Goal: Task Accomplishment & Management: Use online tool/utility

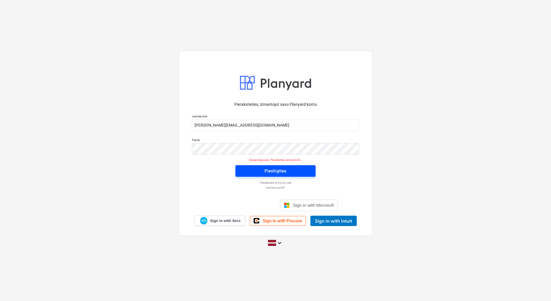
click at [281, 174] on div "Pieslēgties" at bounding box center [276, 170] width 22 height 7
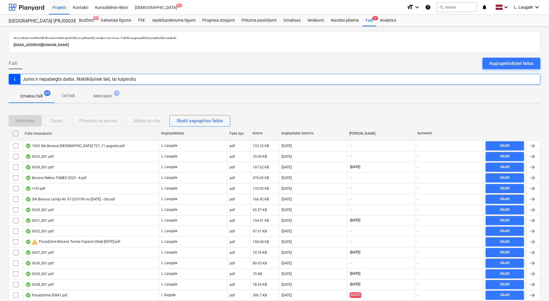
click at [114, 98] on span "Melnraksti 1" at bounding box center [103, 96] width 28 height 6
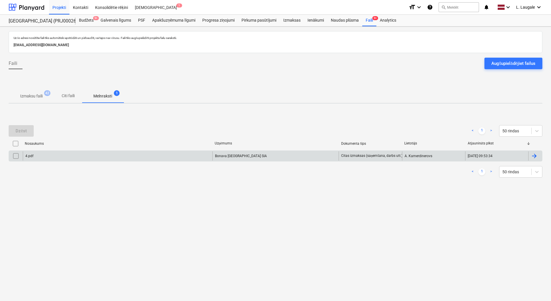
click at [106, 154] on div "4.pdf" at bounding box center [118, 155] width 190 height 9
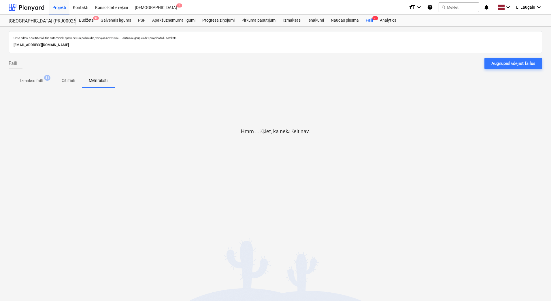
click at [36, 85] on span "Izmaksu faili 41" at bounding box center [32, 81] width 46 height 10
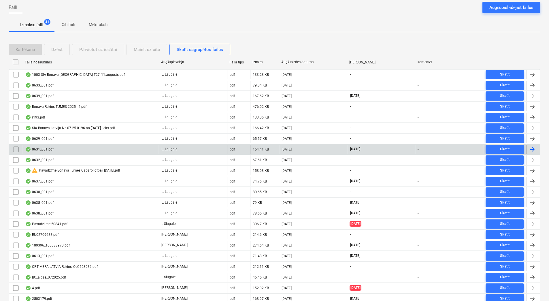
scroll to position [115, 0]
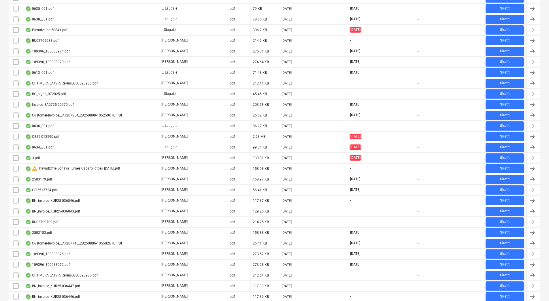
scroll to position [282, 0]
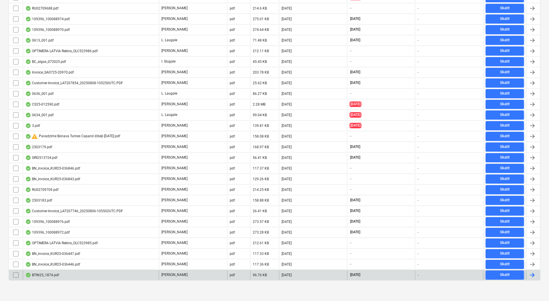
click at [127, 274] on div "BTIN25_1874.pdf" at bounding box center [91, 274] width 136 height 9
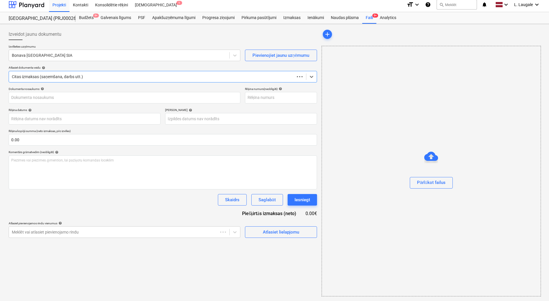
scroll to position [3, 0]
type input "1"
type input "[DATE]"
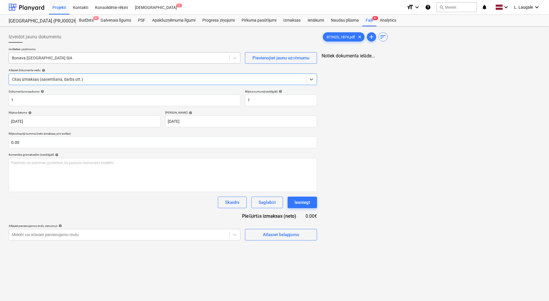
scroll to position [0, 0]
click at [85, 56] on div at bounding box center [119, 58] width 215 height 6
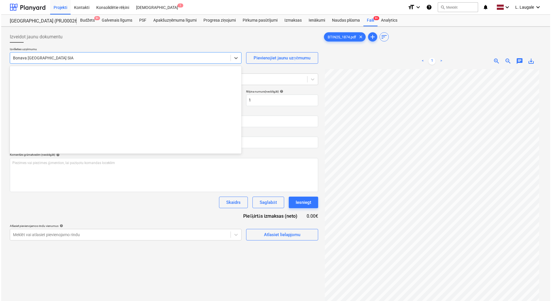
scroll to position [1059, 0]
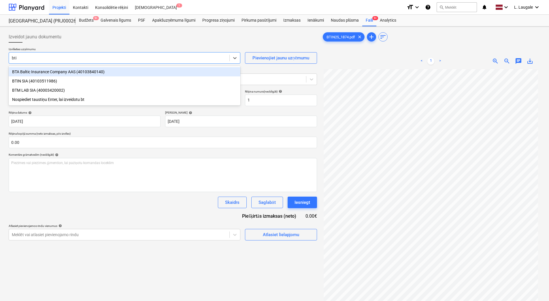
type input "btin"
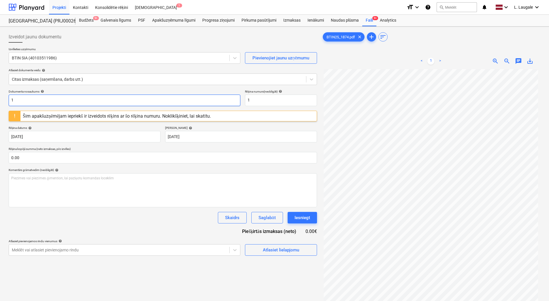
drag, startPoint x: 61, startPoint y: 103, endPoint x: -1, endPoint y: 104, distance: 61.7
click at [0, 104] on html "Projekti Kontakti Konsolidētie rēķini Iesūtne 1 format_size keyboard_arrow_down…" at bounding box center [274, 150] width 549 height 301
type input "1874"
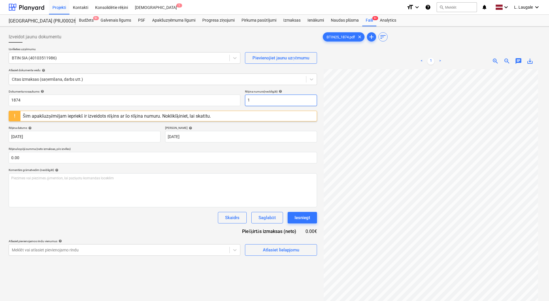
click at [276, 101] on input "1" at bounding box center [281, 101] width 72 height 12
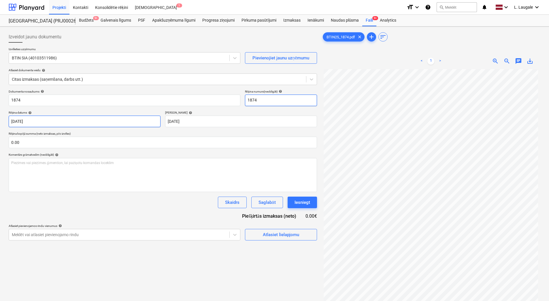
type input "1874"
click at [129, 121] on body "Projekti Kontakti Konsolidētie rēķini Iesūtne 1 format_size keyboard_arrow_down…" at bounding box center [274, 150] width 549 height 301
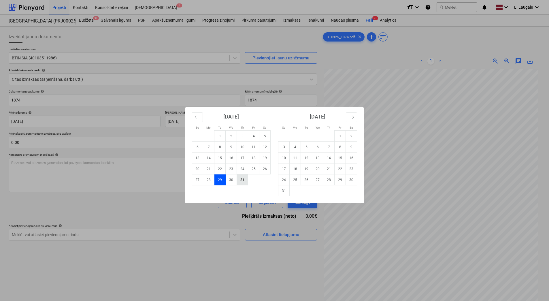
click at [238, 181] on td "31" at bounding box center [242, 179] width 11 height 11
type input "[DATE]"
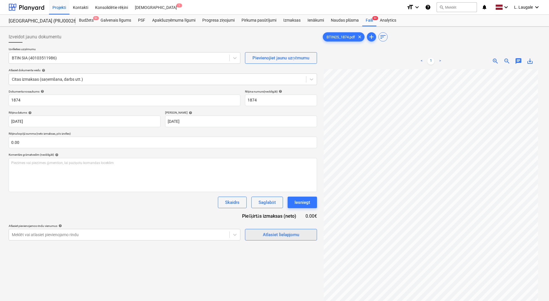
click at [278, 238] on div "Atlasiet lielapjomu" at bounding box center [281, 234] width 36 height 7
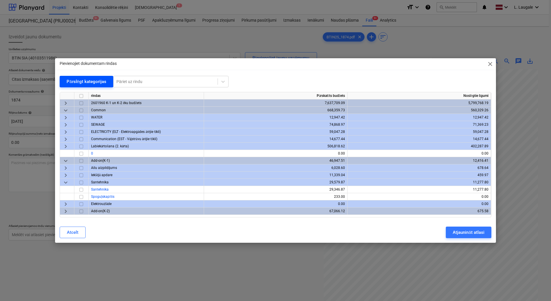
click at [96, 82] on div "Pārslēgt kategorijas" at bounding box center [87, 81] width 40 height 7
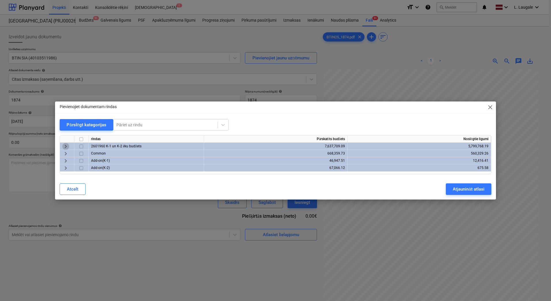
click at [66, 145] on span "keyboard_arrow_right" at bounding box center [65, 146] width 7 height 7
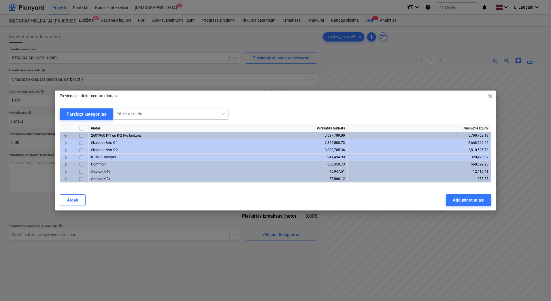
click at [65, 157] on span "keyboard_arrow_right" at bounding box center [65, 157] width 7 height 7
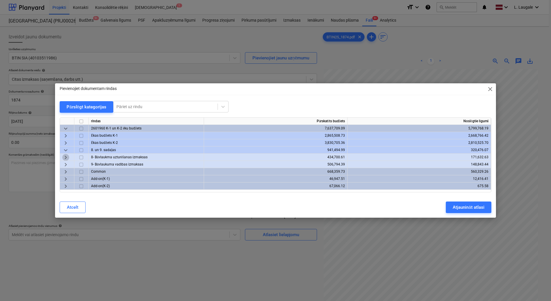
click at [65, 159] on span "keyboard_arrow_right" at bounding box center [65, 157] width 7 height 7
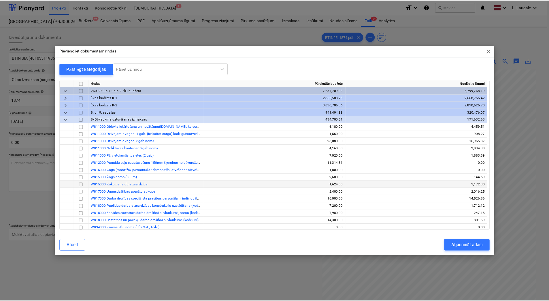
scroll to position [38, 0]
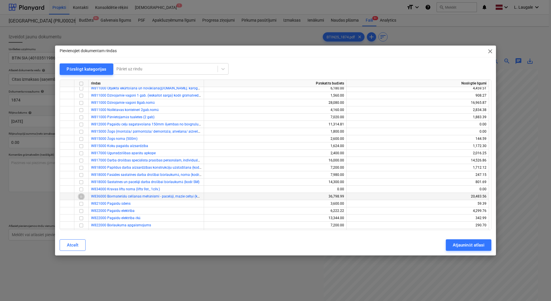
click at [81, 196] on input "checkbox" at bounding box center [81, 196] width 7 height 7
click at [468, 243] on div "Atjaunināt atlasi" at bounding box center [468, 244] width 31 height 7
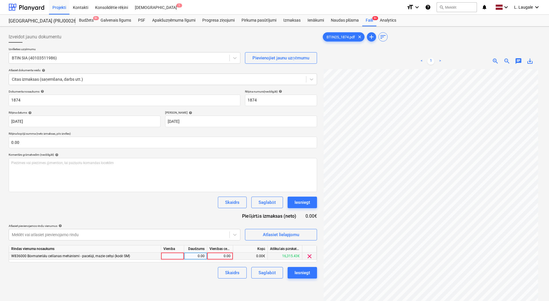
click at [175, 257] on div at bounding box center [172, 255] width 23 height 7
type input "1"
click at [193, 255] on div "0.00" at bounding box center [195, 255] width 18 height 7
click at [216, 257] on div "0.00" at bounding box center [220, 255] width 21 height 7
type input "450"
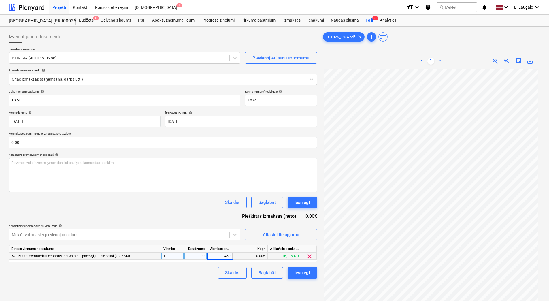
click at [213, 269] on div "Skaidrs Saglabāt Iesniegt" at bounding box center [163, 273] width 308 height 12
click at [264, 272] on div "Saglabāt" at bounding box center [267, 272] width 17 height 7
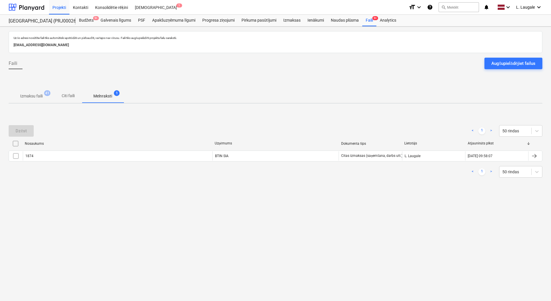
click at [34, 96] on p "Izmaksu faili" at bounding box center [31, 96] width 22 height 6
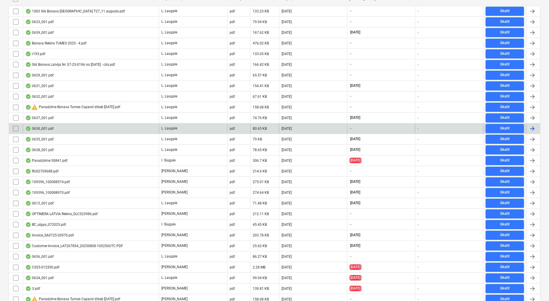
scroll to position [298, 0]
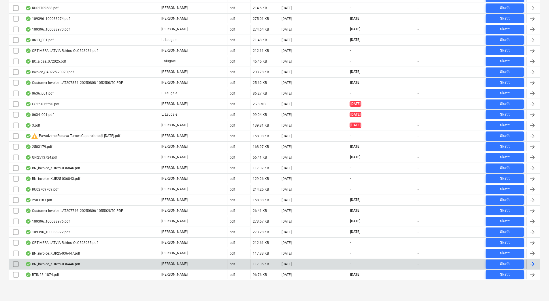
click at [127, 263] on div "BN_invoice_KUR25-036446.pdf" at bounding box center [91, 263] width 136 height 9
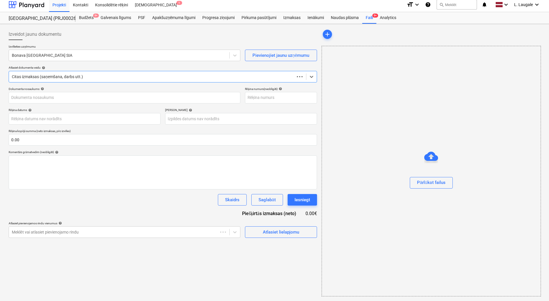
scroll to position [3, 0]
type input "KUR25-036446"
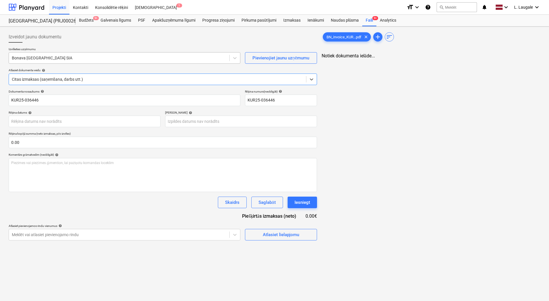
scroll to position [0, 0]
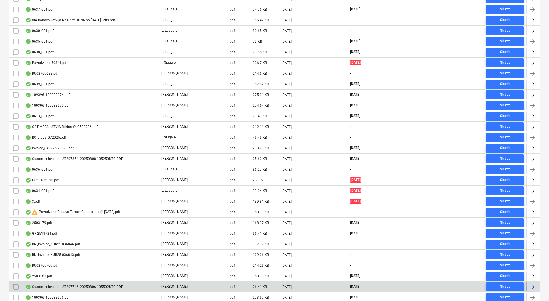
scroll to position [210, 0]
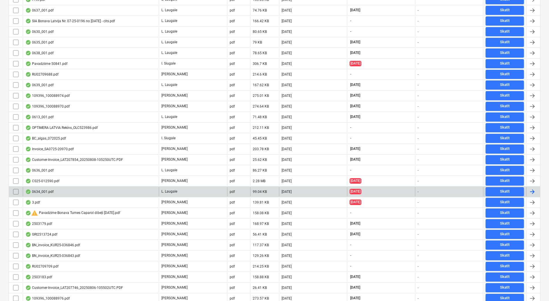
click at [102, 191] on div "0634_001.pdf" at bounding box center [91, 191] width 136 height 9
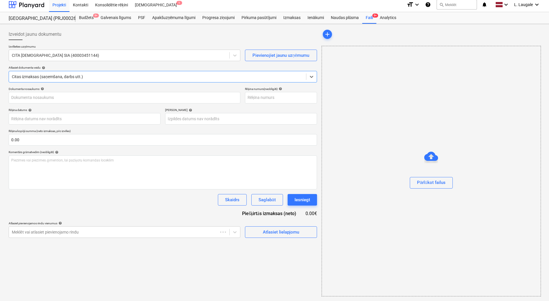
type input "3"
type input "[DATE]"
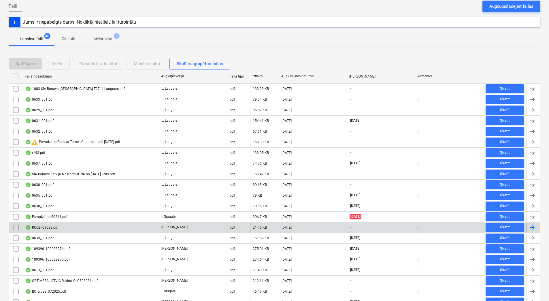
scroll to position [56, 0]
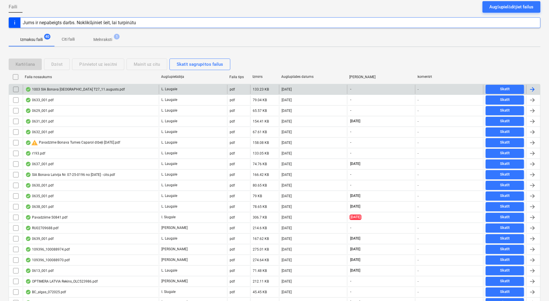
click at [93, 89] on div "1003 SIA Bonava [GEOGRAPHIC_DATA] T27_11.augusts.pdf" at bounding box center [74, 89] width 99 height 5
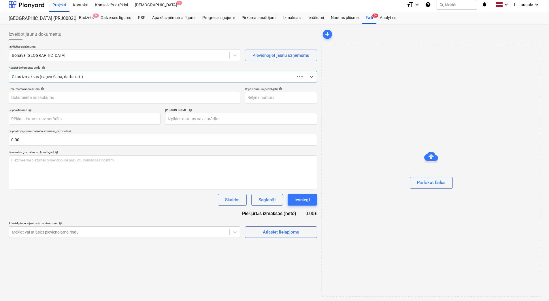
type input "1003"
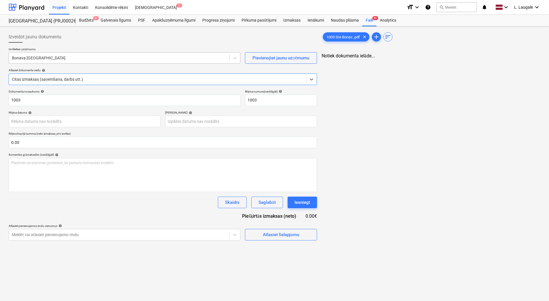
scroll to position [0, 0]
click at [81, 56] on div at bounding box center [119, 58] width 215 height 6
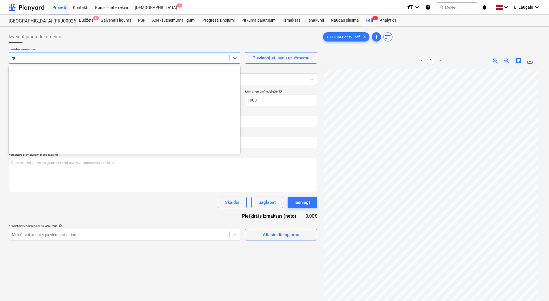
scroll to position [327, 0]
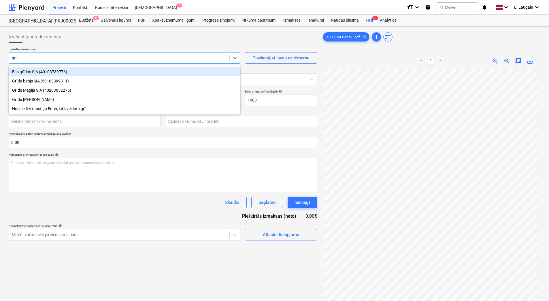
type input "grīd"
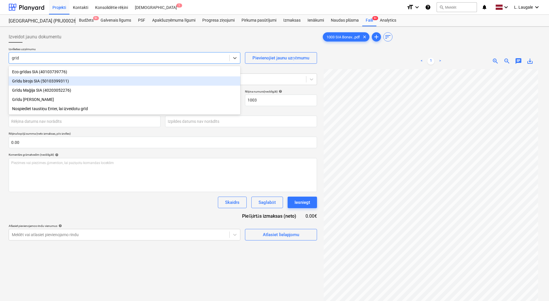
click at [78, 79] on div "Grīdu birojs SIA (50103399311)" at bounding box center [125, 80] width 232 height 9
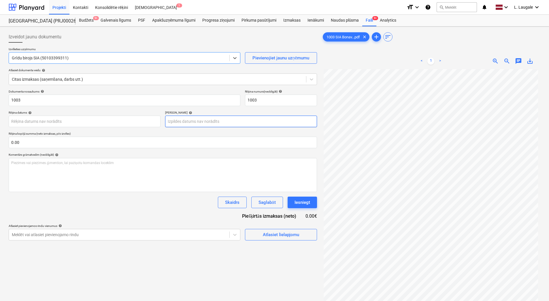
click at [170, 120] on body "Projekti Kontakti Konsolidētie rēķini Iesūtne 1 format_size keyboard_arrow_down…" at bounding box center [274, 150] width 549 height 301
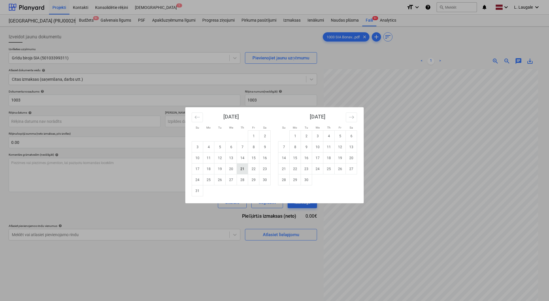
click at [241, 169] on td "21" at bounding box center [242, 168] width 11 height 11
type input "[DATE]"
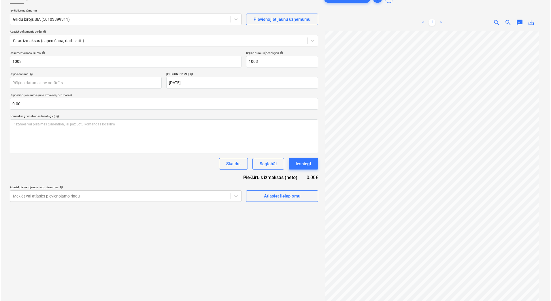
scroll to position [19, 0]
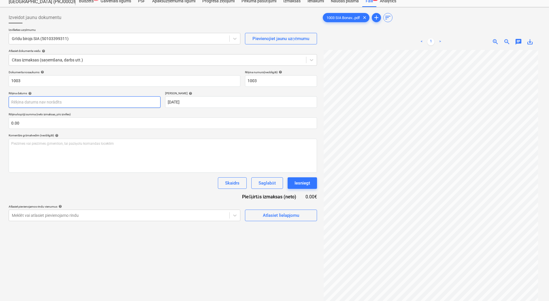
click at [92, 103] on body "Projekti Kontakti Konsolidētie rēķini Iesūtne 1 format_size keyboard_arrow_down…" at bounding box center [274, 131] width 549 height 301
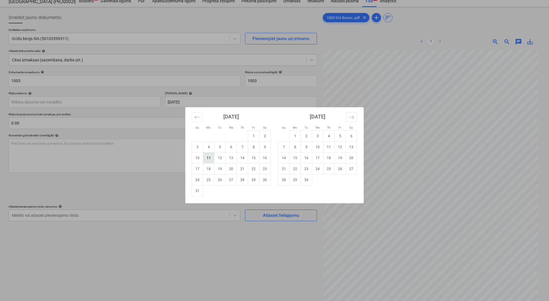
click at [208, 159] on td "11" at bounding box center [208, 157] width 11 height 11
type input "[DATE]"
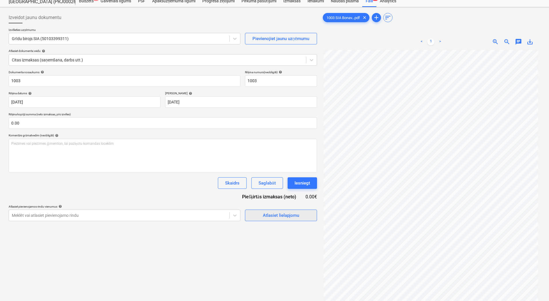
click at [280, 213] on div "Atlasiet lielapjomu" at bounding box center [281, 215] width 36 height 7
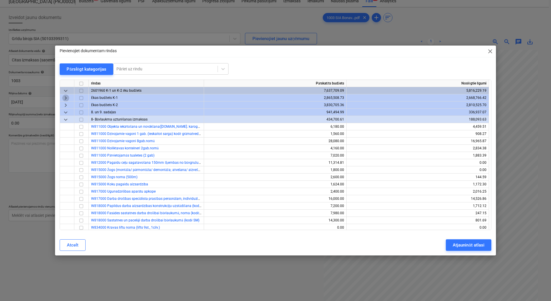
click at [66, 98] on span "keyboard_arrow_right" at bounding box center [65, 98] width 7 height 7
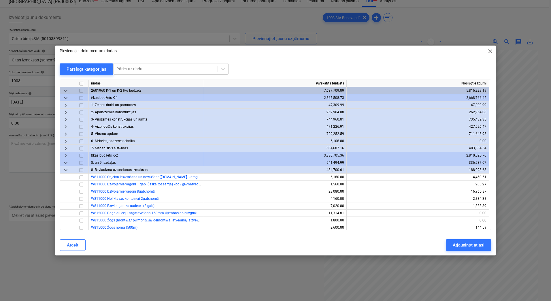
click at [64, 135] on span "keyboard_arrow_right" at bounding box center [65, 134] width 7 height 7
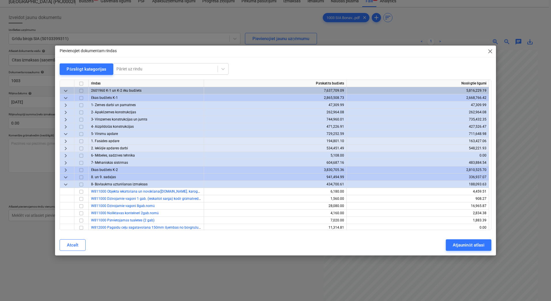
click at [65, 150] on span "keyboard_arrow_right" at bounding box center [65, 148] width 7 height 7
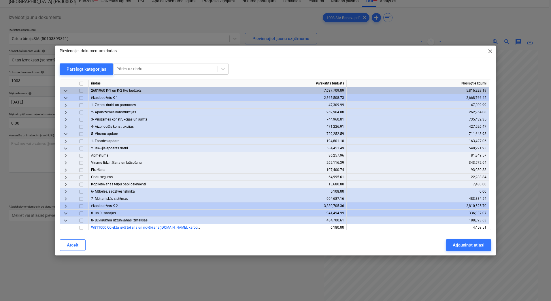
click at [66, 177] on span "keyboard_arrow_right" at bounding box center [65, 177] width 7 height 7
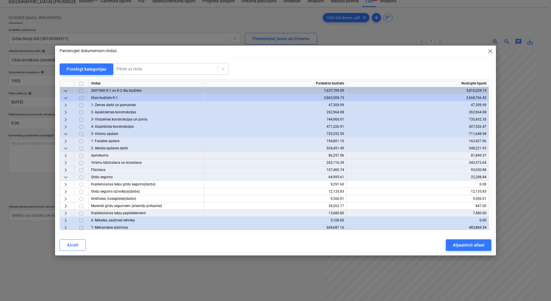
scroll to position [38, 0]
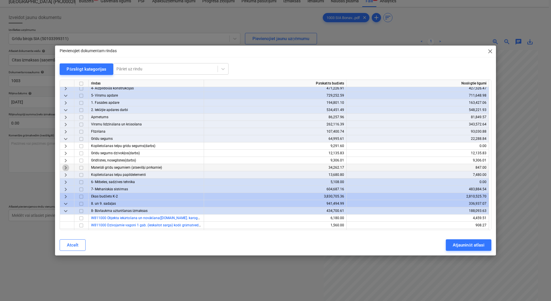
click at [66, 168] on span "keyboard_arrow_right" at bounding box center [65, 167] width 7 height 7
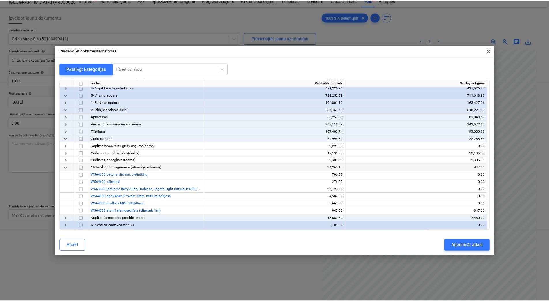
scroll to position [58, 0]
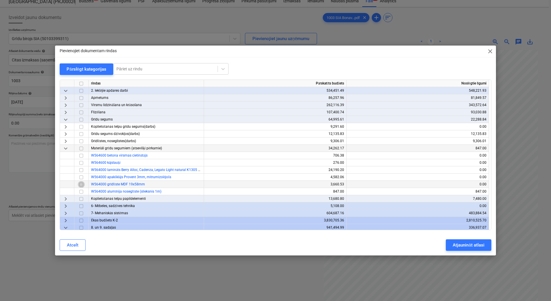
click at [82, 183] on input "checkbox" at bounding box center [81, 184] width 7 height 7
click at [463, 246] on div "Atjaunināt atlasi" at bounding box center [468, 244] width 31 height 7
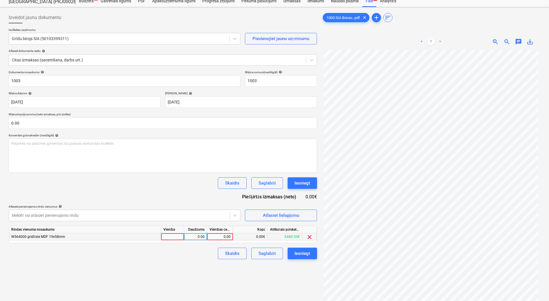
click at [171, 235] on div at bounding box center [172, 236] width 23 height 7
type input "1"
click at [202, 237] on div "0.00" at bounding box center [195, 236] width 18 height 7
type input "1"
click at [223, 237] on div "0.00" at bounding box center [220, 236] width 21 height 7
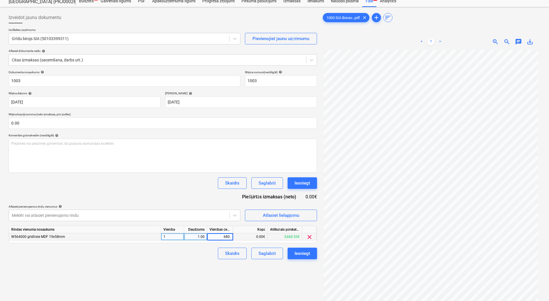
type input "680.2"
click at [198, 261] on div "Izveidot jaunu dokumentu Izvēlieties uzņēmumu Grīdu birojs SIA (50103399311) Pi…" at bounding box center [162, 173] width 313 height 327
click at [261, 253] on div "Saglabāt" at bounding box center [267, 253] width 17 height 7
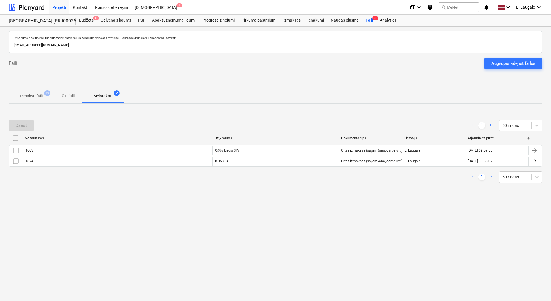
click at [30, 99] on span "Izmaksu faili 39" at bounding box center [32, 96] width 46 height 10
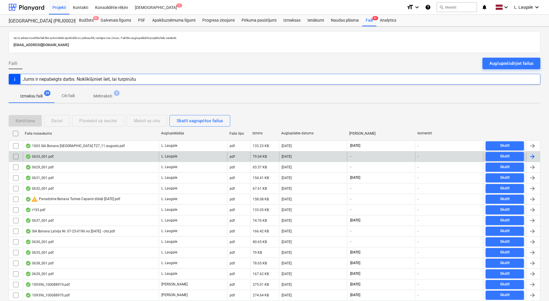
click at [102, 156] on div "0633_001.pdf" at bounding box center [91, 156] width 136 height 9
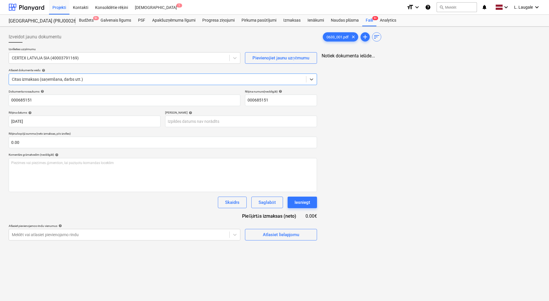
type input "000685151"
type input "[DATE]"
click at [278, 237] on div "Atlasiet lielapjomu" at bounding box center [281, 234] width 36 height 7
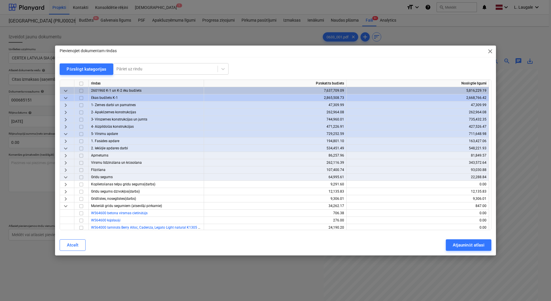
click at [66, 98] on span "keyboard_arrow_down" at bounding box center [65, 98] width 7 height 7
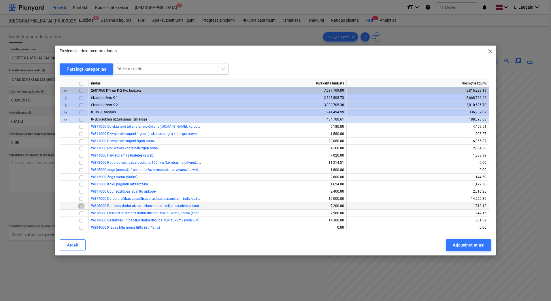
click at [83, 204] on input "checkbox" at bounding box center [81, 206] width 7 height 7
click at [465, 242] on div "Atjaunināt atlasi" at bounding box center [468, 244] width 31 height 7
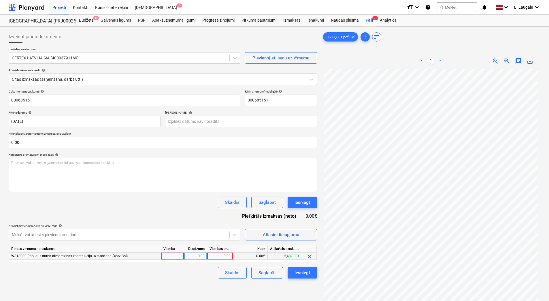
click at [177, 256] on div at bounding box center [172, 255] width 23 height 7
click at [192, 257] on div "0.00" at bounding box center [195, 255] width 18 height 7
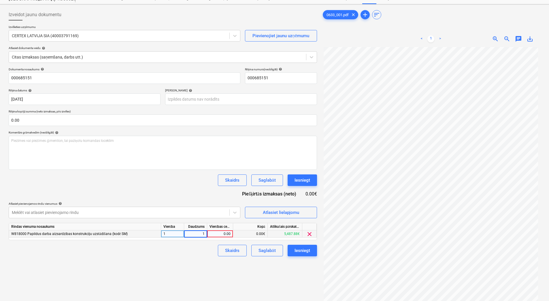
scroll to position [58, 0]
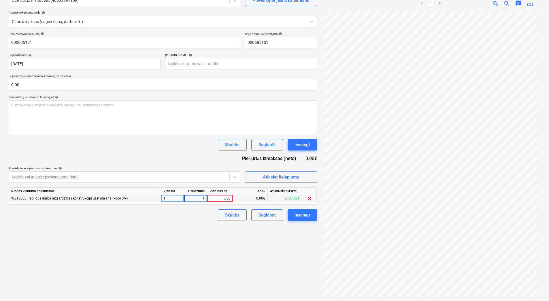
click at [228, 199] on div "0.00" at bounding box center [220, 198] width 21 height 7
type input "385.61"
click at [182, 217] on div "Skaidrs Saglabāt Iesniegt" at bounding box center [163, 215] width 308 height 12
click at [266, 213] on div "Saglabāt" at bounding box center [267, 214] width 17 height 7
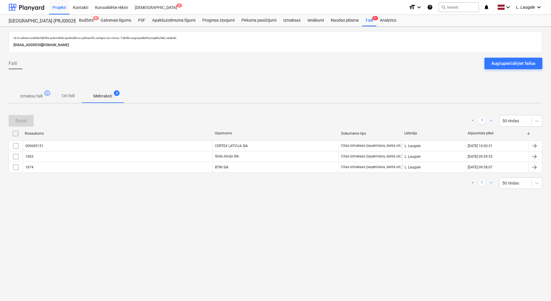
click at [31, 96] on p "Izmaksu faili" at bounding box center [31, 96] width 22 height 6
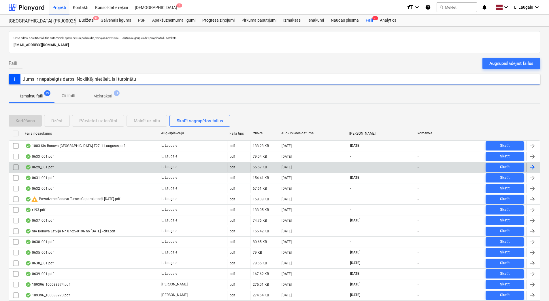
click at [72, 167] on div "0629_001.pdf" at bounding box center [91, 167] width 136 height 9
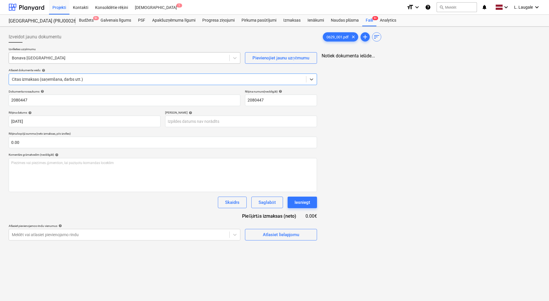
type input "2080447"
type input "[DATE]"
click at [65, 59] on div at bounding box center [119, 58] width 215 height 6
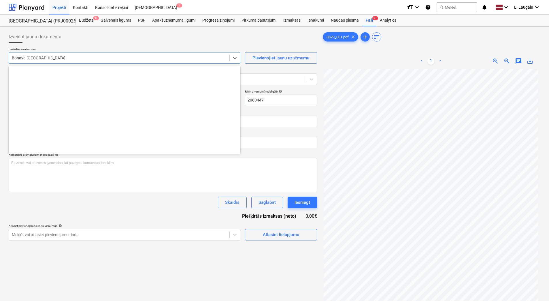
scroll to position [1039, 0]
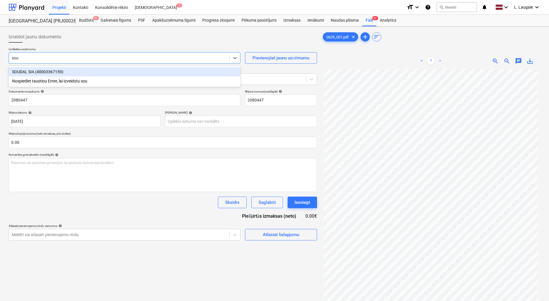
type input "soud"
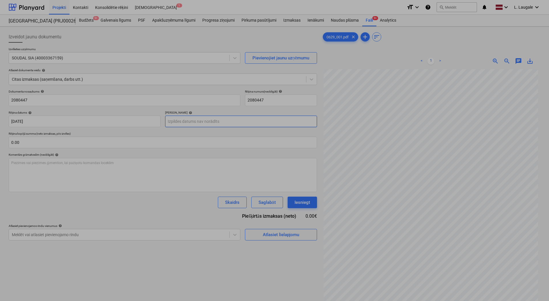
click at [180, 121] on body "Projekti Kontakti Konsolidētie rēķini Iesūtne 1 format_size keyboard_arrow_down…" at bounding box center [274, 150] width 549 height 301
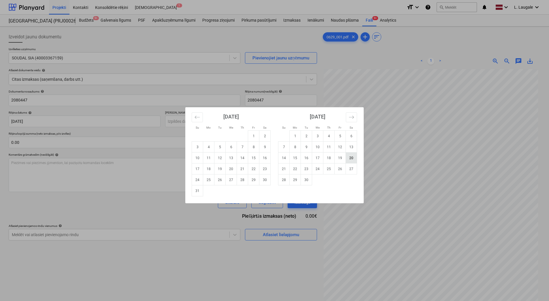
click at [352, 156] on td "20" at bounding box center [351, 157] width 11 height 11
type input "[DATE]"
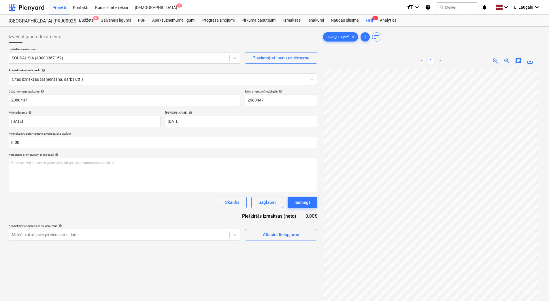
drag, startPoint x: 103, startPoint y: 254, endPoint x: 110, endPoint y: 248, distance: 8.2
click at [103, 254] on div "Izveidot jaunu dokumentu Izvēlieties uzņēmumu SOUDAL SIA (40003367159) Pievieno…" at bounding box center [162, 192] width 313 height 327
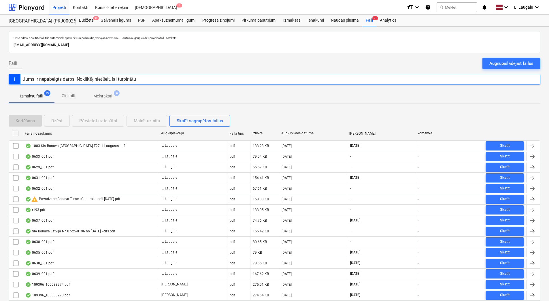
click at [107, 93] on p "Melnraksti" at bounding box center [102, 96] width 19 height 6
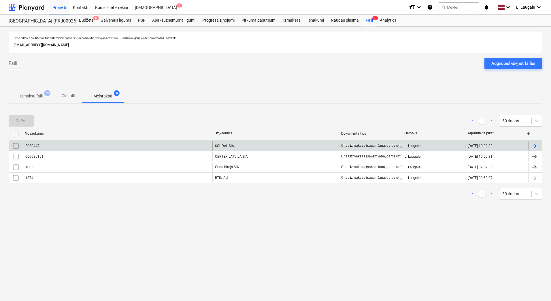
click at [14, 146] on input "checkbox" at bounding box center [15, 145] width 9 height 9
click at [18, 119] on div "Dzēst" at bounding box center [21, 120] width 11 height 7
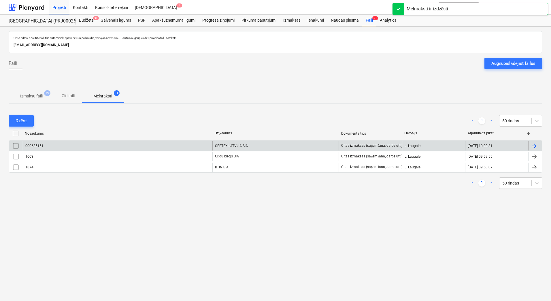
click at [32, 93] on span "Izmaksu faili 39" at bounding box center [32, 96] width 46 height 10
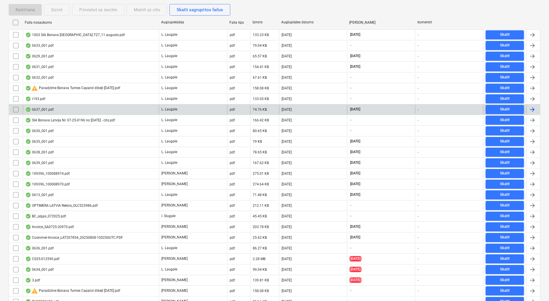
scroll to position [103, 0]
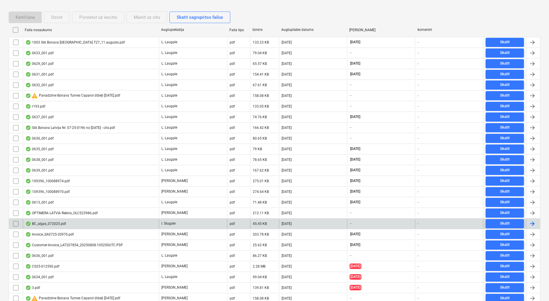
click at [74, 221] on div "BC_algas_072025.pdf" at bounding box center [91, 223] width 136 height 9
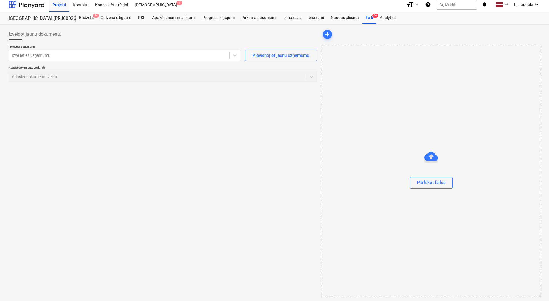
scroll to position [3, 0]
click at [116, 56] on div at bounding box center [119, 55] width 215 height 6
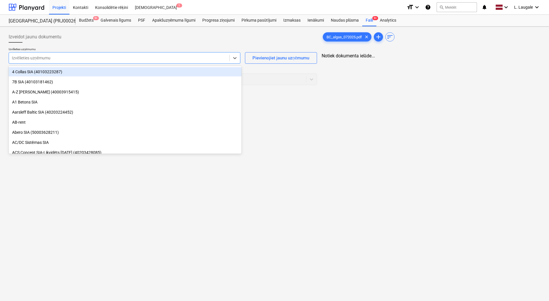
scroll to position [0, 0]
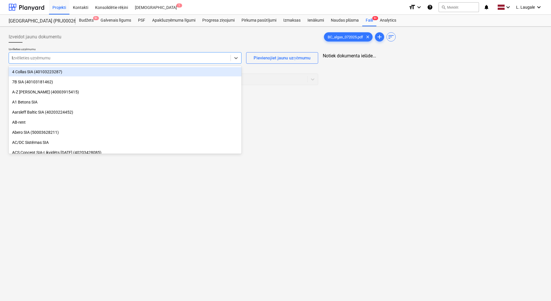
type input "bon"
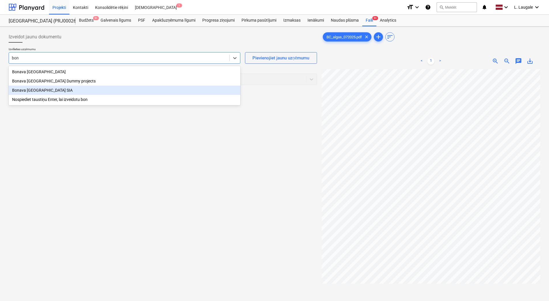
click at [102, 90] on div "Bonava [GEOGRAPHIC_DATA] SIA" at bounding box center [125, 90] width 232 height 9
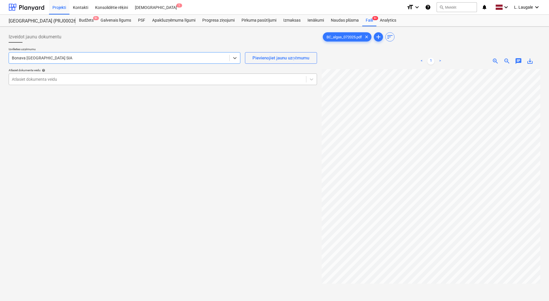
click at [67, 77] on div at bounding box center [157, 79] width 291 height 6
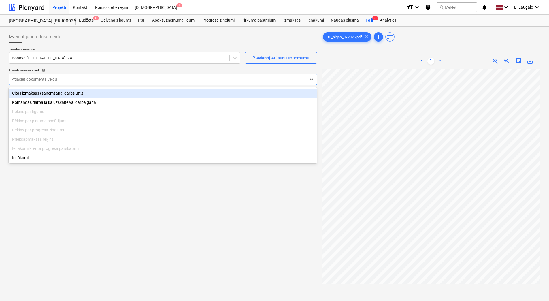
click at [72, 96] on div "Citas izmaksas (saņemšana, darbs utt.)" at bounding box center [163, 92] width 308 height 9
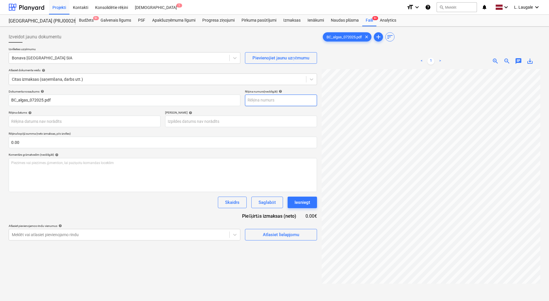
click at [288, 99] on input "text" at bounding box center [281, 101] width 72 height 12
type input "0725"
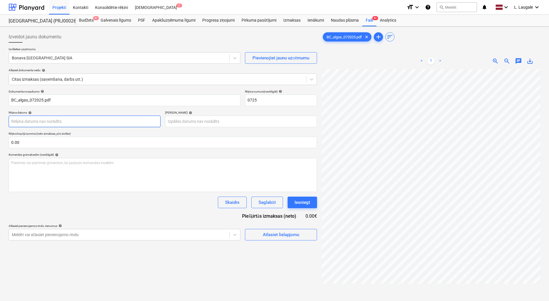
click at [143, 125] on body "Projekti Kontakti Konsolidētie rēķini Iesūtne 1 format_size keyboard_arrow_down…" at bounding box center [274, 150] width 549 height 301
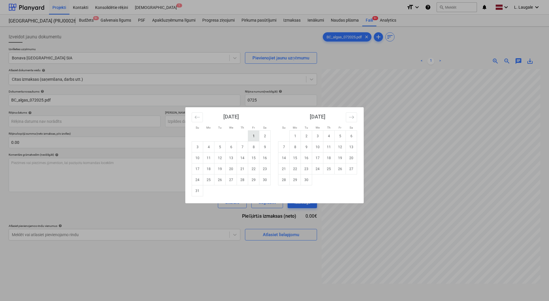
click at [249, 138] on td "1" at bounding box center [253, 136] width 11 height 11
type input "[DATE]"
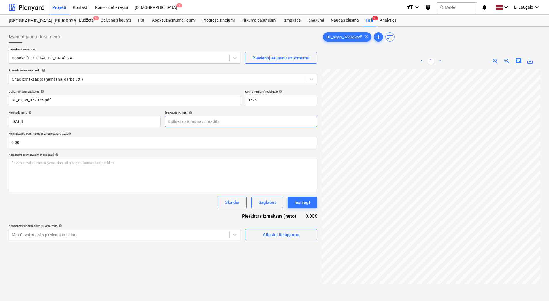
click at [200, 121] on body "Projekti Kontakti Konsolidētie rēķini Iesūtne 1 format_size keyboard_arrow_down…" at bounding box center [274, 150] width 549 height 301
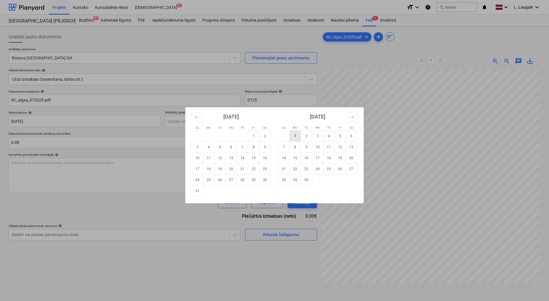
click at [297, 135] on td "1" at bounding box center [295, 136] width 11 height 11
type input "[DATE]"
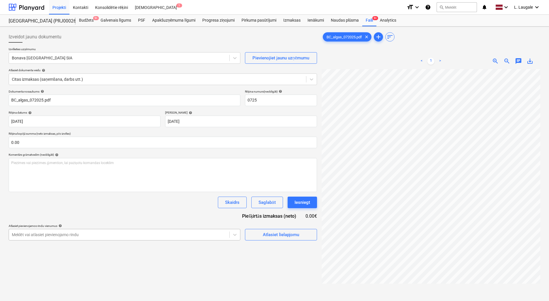
click at [162, 237] on body "Projekti Kontakti Konsolidētie rēķini Iesūtne 1 format_size keyboard_arrow_down…" at bounding box center [274, 150] width 549 height 301
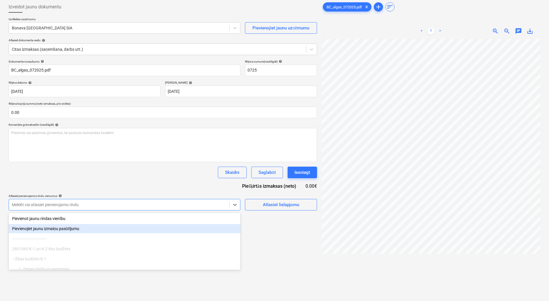
scroll to position [32, 0]
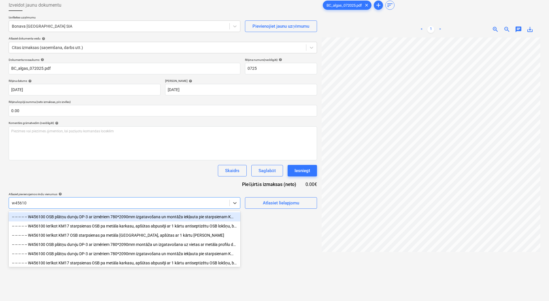
type input "w456100"
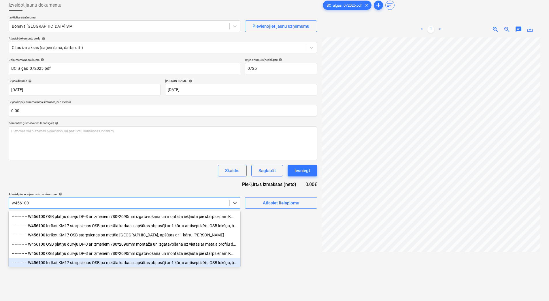
scroll to position [0, 0]
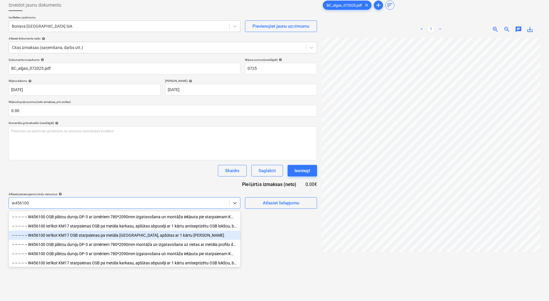
click at [156, 235] on div "-- -- -- -- -- W456100 Ierīkot KM17 OSB starpsienas pa metāla [GEOGRAPHIC_DATA]…" at bounding box center [125, 235] width 232 height 9
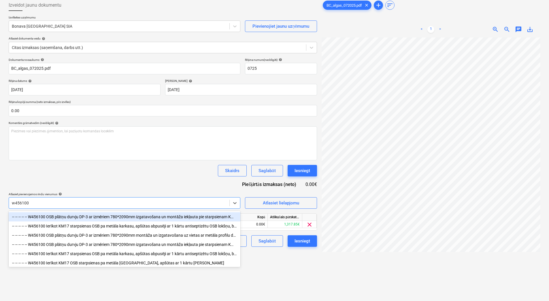
type input "w456100"
click at [170, 185] on div "Dokumenta nosaukums help BC_algas_072025.pdf Rēķina numurs (neobligāti) help 07…" at bounding box center [163, 152] width 308 height 189
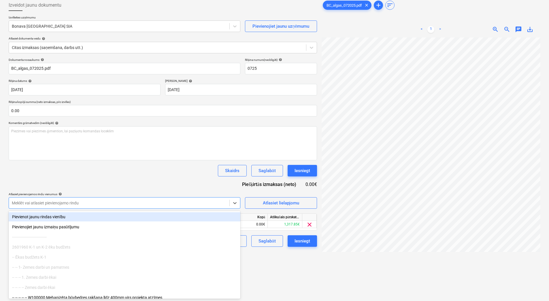
click at [169, 202] on div at bounding box center [119, 203] width 215 height 6
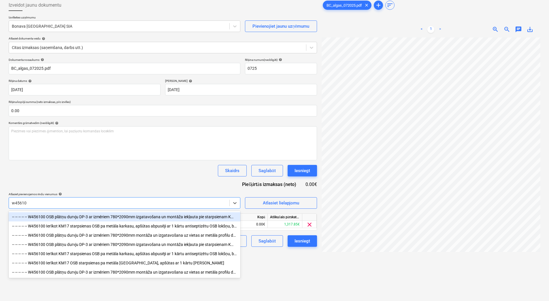
type input "w456100"
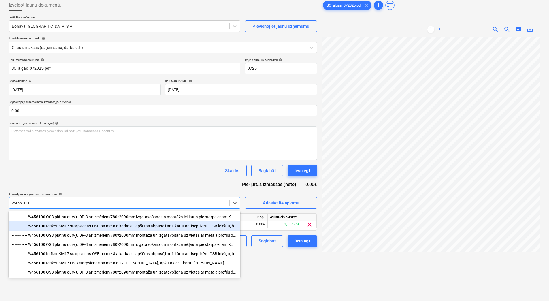
click at [189, 226] on div "-- -- -- -- -- W456100 Ierīkot KM17 starpsienas OSB pa metāla karkasu, apšūtas …" at bounding box center [125, 225] width 232 height 9
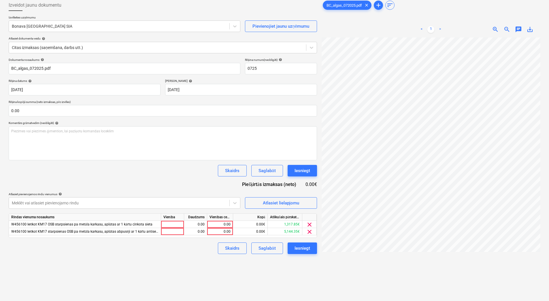
click at [184, 189] on div "Dokumenta nosaukums help BC_algas_072025.pdf Rēķina numurs (neobligāti) help 07…" at bounding box center [163, 156] width 308 height 196
click at [276, 199] on div "Atlasiet lielapjomu" at bounding box center [281, 202] width 36 height 7
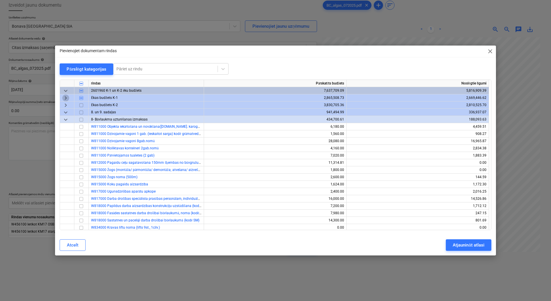
click at [66, 97] on span "keyboard_arrow_right" at bounding box center [65, 98] width 7 height 7
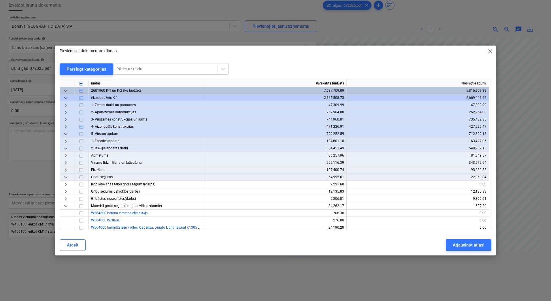
click at [65, 126] on span "keyboard_arrow_right" at bounding box center [65, 126] width 7 height 7
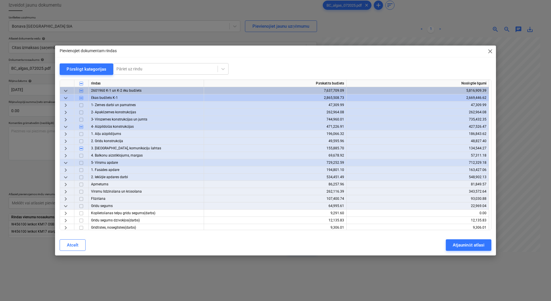
click at [66, 149] on span "keyboard_arrow_right" at bounding box center [65, 148] width 7 height 7
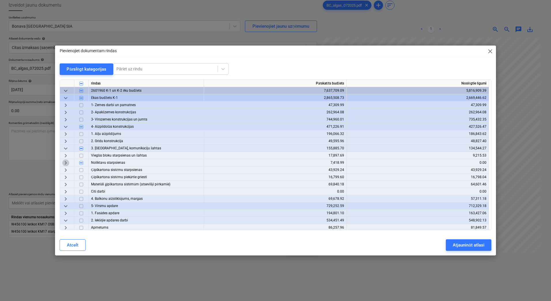
click at [66, 162] on span "keyboard_arrow_right" at bounding box center [65, 162] width 7 height 7
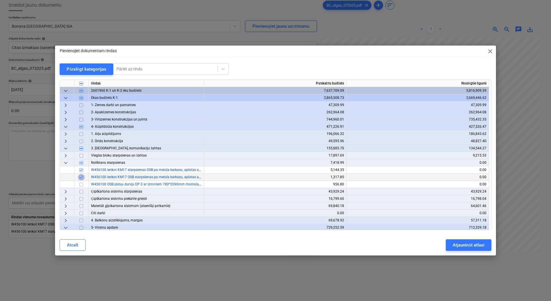
click at [82, 177] on input "checkbox" at bounding box center [81, 177] width 7 height 7
click at [463, 247] on div "Atjaunināt atlasi" at bounding box center [468, 244] width 31 height 7
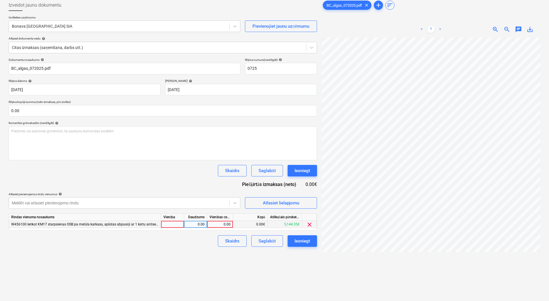
click at [174, 224] on div at bounding box center [172, 224] width 23 height 7
type input "1"
click at [198, 228] on div "0.00" at bounding box center [195, 224] width 18 height 7
click at [227, 223] on div "0.00" at bounding box center [220, 224] width 21 height 7
type input "2767.67"
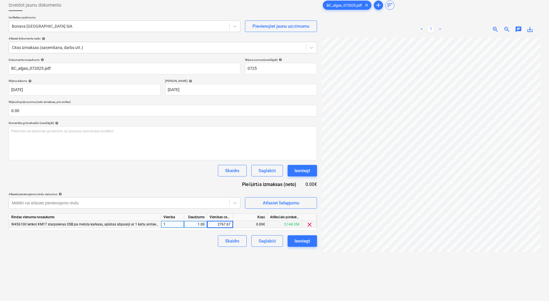
click at [192, 247] on div "Izveidot jaunu dokumentu Izvēlieties uzņēmumu Bonava Latvija SIA Pievienojiet j…" at bounding box center [162, 160] width 313 height 327
click at [143, 201] on div at bounding box center [119, 203] width 215 height 6
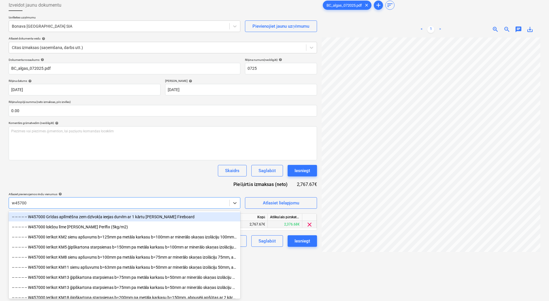
type input "w457000"
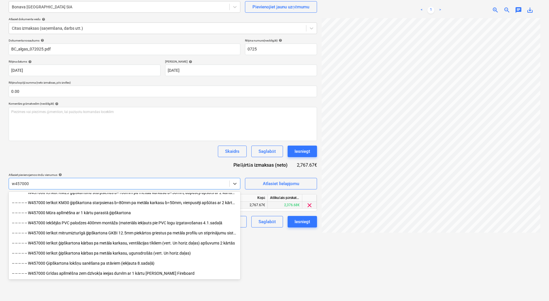
scroll to position [93, 0]
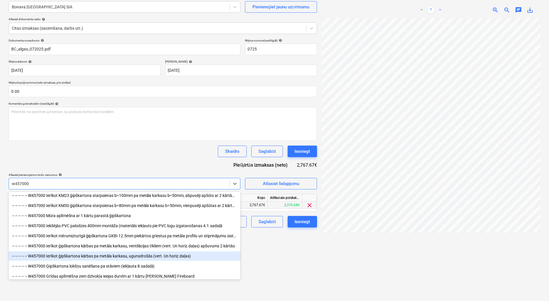
click at [174, 257] on div "-- -- -- -- -- W457000 Ierīkot ģipškartona kārbas pa metāla karkasu, ugunsdrošā…" at bounding box center [125, 255] width 232 height 9
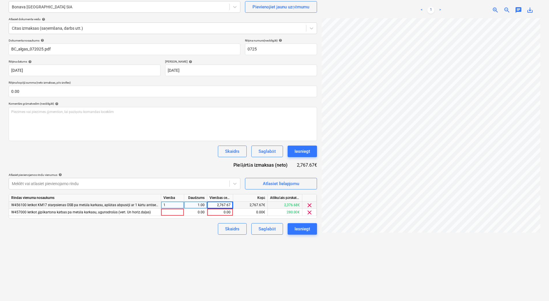
click at [176, 163] on div "Dokumenta nosaukums help BC_algas_072025.pdf Rēķina numurs (neobligāti) help 07…" at bounding box center [163, 137] width 308 height 196
click at [311, 211] on span "clear" at bounding box center [309, 212] width 7 height 7
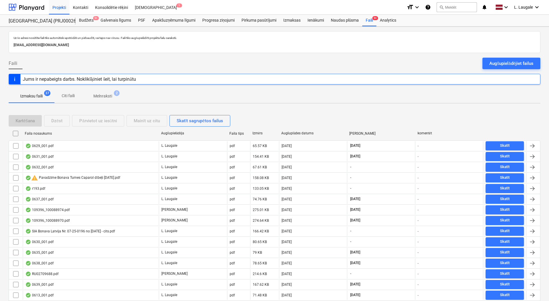
click at [108, 97] on p "Melnraksti" at bounding box center [102, 96] width 19 height 6
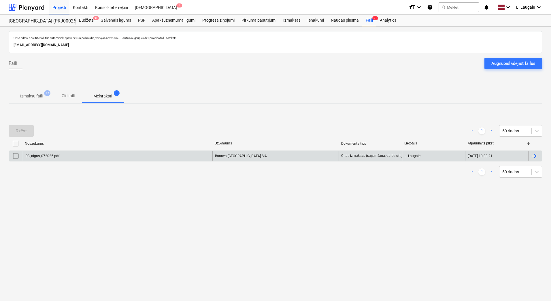
click at [17, 155] on input "checkbox" at bounding box center [15, 155] width 9 height 9
click at [19, 132] on div "Dzēst" at bounding box center [21, 130] width 11 height 7
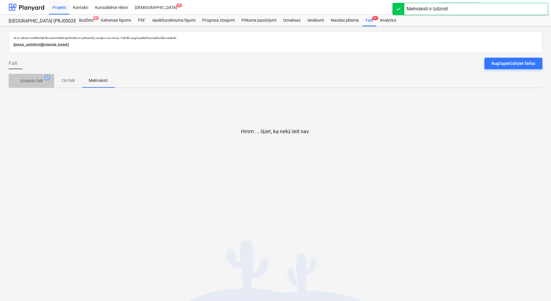
click at [40, 83] on p "Izmaksu faili" at bounding box center [31, 81] width 22 height 6
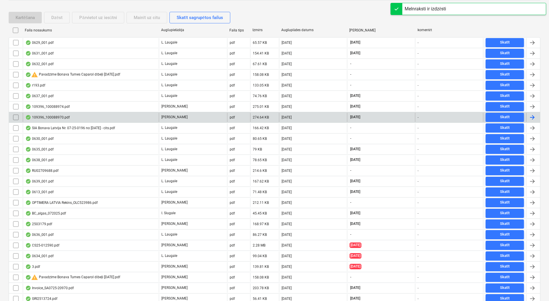
scroll to position [135, 0]
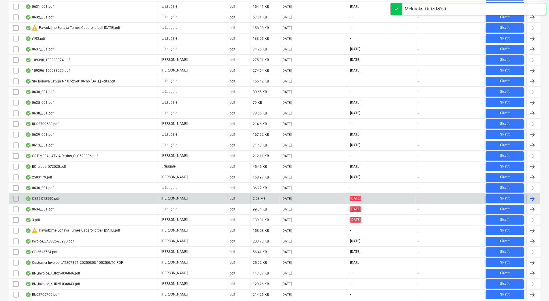
click at [141, 202] on div "CS25-012590.pdf" at bounding box center [91, 198] width 136 height 9
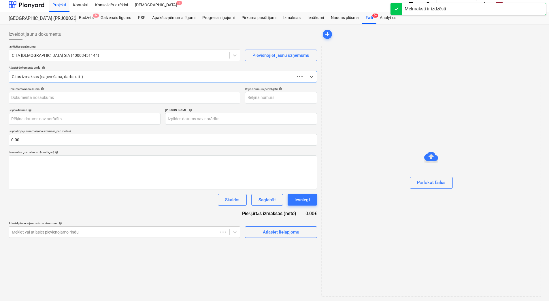
scroll to position [3, 0]
type input "CS25-012590.pdf"
type input "[DATE]"
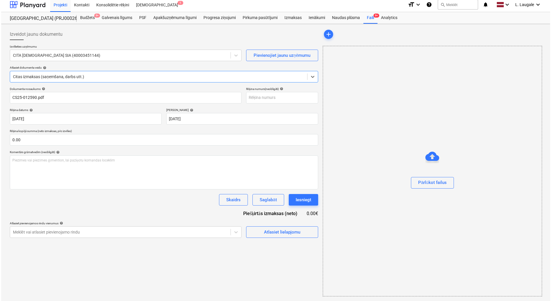
scroll to position [0, 0]
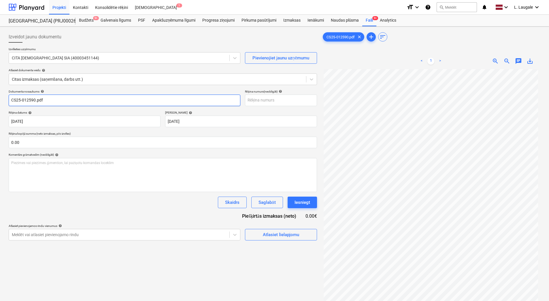
click at [59, 98] on input "CS25-012590.pdf" at bounding box center [125, 101] width 232 height 12
drag, startPoint x: 55, startPoint y: 102, endPoint x: 2, endPoint y: 105, distance: 53.1
click at [2, 105] on div "Izveidot jaunu dokumentu Izvēlieties uzņēmumu CITA SANTEHNIKA SIA (40003451144)…" at bounding box center [274, 193] width 549 height 332
type input "CS25-012590"
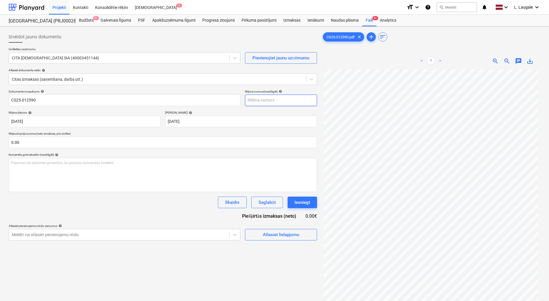
click at [257, 102] on input "text" at bounding box center [281, 101] width 72 height 12
paste input "CS25-012590"
type input "CS25-012590"
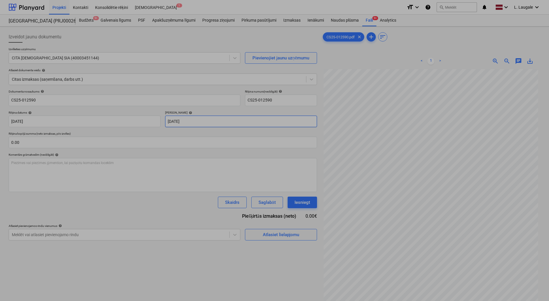
click at [217, 122] on body "Projekti Kontakti Konsolidētie rēķini Iesūtne 1 format_size keyboard_arrow_down…" at bounding box center [274, 150] width 549 height 301
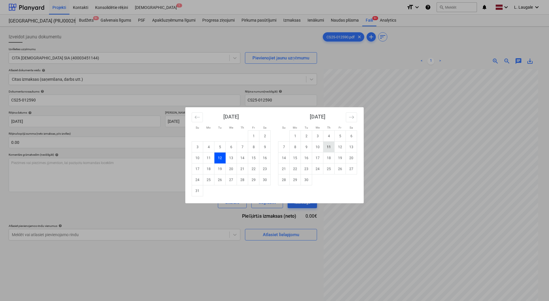
click at [329, 146] on td "11" at bounding box center [328, 147] width 11 height 11
type input "[DATE]"
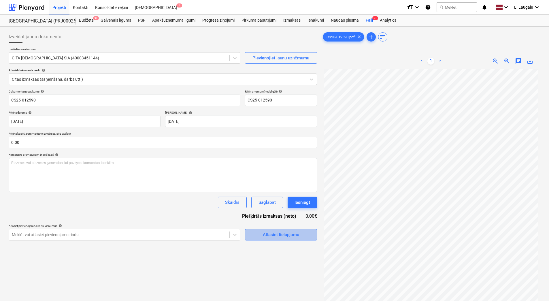
click at [297, 232] on div "Atlasiet lielapjomu" at bounding box center [281, 234] width 36 height 7
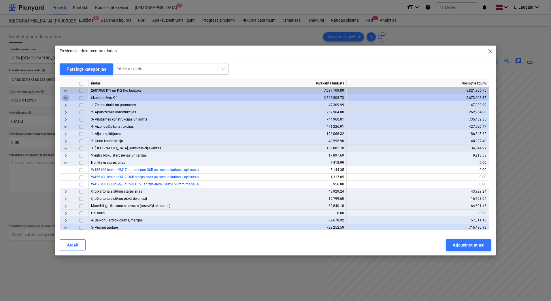
click at [67, 96] on span "keyboard_arrow_down" at bounding box center [65, 98] width 7 height 7
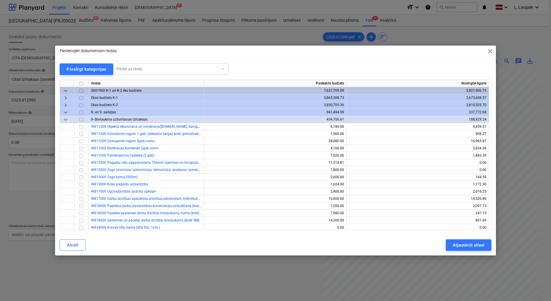
click at [65, 103] on span "keyboard_arrow_right" at bounding box center [65, 105] width 7 height 7
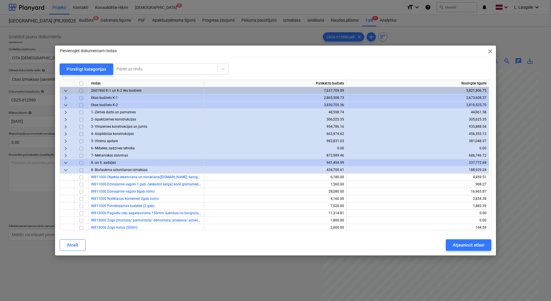
click at [65, 143] on span "keyboard_arrow_right" at bounding box center [65, 141] width 7 height 7
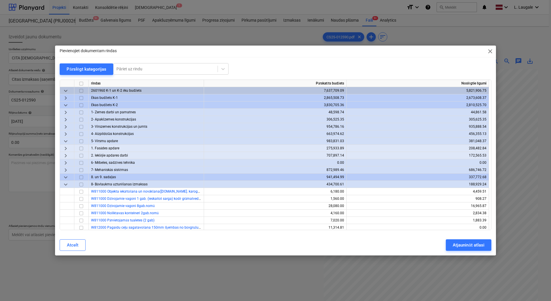
click at [65, 155] on span "keyboard_arrow_right" at bounding box center [65, 155] width 7 height 7
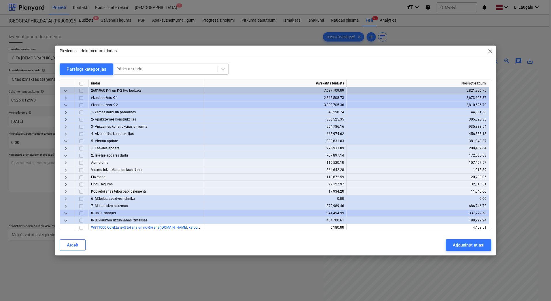
click at [65, 176] on span "keyboard_arrow_right" at bounding box center [65, 177] width 7 height 7
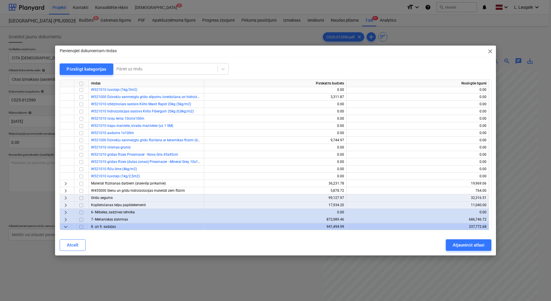
scroll to position [269, 0]
click at [65, 182] on span "keyboard_arrow_right" at bounding box center [65, 182] width 7 height 7
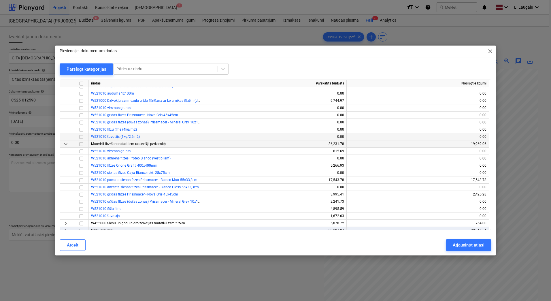
scroll to position [308, 0]
click at [81, 164] on input "checkbox" at bounding box center [81, 165] width 7 height 7
click at [455, 246] on div "Atjaunināt atlasi" at bounding box center [468, 244] width 31 height 7
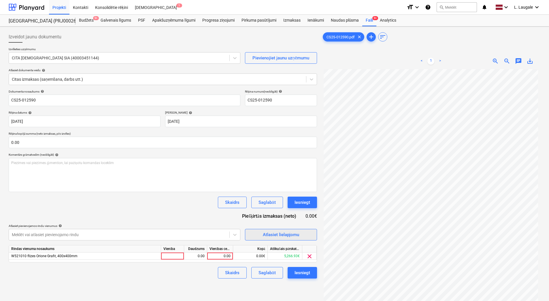
click at [286, 232] on div "Atlasiet lielapjomu" at bounding box center [281, 234] width 36 height 7
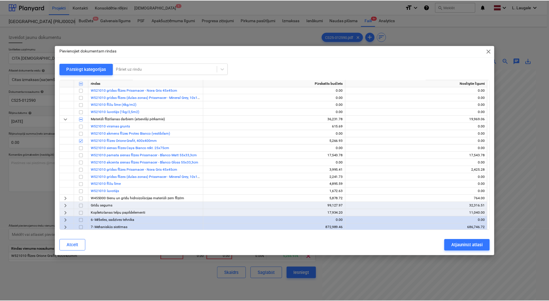
scroll to position [327, 0]
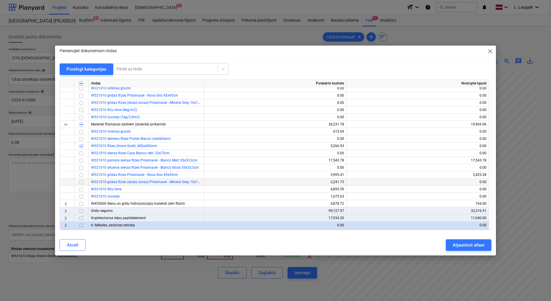
click at [81, 182] on input "checkbox" at bounding box center [81, 182] width 7 height 7
click at [473, 243] on div "Atjaunināt atlasi" at bounding box center [468, 244] width 31 height 7
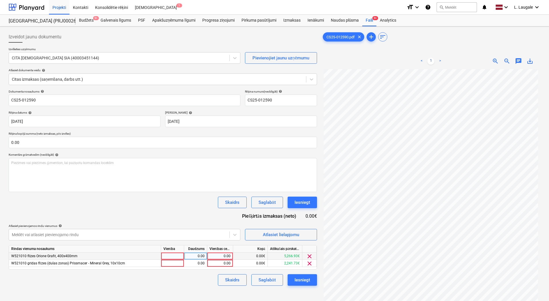
click at [309, 255] on span "clear" at bounding box center [309, 256] width 7 height 7
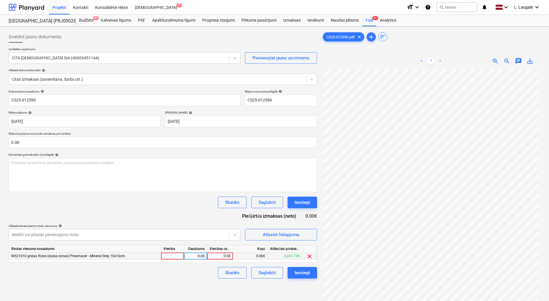
click at [174, 255] on div at bounding box center [172, 255] width 23 height 7
click at [194, 256] on div "0.00" at bounding box center [195, 255] width 18 height 7
click at [230, 257] on div "0.00" at bounding box center [220, 255] width 21 height 7
click at [203, 254] on div "0.00" at bounding box center [195, 255] width 18 height 7
click at [216, 258] on div "0.00" at bounding box center [220, 255] width 21 height 7
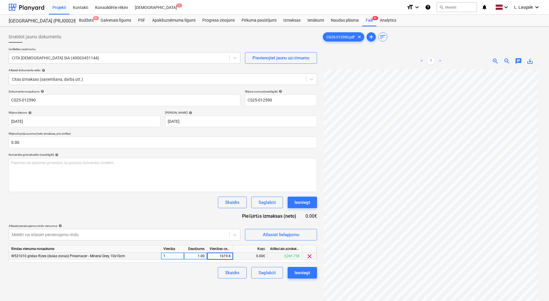
type input "1619.82"
click at [198, 272] on div "Skaidrs Saglabāt Iesniegt" at bounding box center [163, 273] width 308 height 12
click at [263, 275] on div "Saglabāt" at bounding box center [267, 272] width 17 height 7
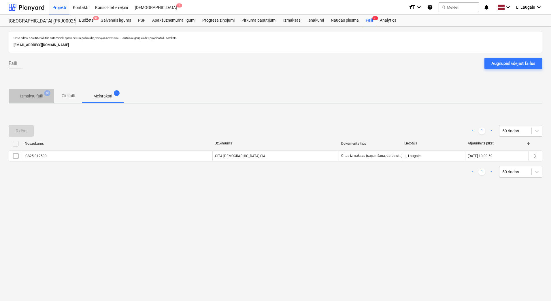
click at [37, 93] on p "Izmaksu faili" at bounding box center [31, 96] width 22 height 6
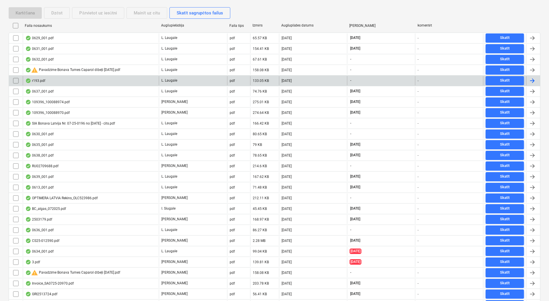
scroll to position [115, 0]
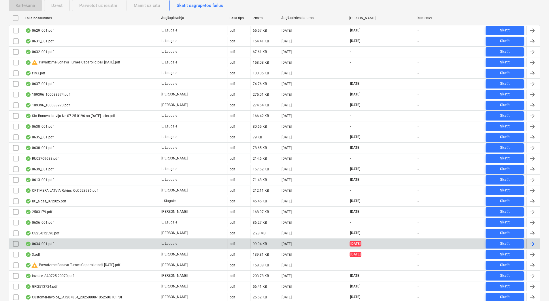
click at [125, 246] on div "0634_001.pdf" at bounding box center [91, 243] width 136 height 9
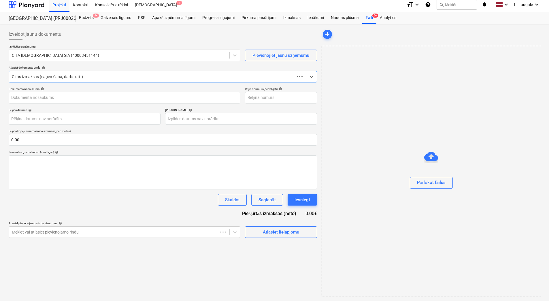
scroll to position [3, 0]
type input "3"
type input "[DATE]"
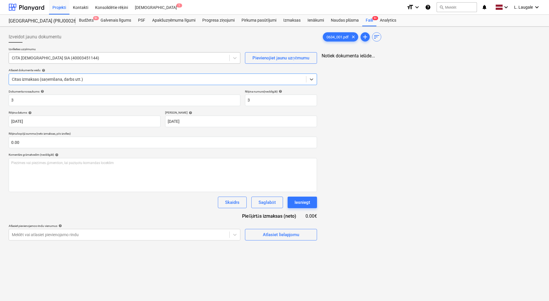
scroll to position [0, 0]
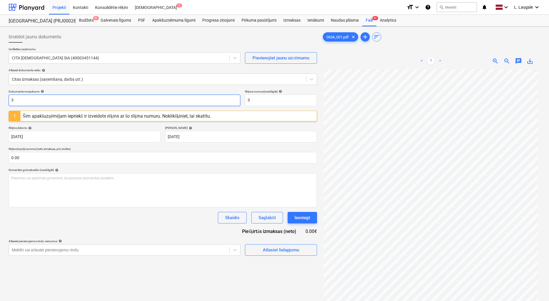
click at [110, 104] on input "3" at bounding box center [125, 101] width 232 height 12
drag, startPoint x: 73, startPoint y: 100, endPoint x: -1, endPoint y: 100, distance: 73.8
click at [0, 100] on html "Projekti Kontakti Konsolidētie rēķini Iesūtne 1 format_size keyboard_arrow_down…" at bounding box center [274, 150] width 549 height 301
drag, startPoint x: 37, startPoint y: 100, endPoint x: -1, endPoint y: 100, distance: 38.6
click at [0, 100] on html "Projekti Kontakti Konsolidētie rēķini Iesūtne 1 format_size keyboard_arrow_down…" at bounding box center [274, 150] width 549 height 301
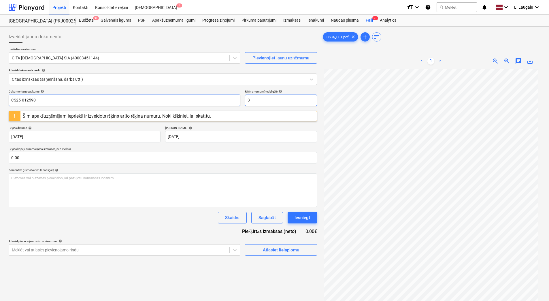
type input "CS25-012590"
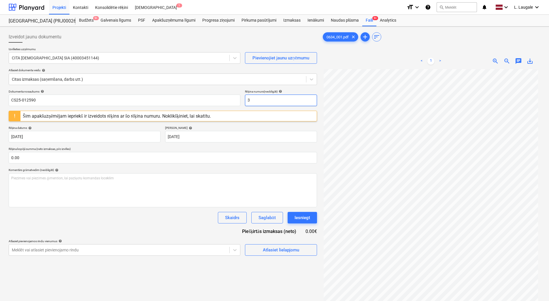
drag, startPoint x: 294, startPoint y: 104, endPoint x: 209, endPoint y: 90, distance: 86.4
click at [209, 90] on div "Dokumenta nosaukums help CS25-012590 Rēķina numurs (neobligāti) help 3" at bounding box center [163, 98] width 308 height 16
paste input "CS25-012590"
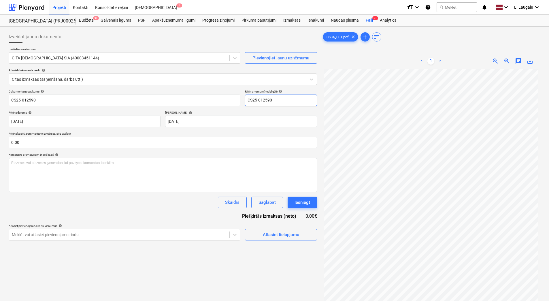
type input "CS25-012590"
click at [207, 112] on div "Termiņš help" at bounding box center [241, 113] width 152 height 4
click at [261, 199] on div "Saglabāt" at bounding box center [267, 202] width 17 height 7
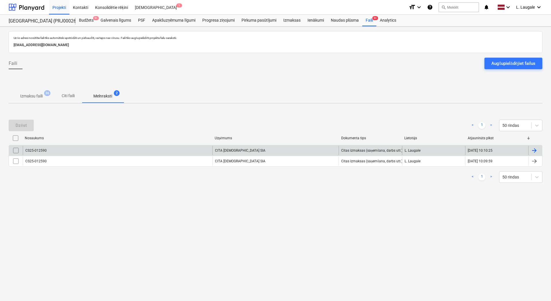
click at [16, 152] on input "checkbox" at bounding box center [15, 150] width 9 height 9
click at [23, 126] on div "Dzēst" at bounding box center [21, 125] width 11 height 7
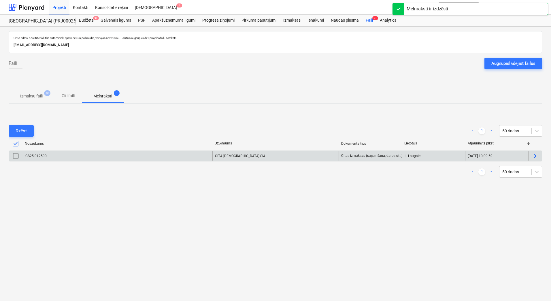
click at [31, 95] on p "Izmaksu faili" at bounding box center [31, 96] width 22 height 6
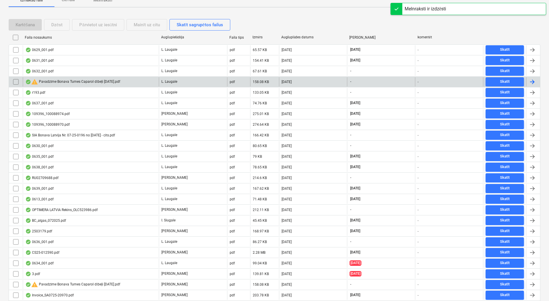
scroll to position [154, 0]
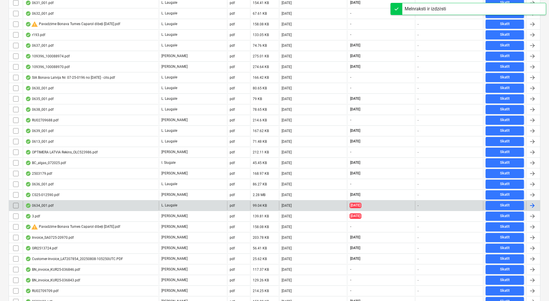
click at [16, 206] on input "checkbox" at bounding box center [15, 205] width 9 height 9
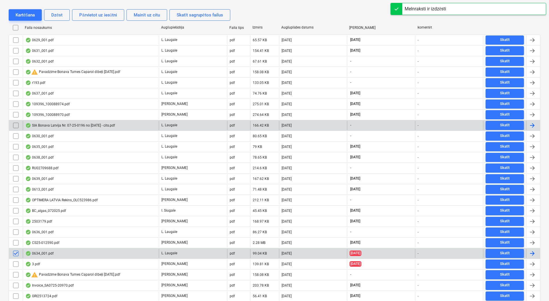
scroll to position [58, 0]
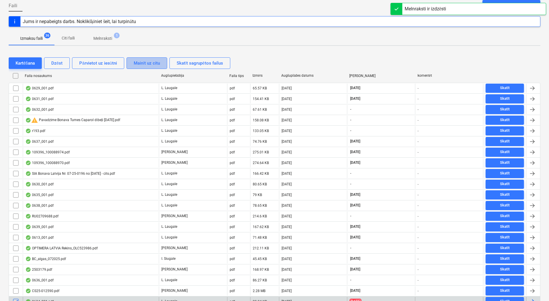
click at [146, 62] on div "Mainīt uz citu" at bounding box center [147, 62] width 26 height 7
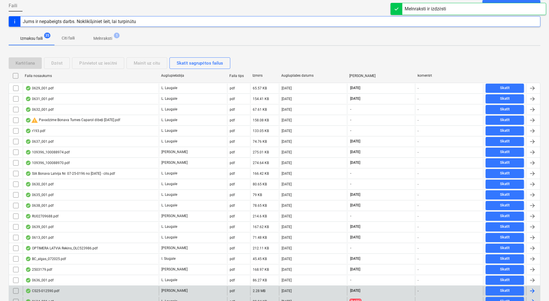
scroll to position [154, 0]
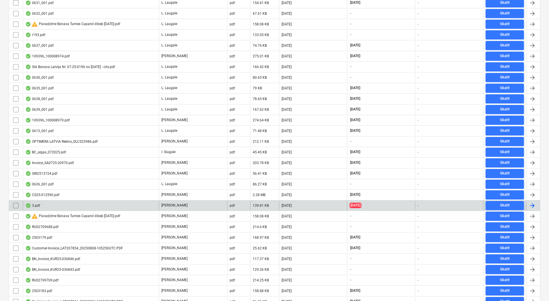
click at [76, 206] on div "3.pdf" at bounding box center [91, 205] width 136 height 9
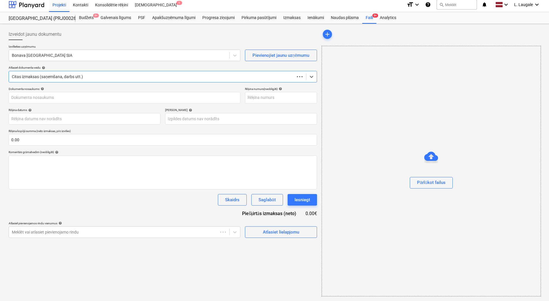
scroll to position [3, 0]
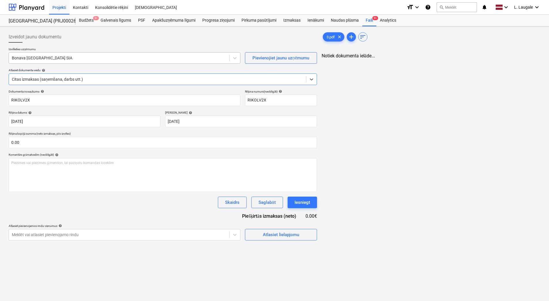
type input "RIKOLV2X"
type input "[DATE]"
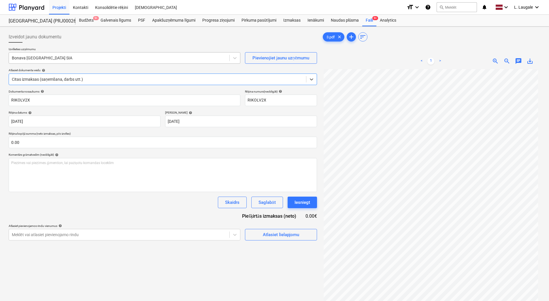
click at [75, 53] on div "Bonava [GEOGRAPHIC_DATA] SIA" at bounding box center [125, 58] width 232 height 12
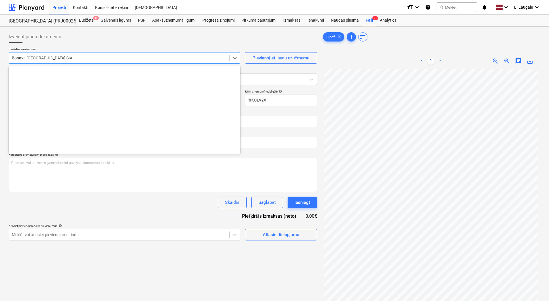
scroll to position [1059, 0]
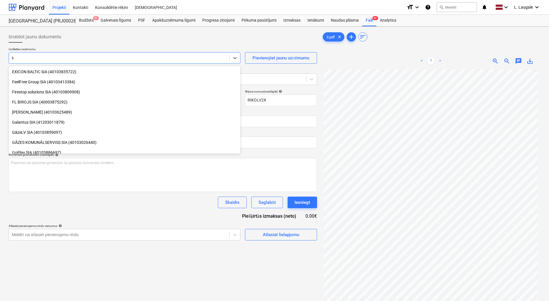
type input "luc"
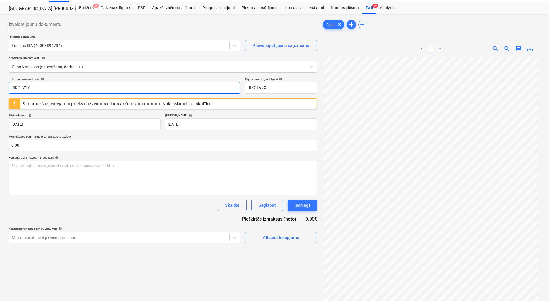
scroll to position [19, 0]
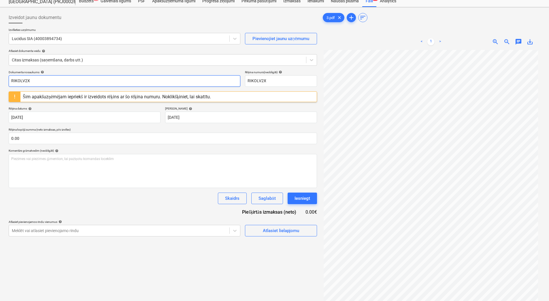
drag, startPoint x: 52, startPoint y: 99, endPoint x: -1, endPoint y: 101, distance: 52.8
click at [0, 101] on html "Projekti Kontakti Konsolidētie rēķini Iesūtne format_size keyboard_arrow_down h…" at bounding box center [274, 131] width 549 height 301
drag, startPoint x: 30, startPoint y: 84, endPoint x: 0, endPoint y: 78, distance: 30.3
click at [0, 78] on html "Projekti Kontakti Konsolidētie rēķini Iesūtne format_size keyboard_arrow_down h…" at bounding box center [274, 131] width 549 height 301
type input "252554"
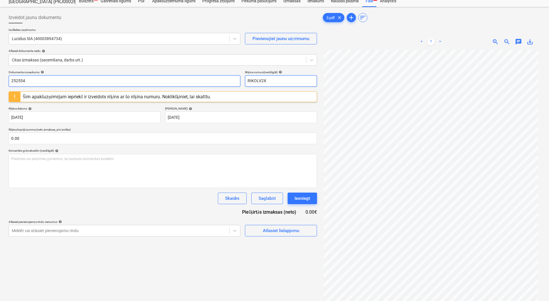
drag, startPoint x: 271, startPoint y: 79, endPoint x: 210, endPoint y: 76, distance: 60.9
click at [210, 76] on div "Dokumenta nosaukums help 252554 Rēķina numurs (neobligāti) help RIKOLV2X" at bounding box center [163, 78] width 308 height 16
paste input "252554"
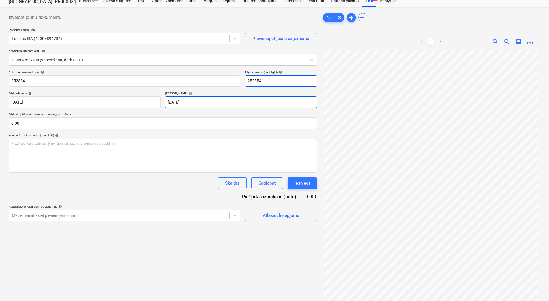
type input "252554"
click at [194, 100] on body "Projekti Kontakti Konsolidētie rēķini Iesūtne format_size keyboard_arrow_down h…" at bounding box center [274, 131] width 549 height 301
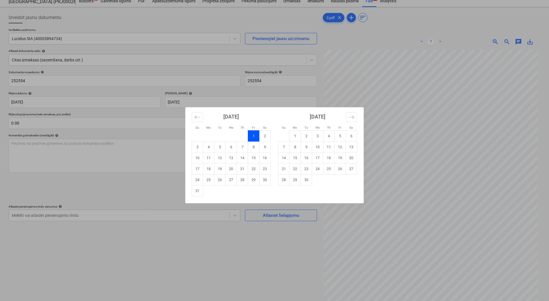
click at [169, 121] on div "Su Mo Tu We Th Fr Sa Su Mo Tu We Th Fr Sa [DATE] 1 2 3 4 5 6 7 8 9 10 11 12 13 …" at bounding box center [274, 150] width 549 height 301
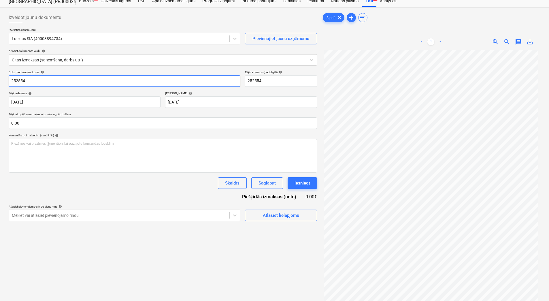
click at [11, 80] on input "252554" at bounding box center [125, 81] width 232 height 12
type input "LU 252554"
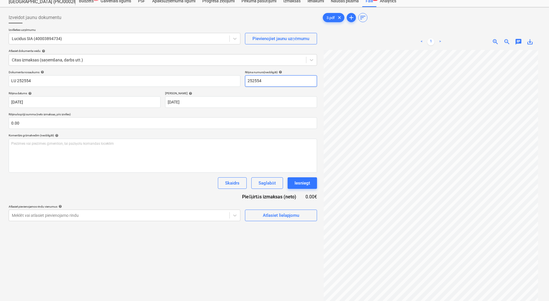
click at [248, 81] on input "252554" at bounding box center [281, 81] width 72 height 12
click at [251, 95] on div "Termiņš help" at bounding box center [241, 93] width 152 height 4
click at [252, 80] on input "LU252554" at bounding box center [281, 81] width 72 height 12
type input "LU 252554"
click at [255, 91] on div "Termiņš help" at bounding box center [241, 93] width 152 height 4
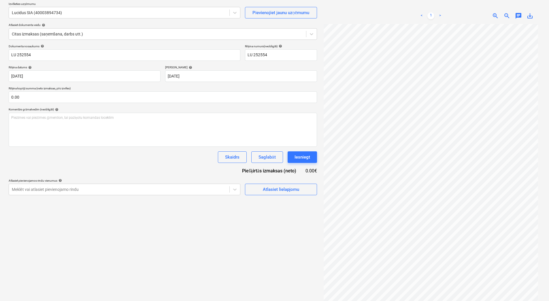
scroll to position [58, 0]
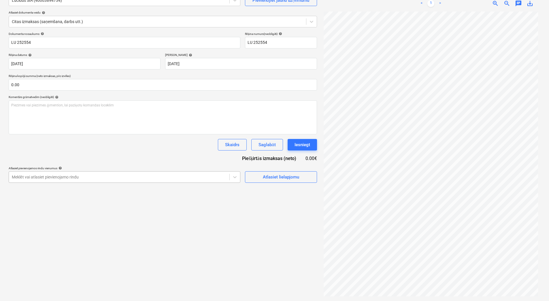
click at [200, 174] on div at bounding box center [119, 177] width 215 height 6
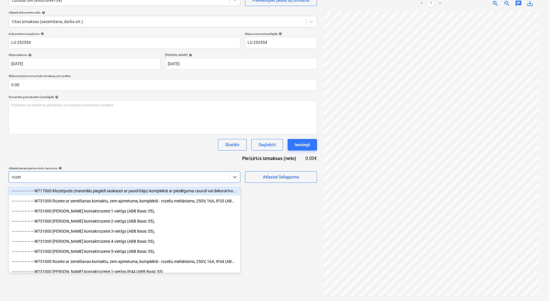
type input "rozete"
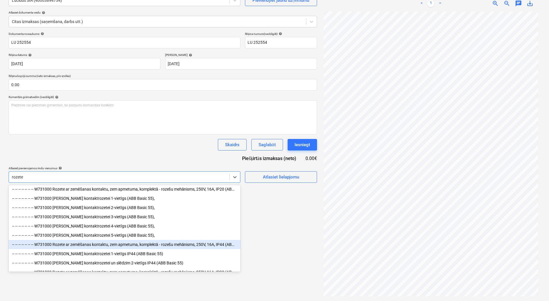
scroll to position [0, 0]
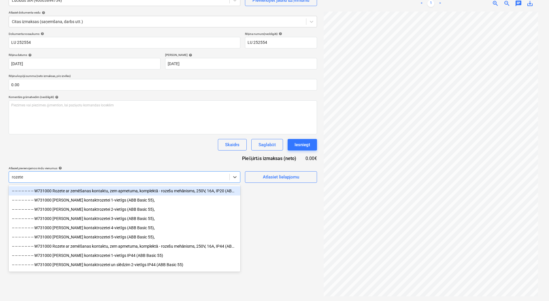
click at [159, 191] on div "-- -- -- -- -- -- -- W731000 Rozete ar zemēšanas kontaktu, zem apmetuma, komple…" at bounding box center [125, 190] width 232 height 9
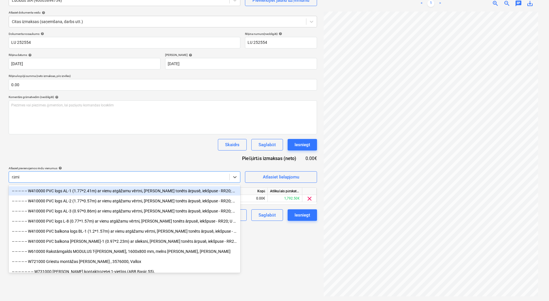
type input "[PERSON_NAME]"
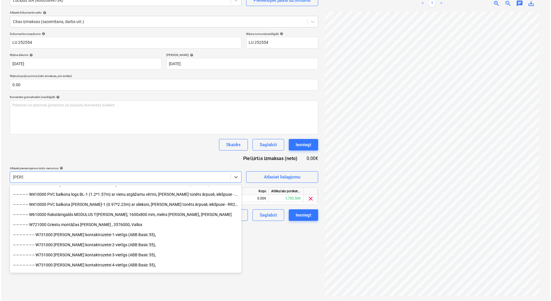
scroll to position [38, 0]
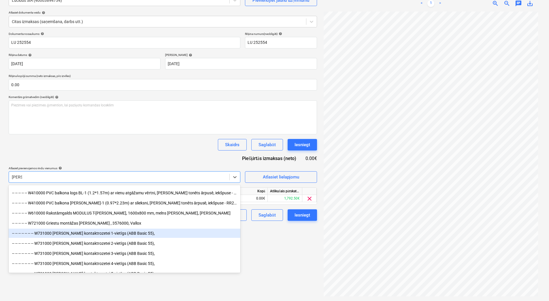
click at [144, 231] on div "-- -- -- -- -- -- -- W731000 [PERSON_NAME] kontaktrozetei 1-vietīgs (ABB Basic …" at bounding box center [125, 233] width 232 height 9
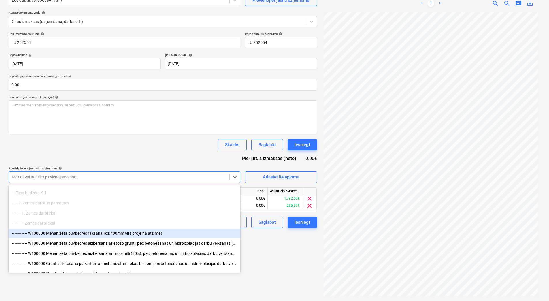
click at [185, 147] on div "Skaidrs Saglabāt Iesniegt" at bounding box center [163, 145] width 308 height 12
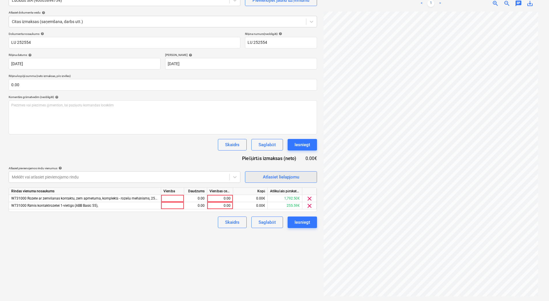
click at [260, 174] on span "Atlasiet lielapjomu" at bounding box center [281, 176] width 58 height 7
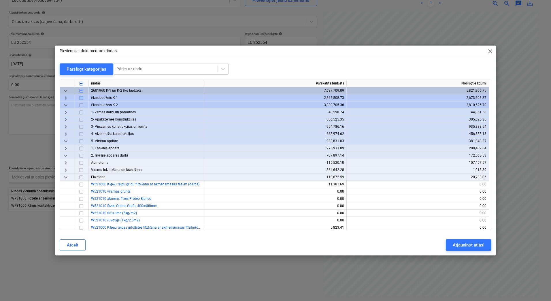
click at [67, 98] on span "keyboard_arrow_right" at bounding box center [65, 98] width 7 height 7
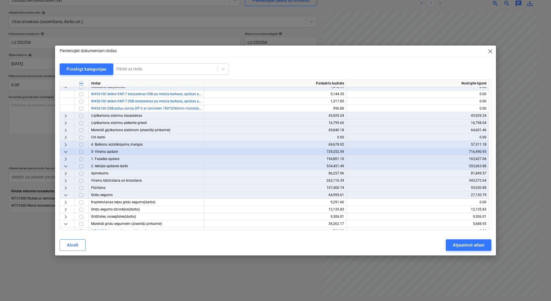
scroll to position [77, 0]
click at [88, 61] on div "Pievienojiet dokumentam rindas close Pārslēgt kategorijas Pāriet uz rindu rinda…" at bounding box center [275, 151] width 441 height 210
click at [89, 68] on div "Pārslēgt kategorijas" at bounding box center [87, 68] width 40 height 7
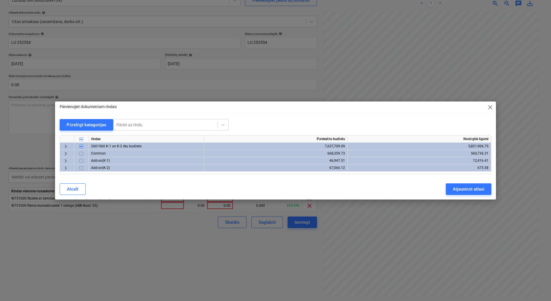
click at [66, 148] on span "keyboard_arrow_right" at bounding box center [65, 146] width 7 height 7
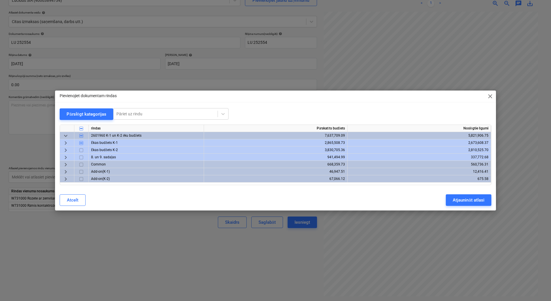
click at [63, 143] on span "keyboard_arrow_right" at bounding box center [65, 143] width 7 height 7
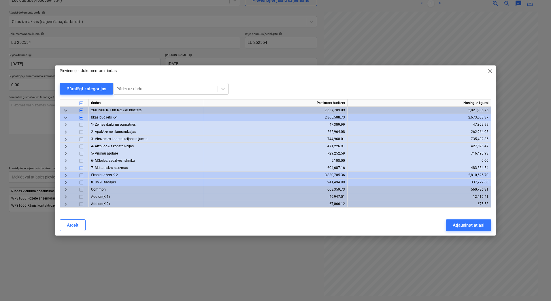
click at [64, 167] on span "keyboard_arrow_right" at bounding box center [65, 168] width 7 height 7
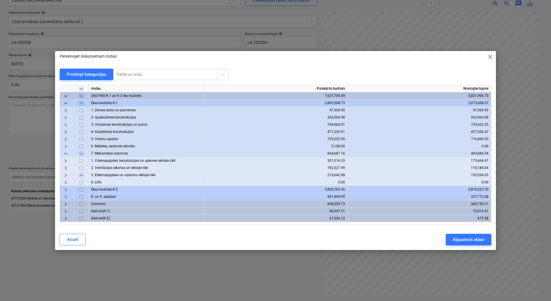
click at [66, 177] on span "keyboard_arrow_right" at bounding box center [65, 175] width 7 height 7
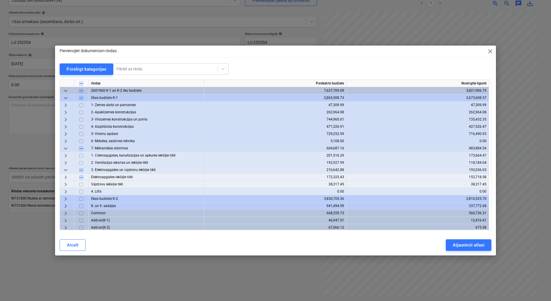
click at [67, 178] on span "keyboard_arrow_right" at bounding box center [65, 177] width 7 height 7
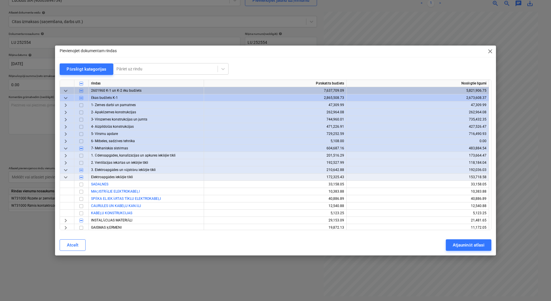
scroll to position [58, 0]
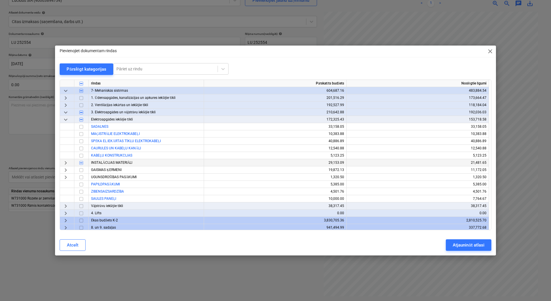
click at [65, 161] on span "keyboard_arrow_right" at bounding box center [65, 162] width 7 height 7
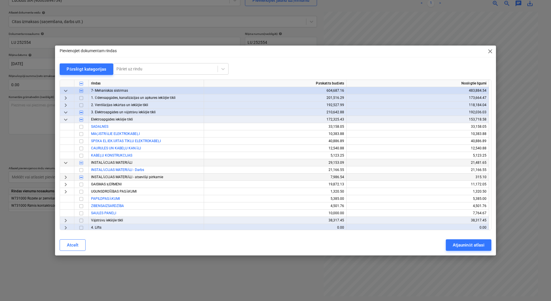
click at [67, 177] on span "keyboard_arrow_right" at bounding box center [65, 177] width 7 height 7
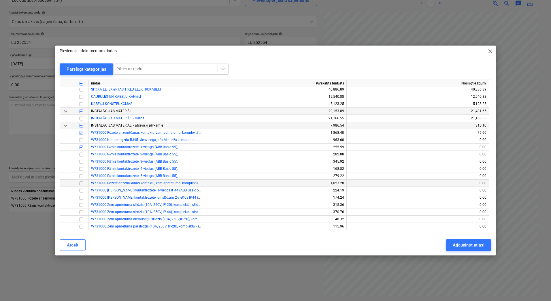
scroll to position [115, 0]
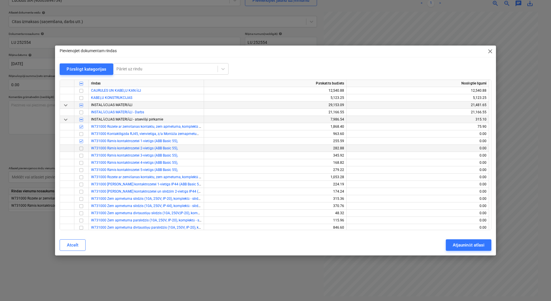
click at [82, 148] on input "checkbox" at bounding box center [81, 148] width 7 height 7
click at [80, 159] on input "checkbox" at bounding box center [81, 162] width 7 height 7
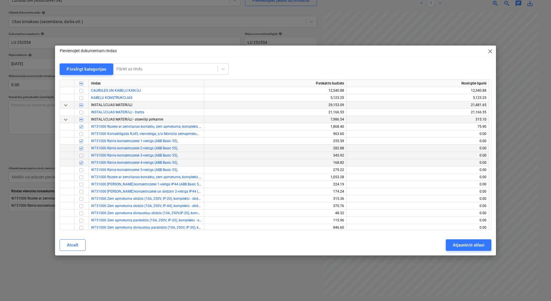
click at [81, 156] on input "checkbox" at bounding box center [81, 155] width 7 height 7
click at [82, 169] on input "checkbox" at bounding box center [81, 170] width 7 height 7
click at [469, 244] on div "Atjaunināt atlasi" at bounding box center [468, 244] width 31 height 7
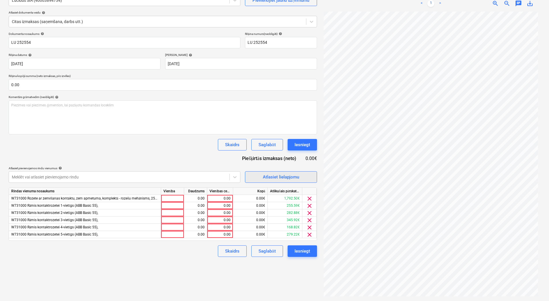
click at [291, 177] on div "Atlasiet lielapjomu" at bounding box center [281, 176] width 36 height 7
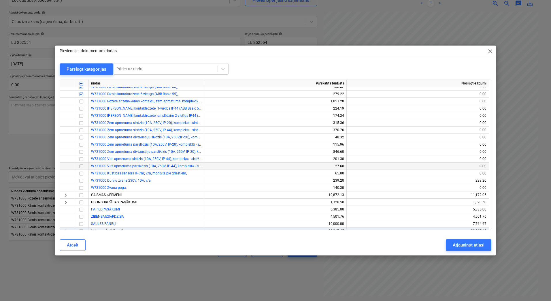
scroll to position [192, 0]
click at [240, 274] on div "Pievienojiet dokumentam rindas close Pārslēgt kategorijas Pāriet uz rindu rinda…" at bounding box center [275, 150] width 551 height 301
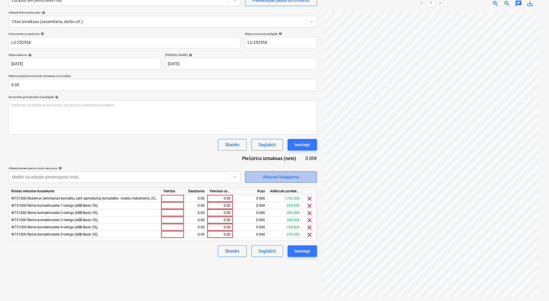
click at [290, 180] on div "Atlasiet lielapjomu" at bounding box center [281, 176] width 36 height 7
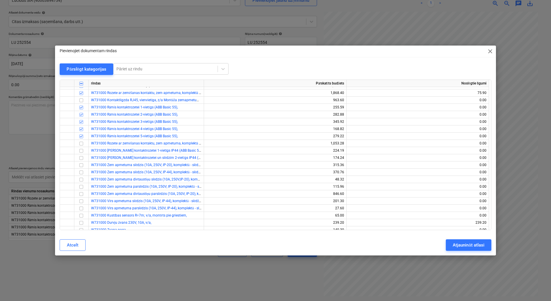
scroll to position [154, 0]
click at [82, 165] on input "checkbox" at bounding box center [81, 167] width 7 height 7
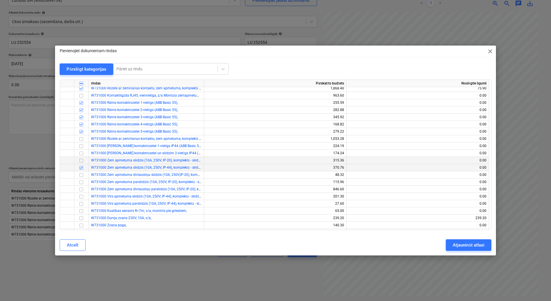
click at [82, 160] on input "checkbox" at bounding box center [81, 160] width 7 height 7
click at [470, 246] on div "Atjaunināt atlasi" at bounding box center [468, 244] width 31 height 7
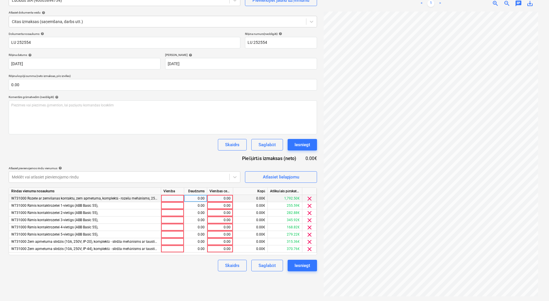
click at [178, 198] on div at bounding box center [172, 198] width 23 height 7
type input "1"
click at [196, 197] on div "0.00" at bounding box center [195, 198] width 18 height 7
click at [219, 197] on div "0.00" at bounding box center [220, 198] width 21 height 7
click at [202, 198] on div "1.00" at bounding box center [195, 198] width 18 height 7
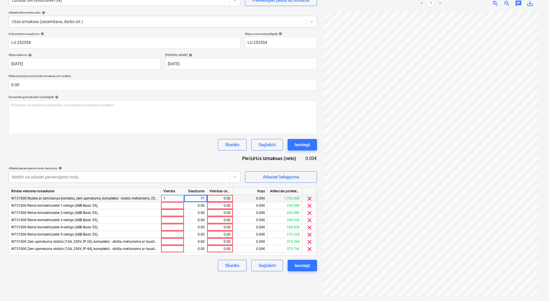
type input "714"
click at [215, 197] on div "0.00" at bounding box center [220, 198] width 21 height 7
type input "1.4"
click at [201, 161] on div "Dokumenta nosaukums help LU 252554 Rēķina numurs (neobligāti) help LU 252554 Rē…" at bounding box center [163, 151] width 308 height 239
click at [180, 206] on div at bounding box center [172, 205] width 23 height 7
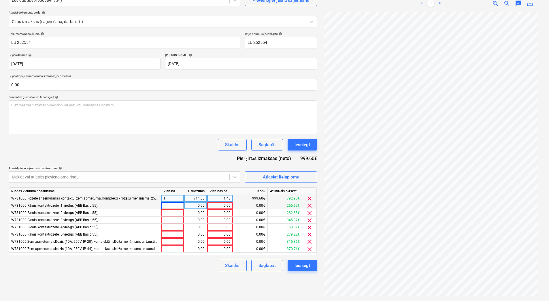
type input "1"
click at [181, 212] on div at bounding box center [172, 212] width 23 height 7
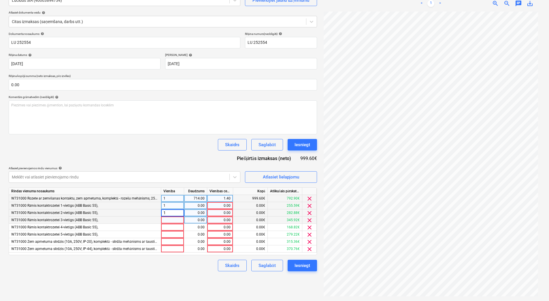
click at [180, 220] on div at bounding box center [172, 219] width 23 height 7
type input "1"
click at [179, 226] on div at bounding box center [172, 227] width 23 height 7
click at [176, 233] on div at bounding box center [172, 234] width 23 height 7
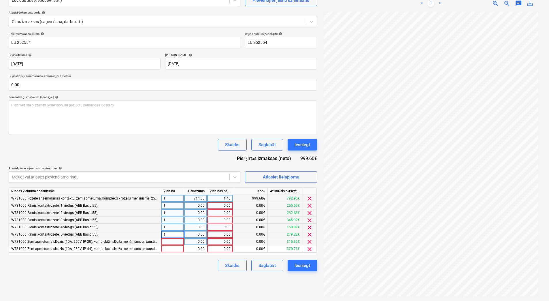
click at [176, 244] on div at bounding box center [172, 241] width 23 height 7
type input "1"
click at [173, 249] on div at bounding box center [172, 248] width 23 height 7
click at [195, 205] on div "0.00" at bounding box center [195, 205] width 18 height 7
type input "314"
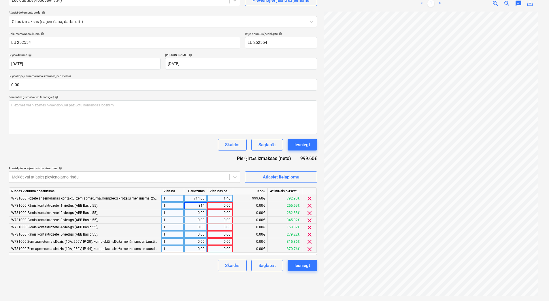
click at [213, 205] on div "0.00" at bounding box center [220, 205] width 21 height 7
type input "0.61"
click at [201, 212] on div "0.00" at bounding box center [195, 212] width 18 height 7
type input "194"
click at [224, 214] on div "0.00" at bounding box center [220, 212] width 21 height 7
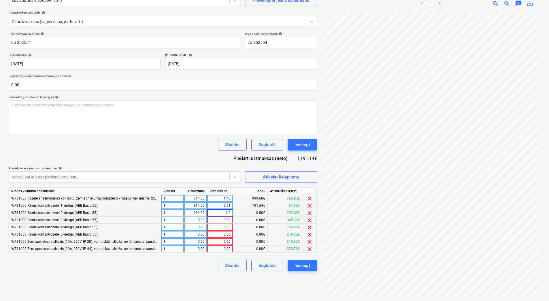
type input "1.04"
click at [197, 271] on div "Skaidrs Saglabāt Iesniegt" at bounding box center [163, 266] width 308 height 12
click at [205, 221] on div "0.00" at bounding box center [195, 219] width 23 height 7
type input "75"
click at [213, 221] on div "0.00" at bounding box center [220, 219] width 21 height 7
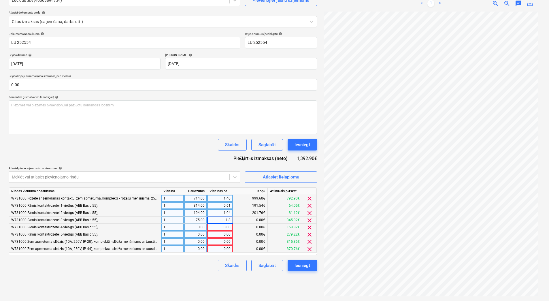
type input "1.88"
click at [203, 228] on div "0.00" at bounding box center [195, 227] width 18 height 7
type input "24"
click at [201, 236] on div "0.00" at bounding box center [195, 234] width 18 height 7
type input "24"
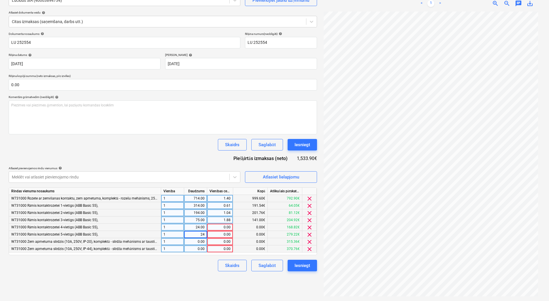
click at [185, 263] on div "Skaidrs Saglabāt Iesniegt" at bounding box center [163, 266] width 308 height 12
click at [222, 226] on div "0.00" at bounding box center [220, 227] width 21 height 7
type input "3.67"
click at [222, 232] on div "0.00" at bounding box center [220, 234] width 21 height 7
type input "6.2"
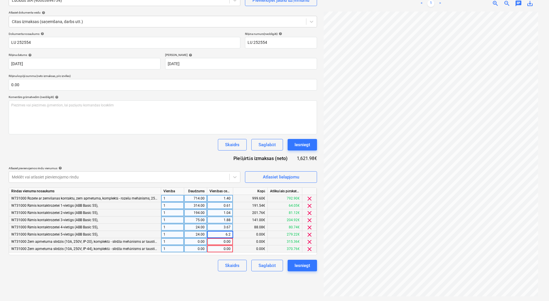
click at [194, 267] on div "Skaidrs Saglabāt Iesniegt" at bounding box center [163, 266] width 308 height 12
click at [271, 176] on div "Atlasiet lielapjomu" at bounding box center [281, 176] width 36 height 7
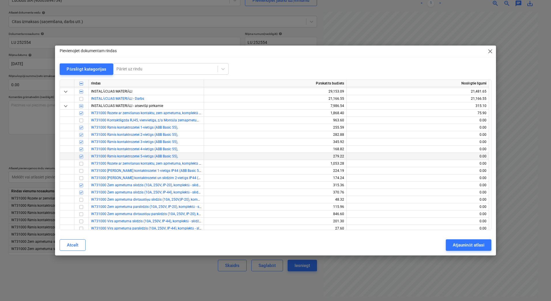
scroll to position [115, 0]
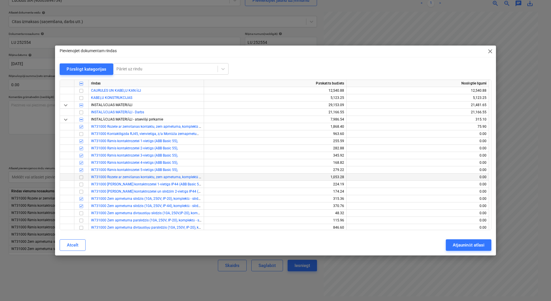
click at [81, 179] on input "checkbox" at bounding box center [81, 177] width 7 height 7
click at [471, 246] on div "Atjaunināt atlasi" at bounding box center [468, 244] width 31 height 7
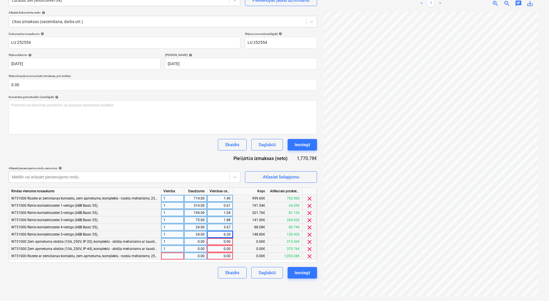
click at [173, 255] on div at bounding box center [172, 255] width 23 height 7
type input "1"
click at [188, 257] on div "0.00" at bounding box center [195, 255] width 18 height 7
type input "107"
click at [221, 256] on div "0.00" at bounding box center [220, 255] width 21 height 7
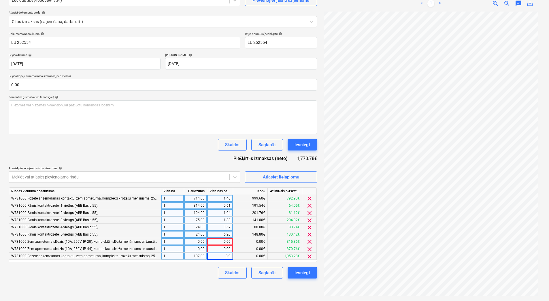
type input "3.95"
click at [205, 275] on div "Skaidrs Saglabāt Iesniegt" at bounding box center [163, 273] width 308 height 12
click at [310, 241] on span "clear" at bounding box center [309, 241] width 7 height 7
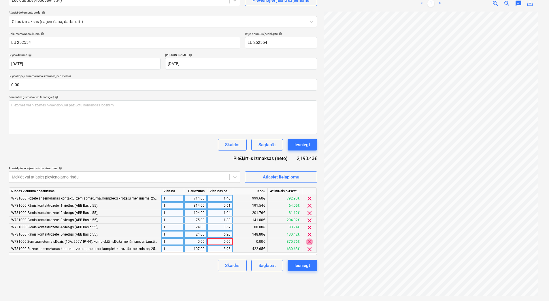
click at [310, 241] on span "clear" at bounding box center [309, 241] width 7 height 7
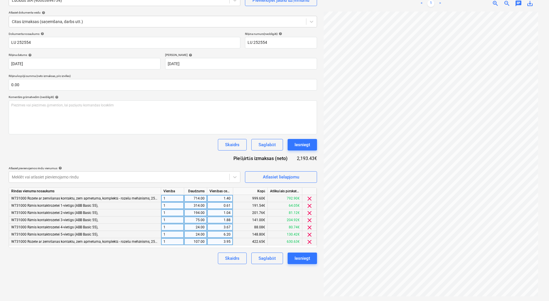
click at [183, 259] on div "Skaidrs Saglabāt Iesniegt" at bounding box center [163, 258] width 308 height 12
click at [270, 178] on div "Atlasiet lielapjomu" at bounding box center [281, 176] width 36 height 7
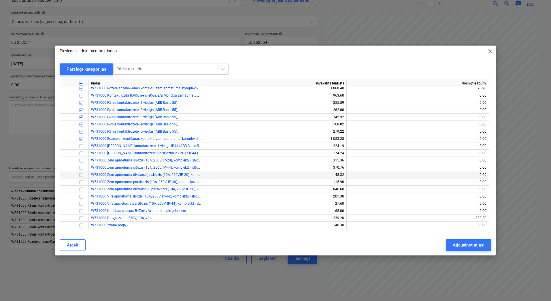
scroll to position [173, 0]
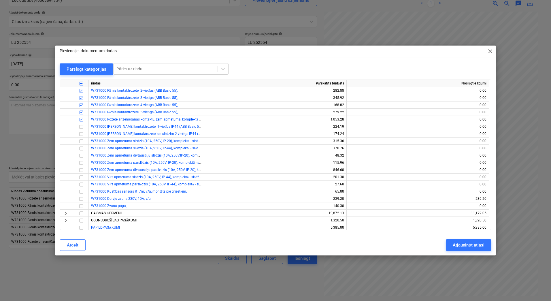
click at [216, 285] on div "Pievienojiet dokumentam rindas close Pārslēgt kategorijas Pāriet uz rindu rinda…" at bounding box center [275, 150] width 551 height 301
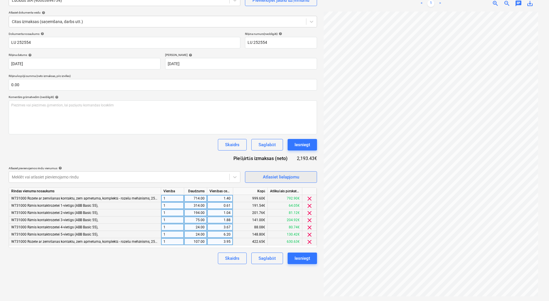
click at [281, 176] on div "Atlasiet lielapjomu" at bounding box center [281, 176] width 36 height 7
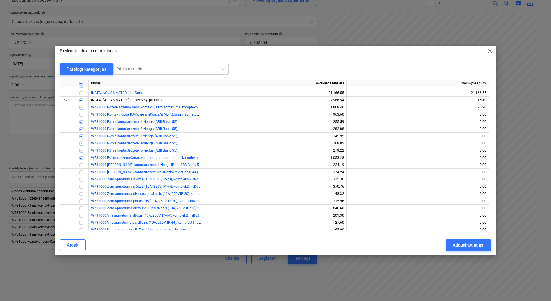
scroll to position [154, 0]
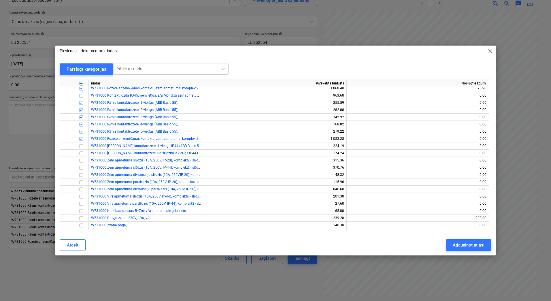
click at [244, 280] on div "Pievienojiet dokumentam rindas close Pārslēgt kategorijas Pāriet uz rindu rinda…" at bounding box center [275, 150] width 551 height 301
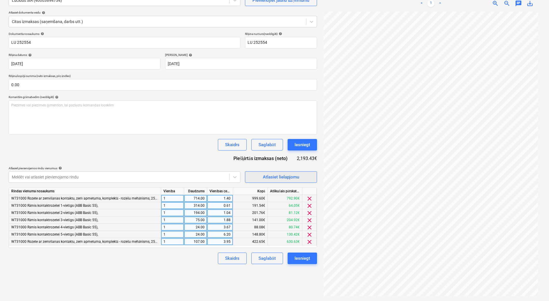
click at [260, 178] on span "Atlasiet lielapjomu" at bounding box center [281, 176] width 58 height 7
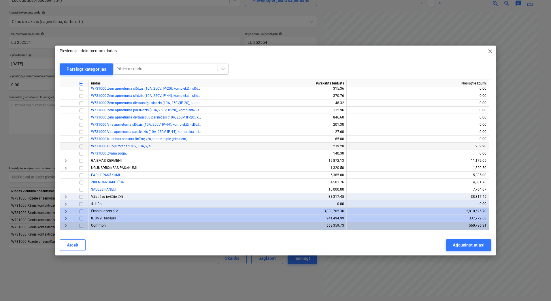
scroll to position [231, 0]
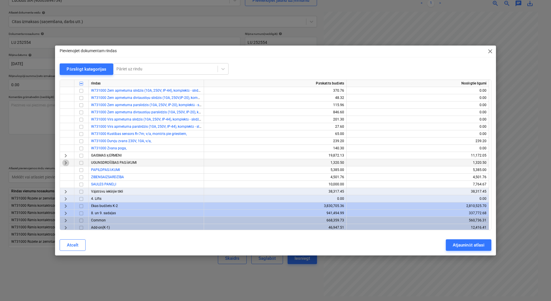
click at [64, 164] on span "keyboard_arrow_right" at bounding box center [65, 162] width 7 height 7
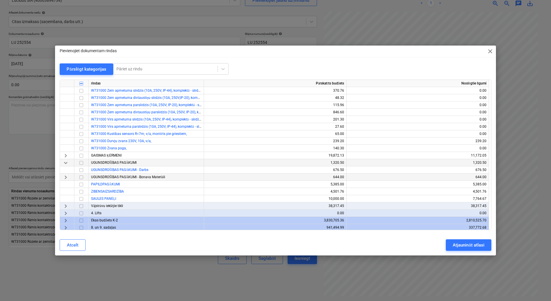
click at [66, 177] on span "keyboard_arrow_right" at bounding box center [65, 177] width 7 height 7
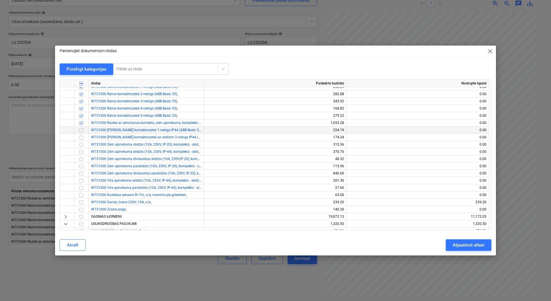
scroll to position [173, 0]
click at [218, 261] on div "Pievienojiet dokumentam rindas close Pārslēgt kategorijas Pāriet uz rindu rinda…" at bounding box center [275, 150] width 551 height 301
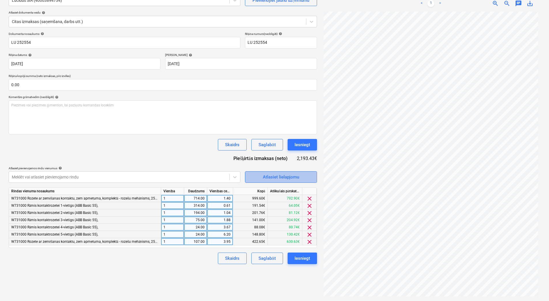
click at [255, 173] on span "Atlasiet lielapjomu" at bounding box center [281, 176] width 58 height 7
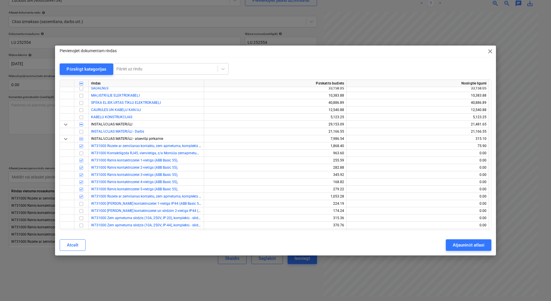
scroll to position [154, 0]
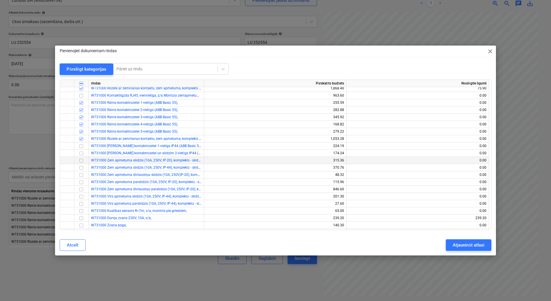
click at [81, 160] on input "checkbox" at bounding box center [81, 160] width 7 height 7
click at [81, 167] on input "checkbox" at bounding box center [81, 167] width 7 height 7
click at [450, 242] on button "Atjaunināt atlasi" at bounding box center [468, 245] width 45 height 12
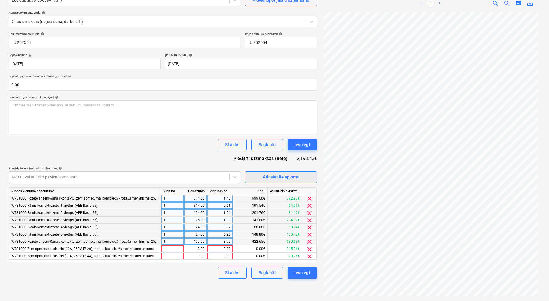
click at [273, 175] on div "Atlasiet lielapjomu" at bounding box center [281, 176] width 36 height 7
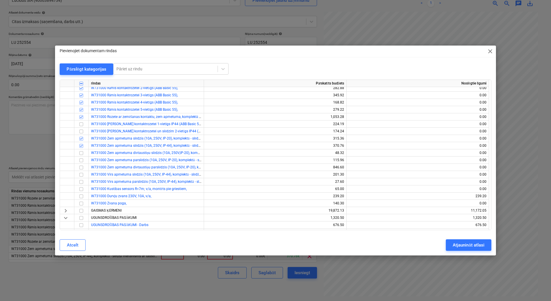
scroll to position [192, 0]
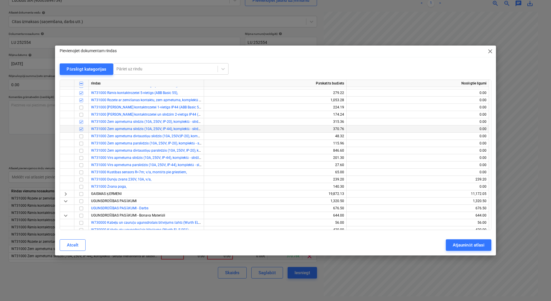
click at [82, 129] on input "checkbox" at bounding box center [81, 129] width 7 height 7
click at [82, 135] on input "checkbox" at bounding box center [81, 136] width 7 height 7
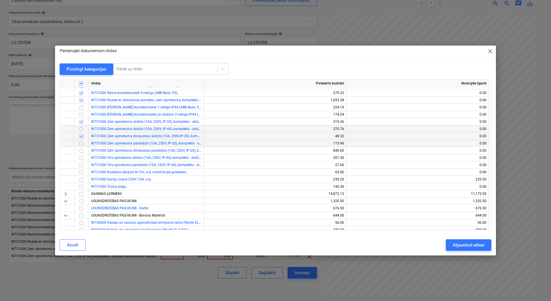
click at [81, 143] on input "checkbox" at bounding box center [81, 143] width 7 height 7
click at [81, 150] on input "checkbox" at bounding box center [81, 150] width 7 height 7
click at [465, 240] on button "Atjaunināt atlasi" at bounding box center [468, 245] width 45 height 12
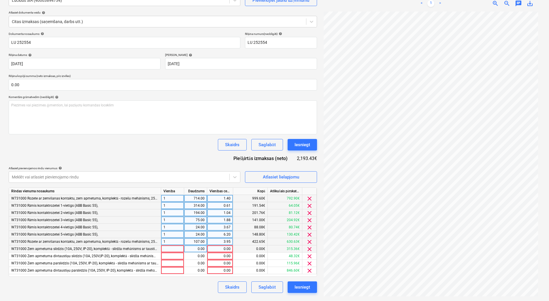
click at [169, 250] on div at bounding box center [172, 248] width 23 height 7
type input "1"
click at [169, 256] on div at bounding box center [172, 255] width 23 height 7
type input "1"
click at [169, 261] on div at bounding box center [172, 263] width 23 height 7
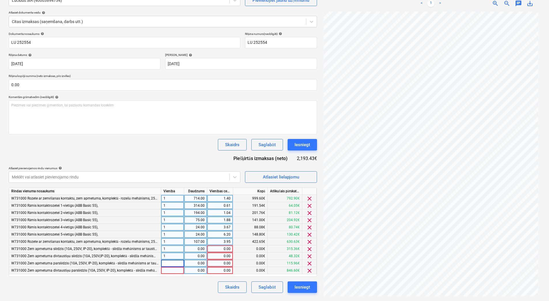
type input "1"
click at [169, 270] on div at bounding box center [172, 270] width 23 height 7
click at [200, 249] on div "0.00" at bounding box center [195, 248] width 18 height 7
type input "142"
click at [214, 250] on div "0.00" at bounding box center [220, 248] width 21 height 7
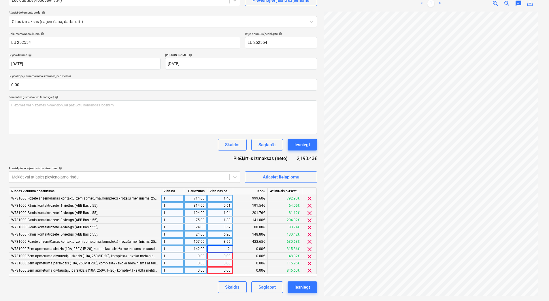
type input "2.3"
click at [208, 285] on div "Skaidrs Saglabāt Iesniegt" at bounding box center [163, 287] width 308 height 12
click at [202, 255] on div "0.00" at bounding box center [195, 255] width 18 height 7
type input "4"
click at [214, 258] on div "0.00" at bounding box center [220, 255] width 21 height 7
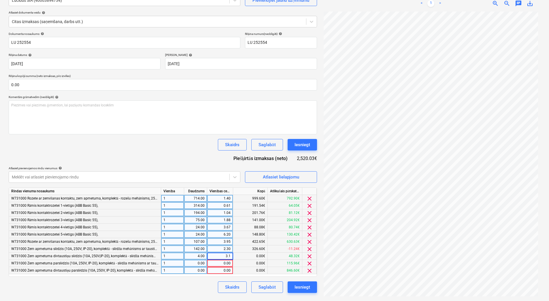
type input "3.15"
click at [198, 263] on div "0.00" at bounding box center [195, 263] width 18 height 7
type input "29"
click at [216, 263] on div "0.00" at bounding box center [220, 263] width 21 height 7
type input "2.4"
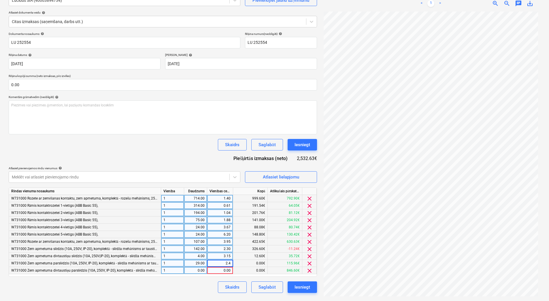
click at [209, 285] on div "Skaidrs Saglabāt Iesniegt" at bounding box center [163, 287] width 308 height 12
click at [203, 272] on div "0.00" at bounding box center [195, 270] width 18 height 7
type input "53"
click at [220, 272] on div "0.00" at bounding box center [220, 270] width 21 height 7
type input "5"
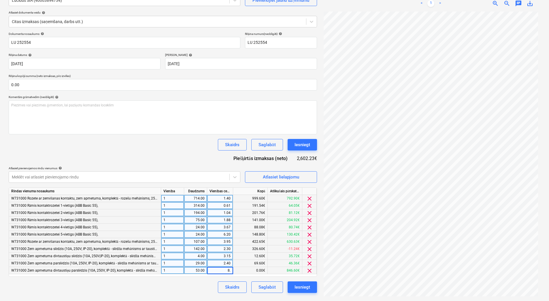
type input "8.6"
click at [212, 284] on div "Skaidrs Saglabāt Iesniegt" at bounding box center [163, 287] width 308 height 12
click at [294, 177] on div "Atlasiet lielapjomu" at bounding box center [281, 176] width 36 height 7
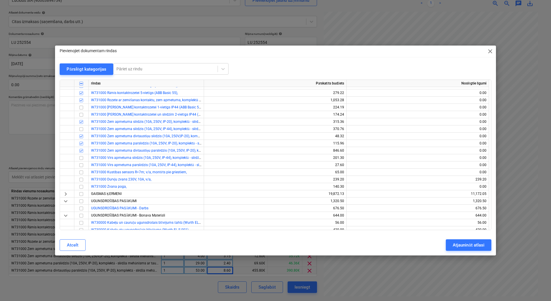
click at [169, 268] on div "Pievienojiet dokumentam rindas close Pārslēgt kategorijas Pāriet uz rindu rinda…" at bounding box center [275, 150] width 551 height 301
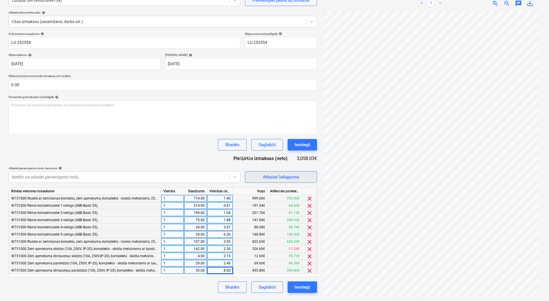
click at [256, 176] on span "Atlasiet lielapjomu" at bounding box center [281, 176] width 58 height 7
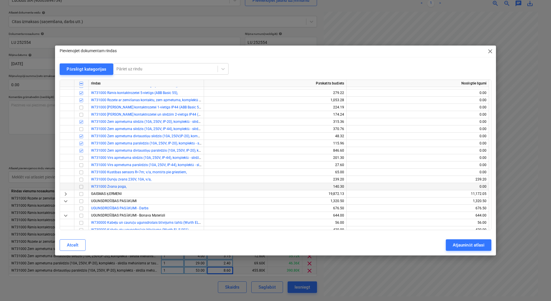
click at [81, 187] on input "checkbox" at bounding box center [81, 186] width 7 height 7
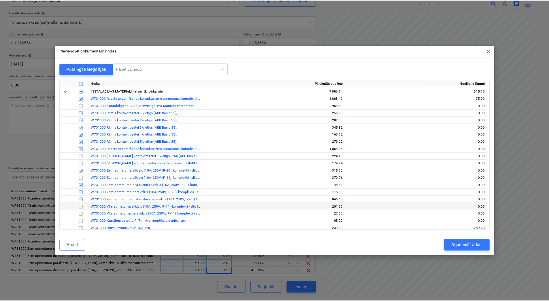
scroll to position [135, 0]
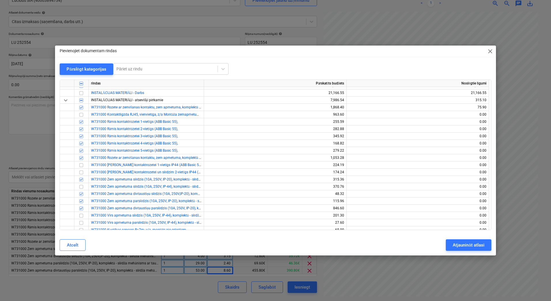
click at [404, 270] on div "Pievienojiet dokumentam rindas close Pārslēgt kategorijas Pāriet uz rindu rinda…" at bounding box center [275, 150] width 551 height 301
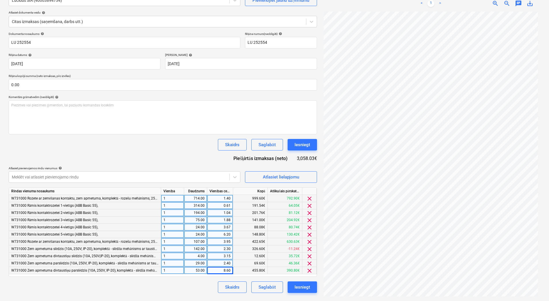
click at [143, 149] on div "Skaidrs Saglabāt Iesniegt" at bounding box center [163, 145] width 308 height 12
click at [169, 285] on div "Skaidrs Saglabāt Iesniegt" at bounding box center [163, 287] width 308 height 12
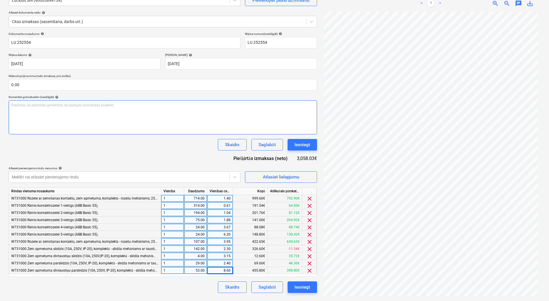
click at [115, 121] on div "Piezīmes vai piezīmes @mention, lai paziņotu komandas loceklim ﻿" at bounding box center [163, 117] width 308 height 34
click at [82, 121] on div "Piezīmes vai piezīmes @mention, lai paziņotu komandas loceklim ﻿" at bounding box center [163, 117] width 308 height 34
click at [39, 106] on span "trūkst pozīcijas 8. 13,14,15" at bounding box center [31, 105] width 41 height 4
click at [67, 133] on div "trūkst pozīcijas 8,13,14,15" at bounding box center [163, 117] width 308 height 34
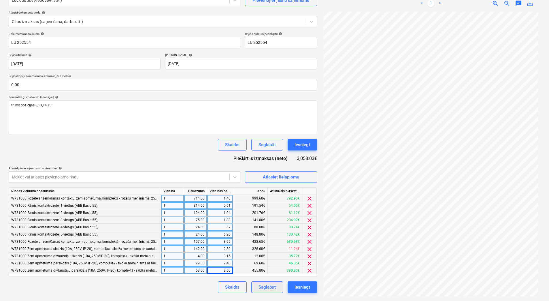
click at [265, 286] on div "Saglabāt" at bounding box center [267, 286] width 17 height 7
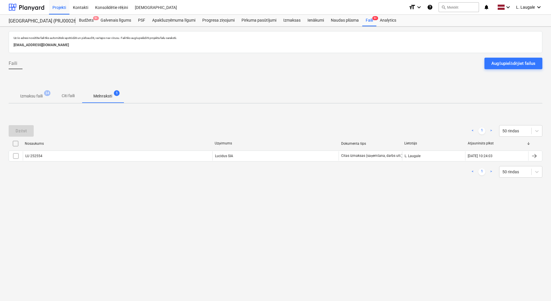
click at [127, 130] on div "Dzēst < 1 > 50 rindas" at bounding box center [276, 131] width 534 height 12
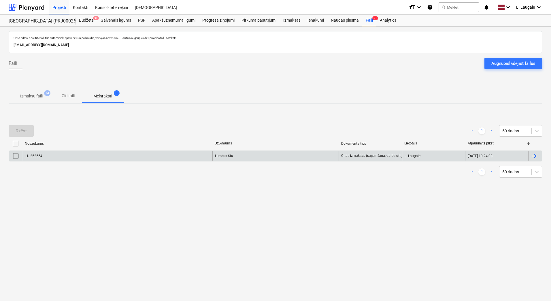
click at [133, 159] on div "LU 252554" at bounding box center [118, 155] width 190 height 9
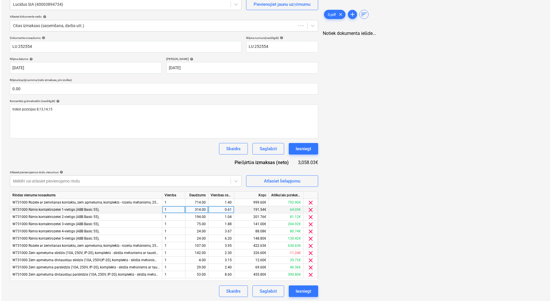
scroll to position [54, 0]
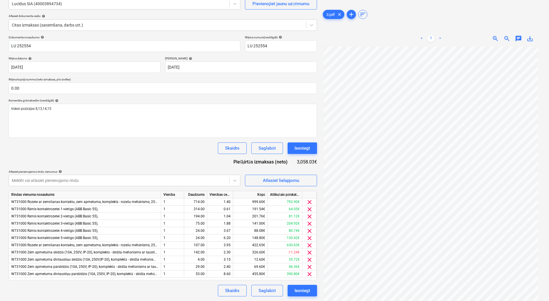
click at [178, 159] on div "Dokumenta nosaukums help LU 252554 Rēķina numurs (neobligāti) help LU 252554 Rē…" at bounding box center [163, 165] width 308 height 261
click at [272, 181] on div "Atlasiet lielapjomu" at bounding box center [281, 180] width 36 height 7
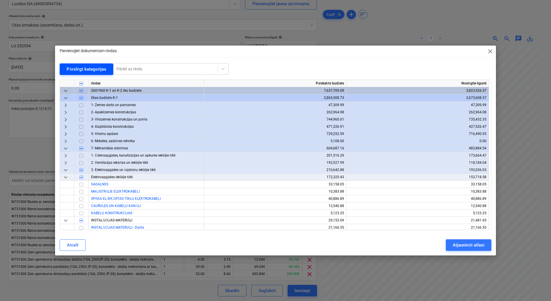
click at [84, 71] on div "Pārslēgt kategorijas" at bounding box center [87, 68] width 40 height 7
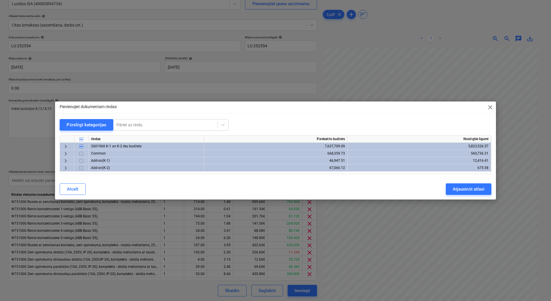
click at [62, 159] on div "keyboard_arrow_right" at bounding box center [67, 160] width 14 height 7
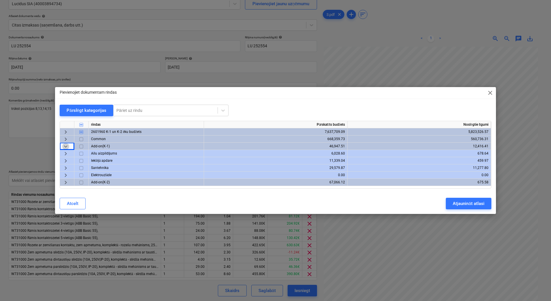
click at [66, 147] on span "keyboard_arrow_down" at bounding box center [65, 146] width 7 height 7
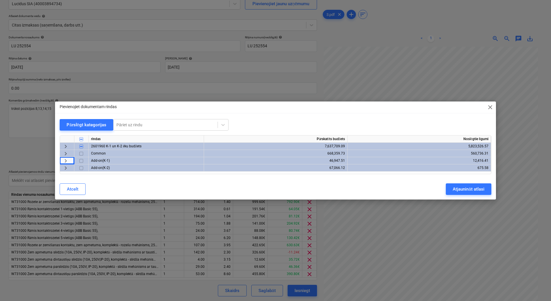
click at [65, 157] on div "keyboard_arrow_right" at bounding box center [67, 153] width 14 height 7
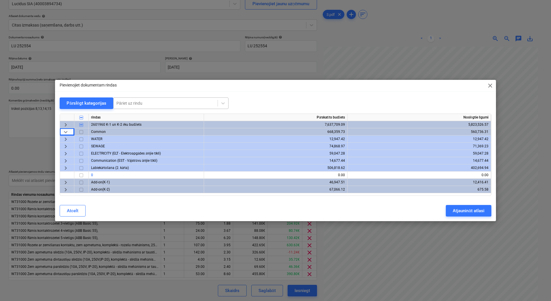
click at [135, 105] on div at bounding box center [165, 103] width 98 height 6
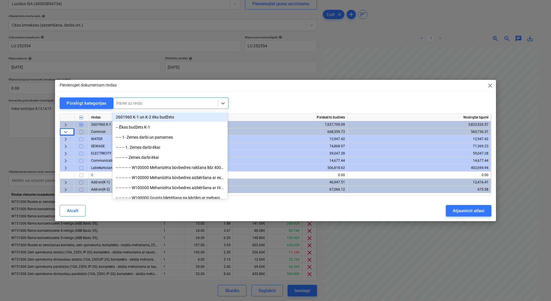
click at [63, 131] on span "keyboard_arrow_down" at bounding box center [65, 132] width 7 height 7
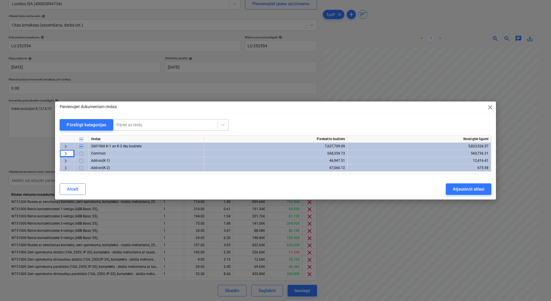
click at [172, 124] on div at bounding box center [165, 125] width 98 height 6
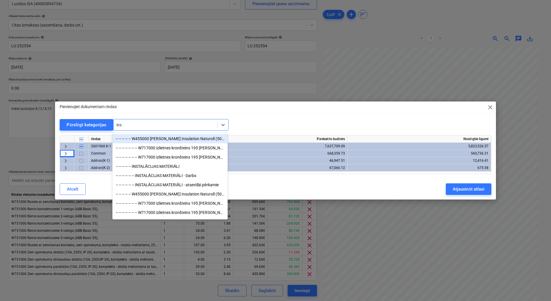
type input "inst"
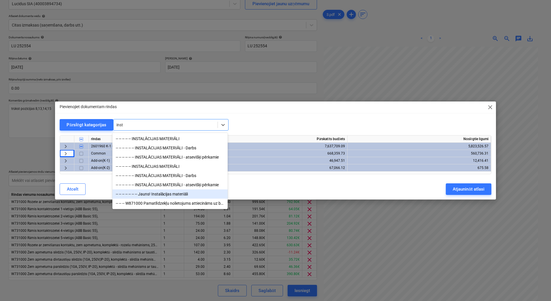
click at [173, 195] on div "-- -- -- -- -- -- -- Jauns! Instalācijas materiāli" at bounding box center [169, 193] width 115 height 9
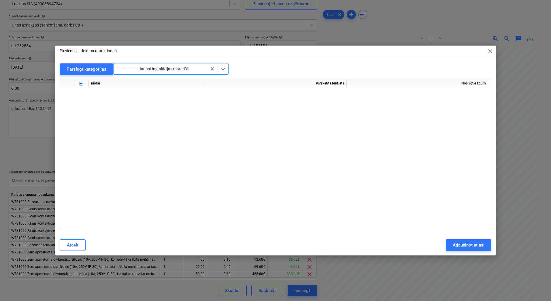
scroll to position [9829, 0]
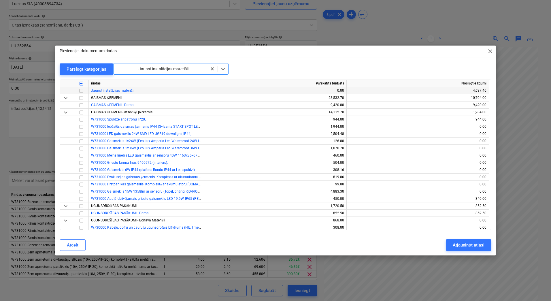
click at [80, 92] on input "checkbox" at bounding box center [81, 90] width 7 height 7
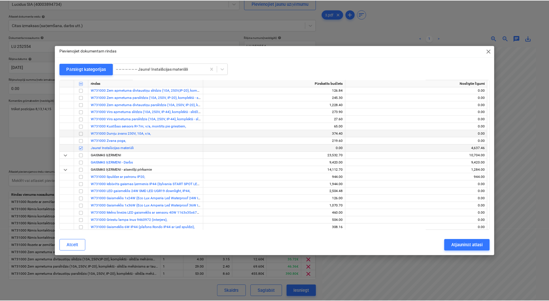
scroll to position [9771, 0]
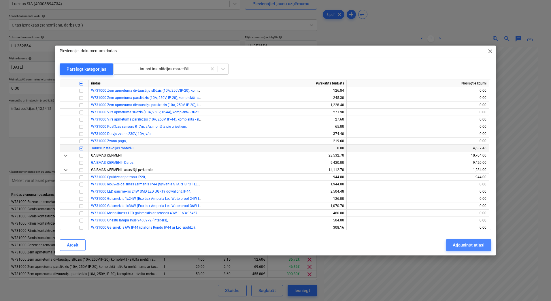
click at [475, 242] on div "Atjaunināt atlasi" at bounding box center [468, 244] width 31 height 7
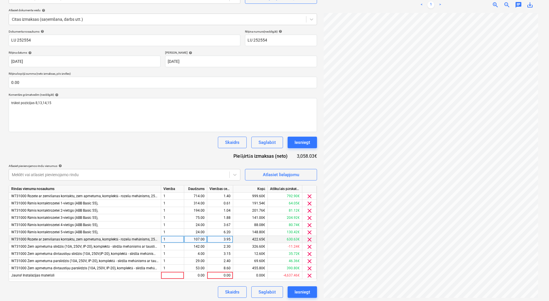
scroll to position [61, 0]
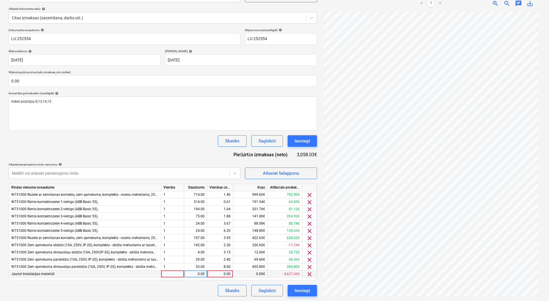
click at [167, 275] on div at bounding box center [172, 273] width 23 height 7
type input "1"
click at [194, 275] on div "0.00" at bounding box center [195, 273] width 18 height 7
click at [225, 274] on div "0.00" at bounding box center [220, 273] width 21 height 7
type input "3553.2"
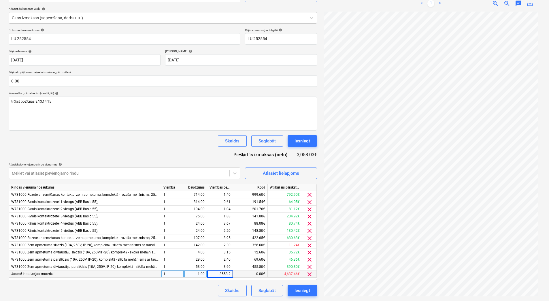
click at [199, 291] on div "Skaidrs Saglabāt Iesniegt" at bounding box center [163, 291] width 308 height 12
click at [309, 195] on span "clear" at bounding box center [309, 194] width 7 height 7
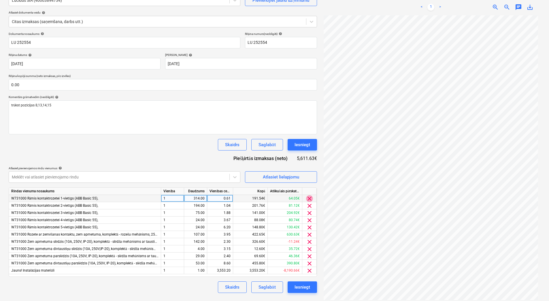
click at [309, 200] on span "clear" at bounding box center [309, 198] width 7 height 7
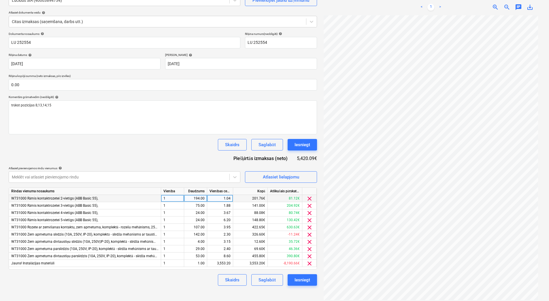
click at [309, 200] on span "clear" at bounding box center [309, 198] width 7 height 7
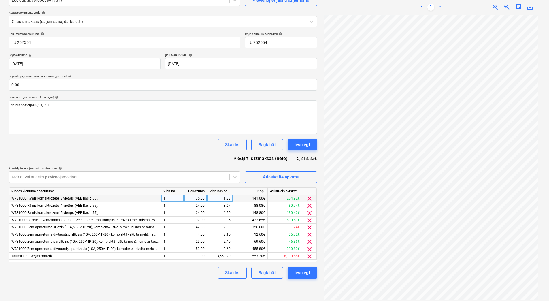
click at [309, 200] on span "clear" at bounding box center [309, 198] width 7 height 7
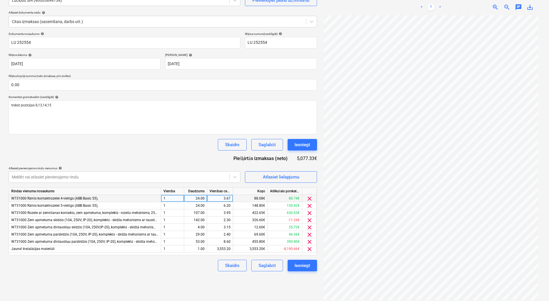
click at [309, 200] on span "clear" at bounding box center [309, 198] width 7 height 7
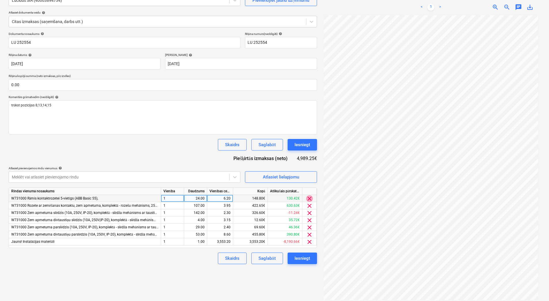
click at [309, 200] on span "clear" at bounding box center [309, 198] width 7 height 7
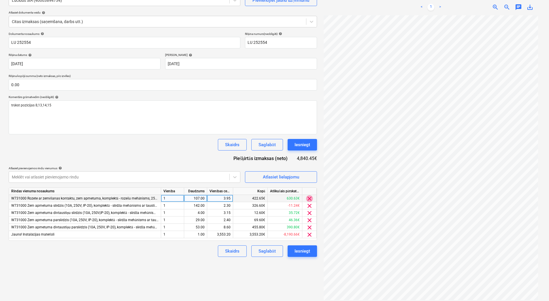
click at [309, 200] on span "clear" at bounding box center [309, 198] width 7 height 7
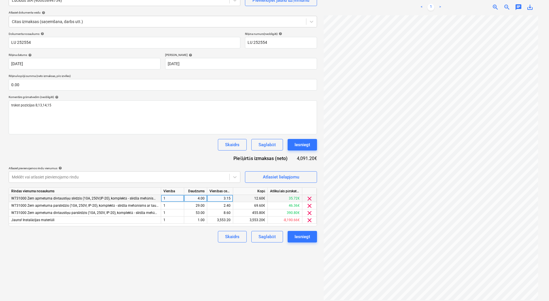
click at [309, 200] on span "clear" at bounding box center [309, 198] width 7 height 7
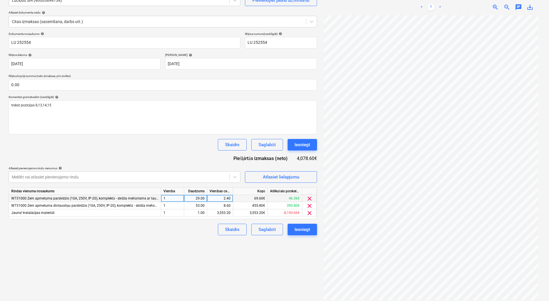
click at [309, 200] on span "clear" at bounding box center [309, 198] width 7 height 7
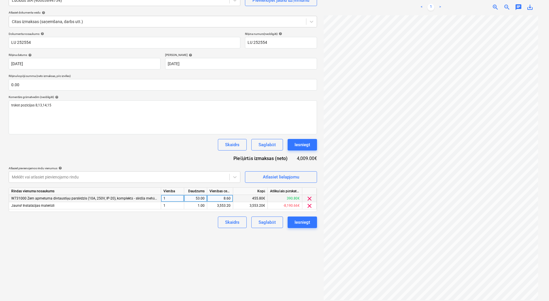
click at [309, 200] on span "clear" at bounding box center [309, 198] width 7 height 7
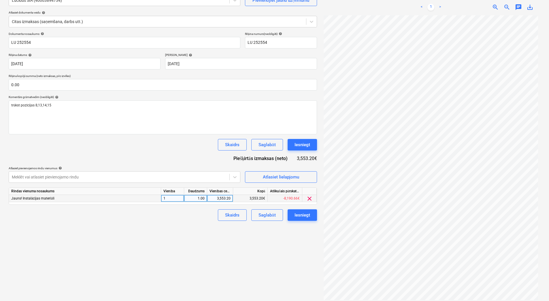
click at [282, 227] on div "Izveidot jaunu dokumentu Izvēlieties uzņēmumu Lucidus SIA (40003894734) Pievien…" at bounding box center [162, 134] width 313 height 327
click at [264, 216] on div "Saglabāt" at bounding box center [267, 214] width 17 height 7
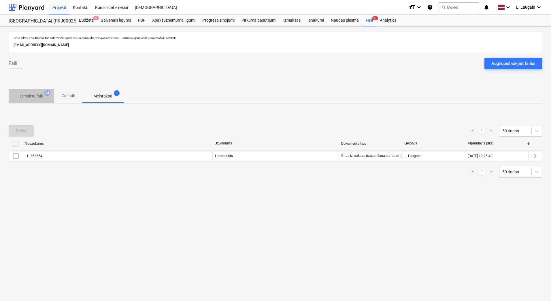
click at [25, 93] on span "Izmaksu faili 34" at bounding box center [32, 96] width 46 height 10
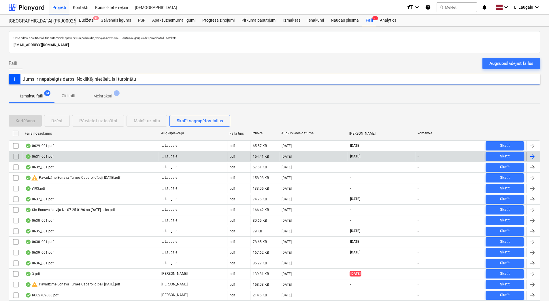
click at [116, 157] on div "0631_001.pdf" at bounding box center [91, 156] width 136 height 9
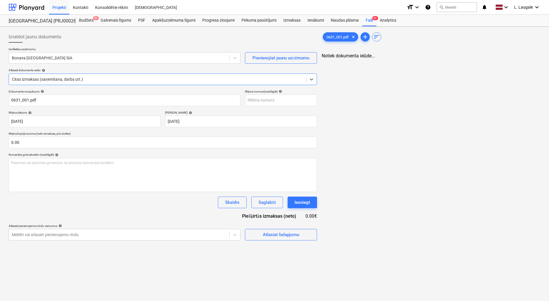
type input "0631_001.pdf"
type input "[DATE]"
click at [208, 57] on div at bounding box center [119, 58] width 215 height 6
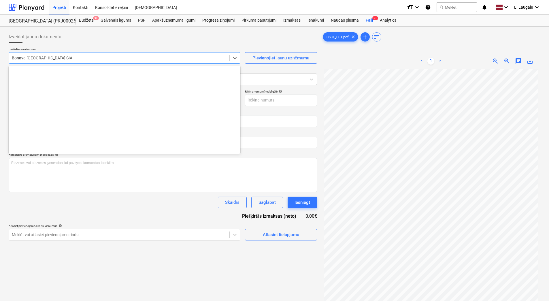
scroll to position [1059, 0]
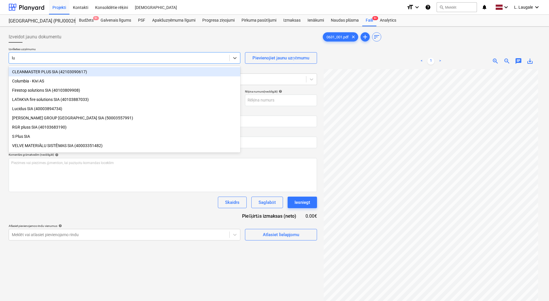
type input "luc"
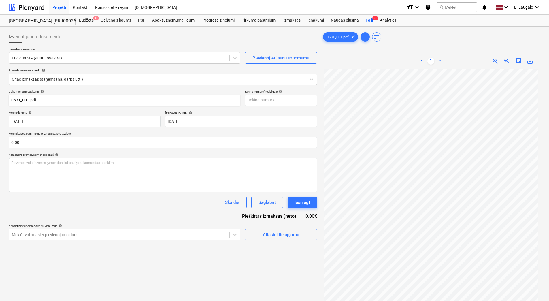
drag, startPoint x: 89, startPoint y: 97, endPoint x: -1, endPoint y: 98, distance: 90.5
click at [0, 98] on html "Projekti Kontakti Konsolidētie rēķini Iesūtne format_size keyboard_arrow_down h…" at bounding box center [274, 150] width 549 height 301
drag, startPoint x: 57, startPoint y: 100, endPoint x: -1, endPoint y: 95, distance: 58.7
click at [0, 95] on html "Projekti Kontakti Konsolidētie rēķini Iesūtne format_size keyboard_arrow_down h…" at bounding box center [274, 150] width 549 height 301
type input "LU253192"
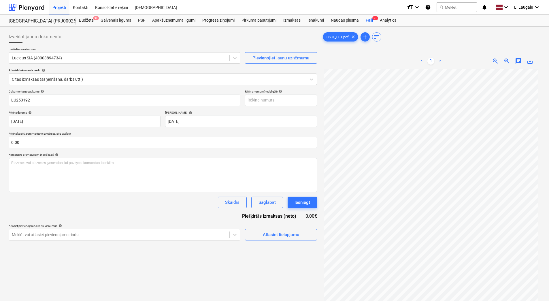
click at [274, 94] on p "Rēķina numurs (neobligāti) help" at bounding box center [281, 92] width 72 height 5
click at [275, 100] on input "text" at bounding box center [281, 101] width 72 height 12
paste input "LU253192"
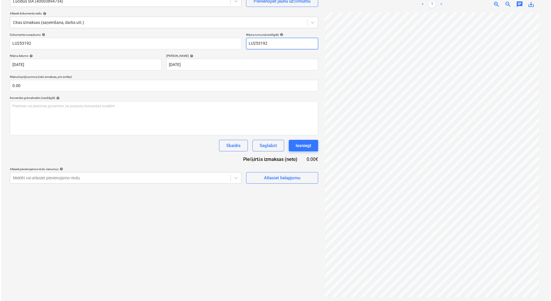
scroll to position [58, 0]
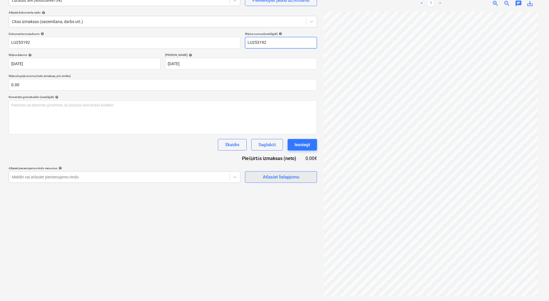
type input "LU253192"
click at [258, 178] on span "Atlasiet lielapjomu" at bounding box center [281, 176] width 58 height 7
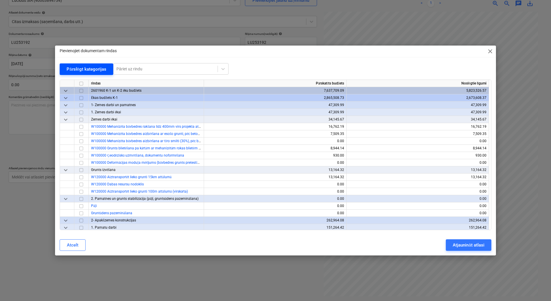
click at [84, 71] on div "Pārslēgt kategorijas" at bounding box center [87, 68] width 40 height 7
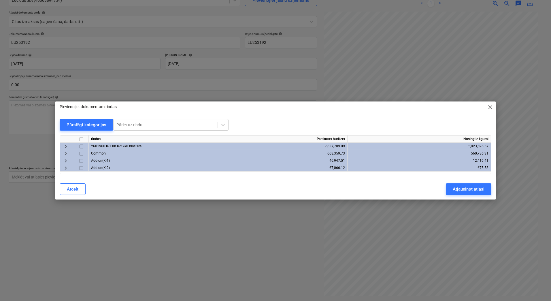
click at [65, 148] on span "keyboard_arrow_right" at bounding box center [65, 146] width 7 height 7
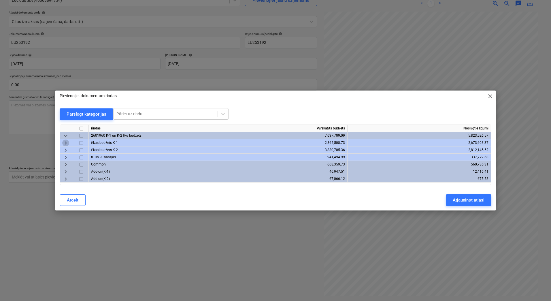
click at [65, 144] on span "keyboard_arrow_right" at bounding box center [65, 143] width 7 height 7
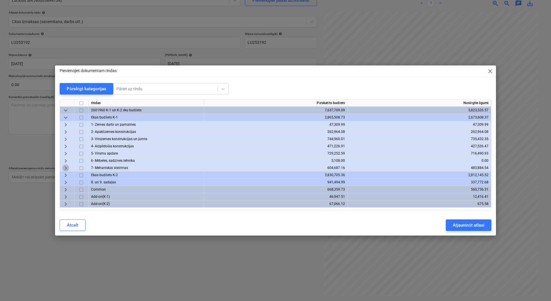
click at [66, 167] on span "keyboard_arrow_right" at bounding box center [65, 168] width 7 height 7
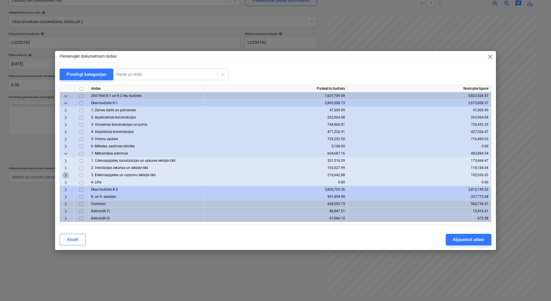
click at [64, 176] on span "keyboard_arrow_right" at bounding box center [65, 175] width 7 height 7
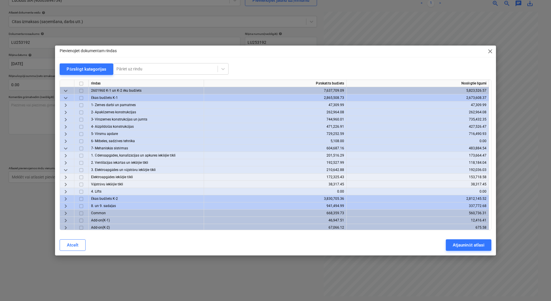
click at [65, 176] on span "keyboard_arrow_right" at bounding box center [65, 177] width 7 height 7
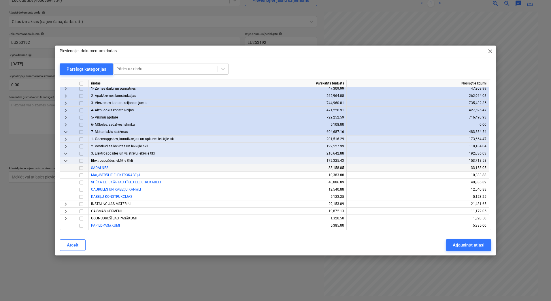
scroll to position [38, 0]
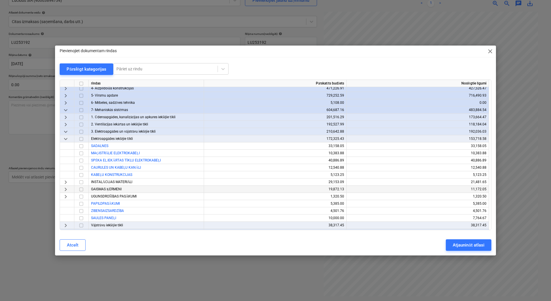
click at [67, 189] on span "keyboard_arrow_right" at bounding box center [65, 189] width 7 height 7
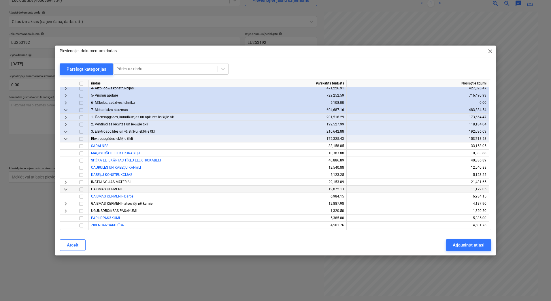
scroll to position [58, 0]
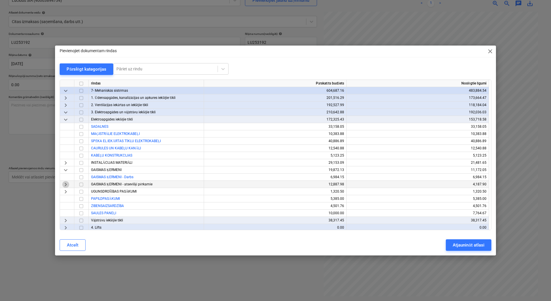
click at [64, 184] on span "keyboard_arrow_right" at bounding box center [65, 184] width 7 height 7
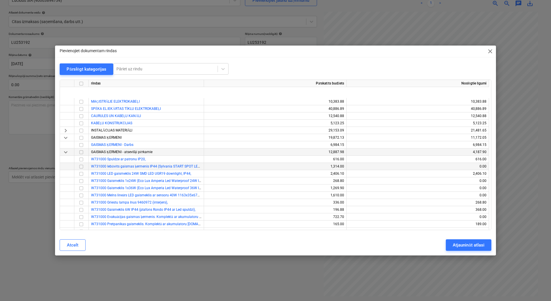
scroll to position [135, 0]
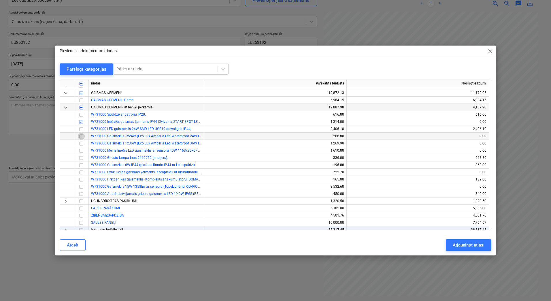
drag, startPoint x: 83, startPoint y: 135, endPoint x: 82, endPoint y: 140, distance: 4.2
click at [83, 136] on input "checkbox" at bounding box center [81, 136] width 7 height 7
click at [83, 144] on input "checkbox" at bounding box center [81, 143] width 7 height 7
click at [81, 116] on input "checkbox" at bounding box center [81, 114] width 7 height 7
click at [82, 129] on input "checkbox" at bounding box center [81, 129] width 7 height 7
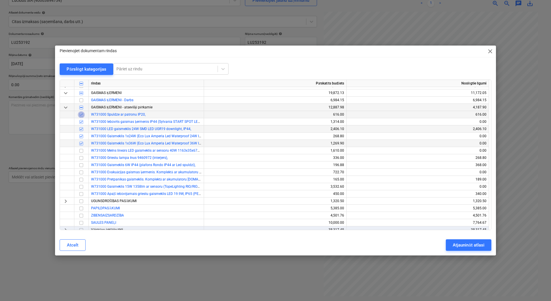
click at [82, 115] on input "checkbox" at bounding box center [81, 114] width 7 height 7
click at [82, 127] on input "checkbox" at bounding box center [81, 129] width 7 height 7
click at [81, 107] on input "checkbox" at bounding box center [81, 107] width 7 height 7
click at [461, 248] on div "Atjaunināt atlasi" at bounding box center [468, 244] width 31 height 7
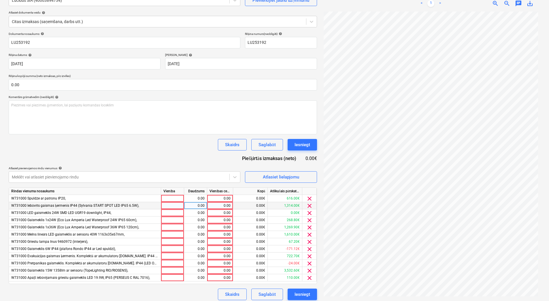
click at [171, 204] on div at bounding box center [172, 205] width 23 height 7
type input "1"
click at [191, 205] on div "0.00" at bounding box center [195, 205] width 18 height 7
click at [227, 206] on div "0.00" at bounding box center [220, 205] width 21 height 7
type input "1314"
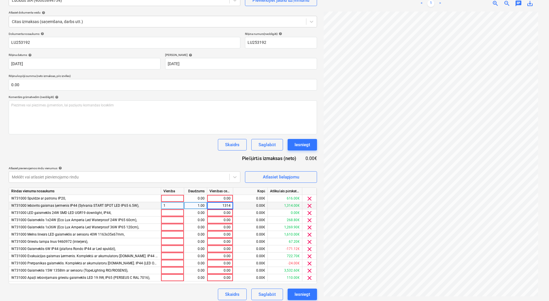
click at [174, 151] on div "Dokumenta nosaukums help LU253192 Rēķina numurs (neobligāti) help LU253192 Rēķi…" at bounding box center [163, 166] width 308 height 268
click at [164, 255] on div at bounding box center [172, 255] width 23 height 7
type input "1"
click at [187, 255] on div "0.00" at bounding box center [195, 255] width 18 height 7
type input "1"
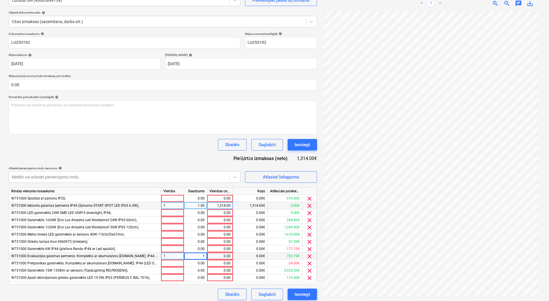
click at [223, 257] on div "0.00" at bounding box center [220, 255] width 21 height 7
type input "780"
click at [195, 153] on div "Dokumenta nosaukums help LU253192 Rēķina numurs (neobligāti) help LU253192 Rēķi…" at bounding box center [163, 166] width 308 height 268
click at [164, 235] on div at bounding box center [172, 234] width 23 height 7
click at [157, 147] on div "Skaidrs Saglabāt Iesniegt" at bounding box center [163, 145] width 308 height 12
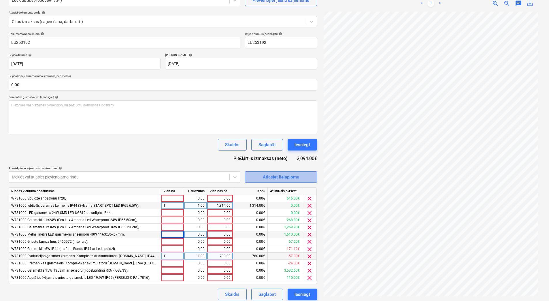
click at [262, 179] on span "Atlasiet lielapjomu" at bounding box center [281, 176] width 58 height 7
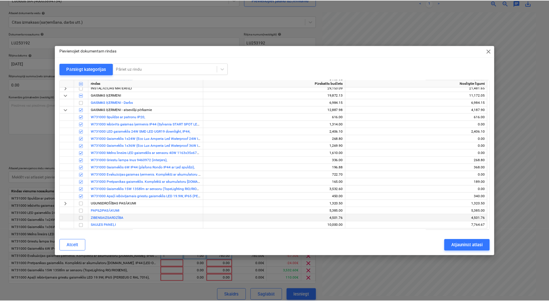
scroll to position [96, 0]
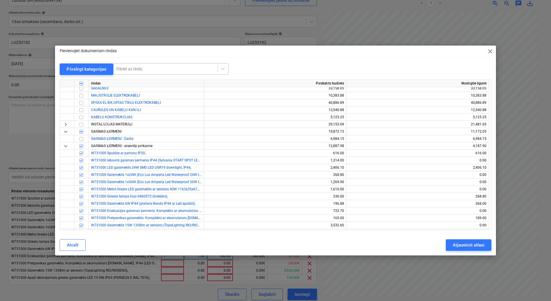
click at [169, 66] on div at bounding box center [165, 69] width 98 height 6
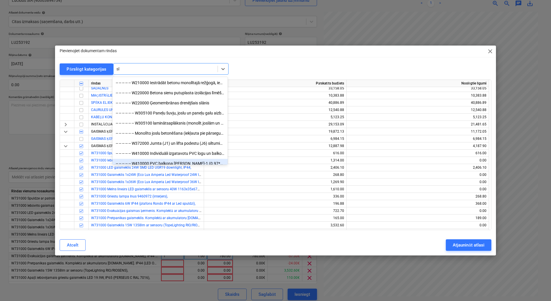
type input "s"
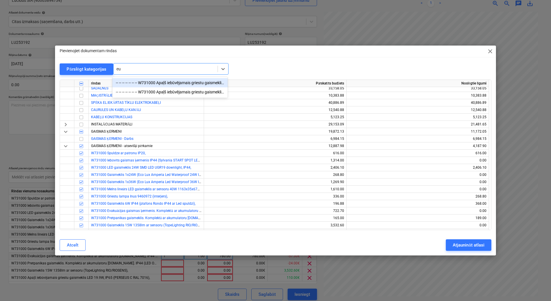
type input "e"
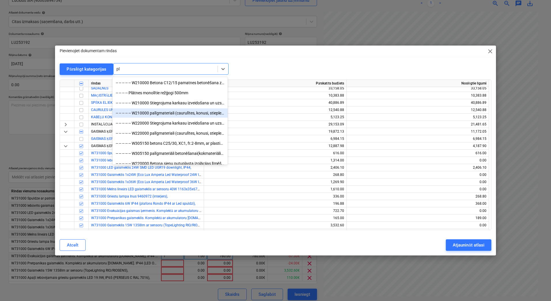
type input "p"
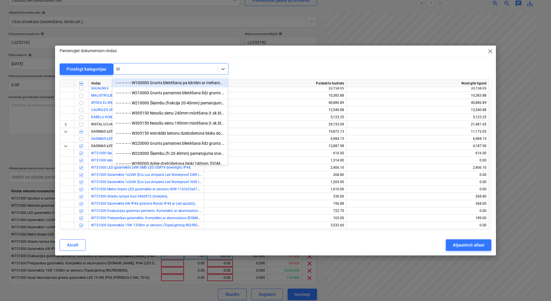
type input "b"
type input "1"
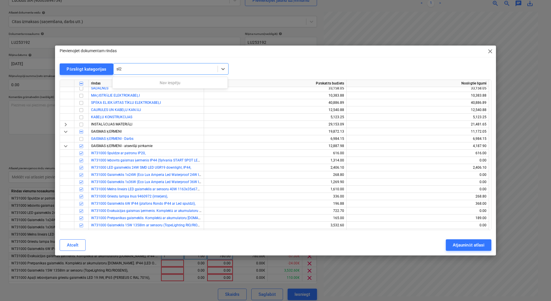
type input "sl2"
click at [186, 29] on div "Pievienojiet dokumentam rindas close Pārslēgt kategorijas All selected options …" at bounding box center [275, 150] width 551 height 301
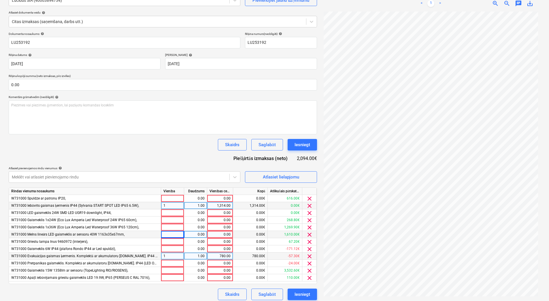
click at [176, 154] on div "Dokumenta nosaukums help LU253192 Rēķina numurs (neobligāti) help LU253192 Rēķi…" at bounding box center [163, 166] width 308 height 268
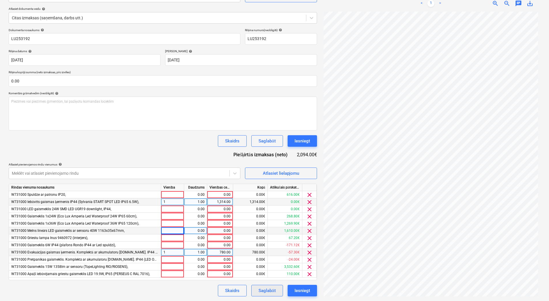
click at [267, 291] on div "Saglabāt" at bounding box center [267, 290] width 17 height 7
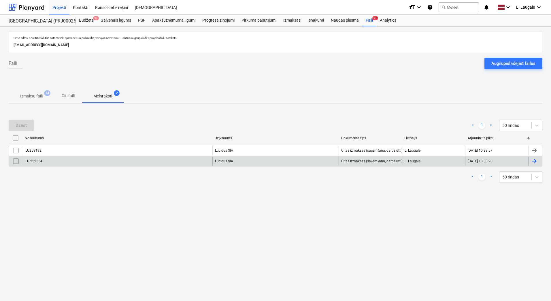
click at [116, 159] on div "LU 252554" at bounding box center [118, 161] width 190 height 9
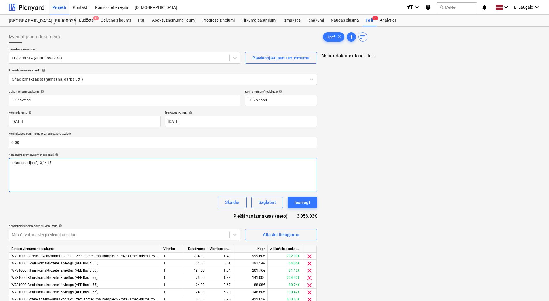
drag, startPoint x: 52, startPoint y: 164, endPoint x: -1, endPoint y: 157, distance: 53.2
click at [0, 157] on html "Projekti Kontakti Konsolidētie rēķini Iesūtne format_size keyboard_arrow_down h…" at bounding box center [274, 150] width 549 height 301
click at [53, 167] on div "trūkst pozīcijas 8,13,14,15 ﻿" at bounding box center [163, 175] width 308 height 34
drag, startPoint x: 60, startPoint y: 165, endPoint x: -1, endPoint y: 156, distance: 61.4
click at [0, 156] on html "Projekti Kontakti Konsolidētie rēķini Iesūtne format_size keyboard_arrow_down h…" at bounding box center [274, 150] width 549 height 301
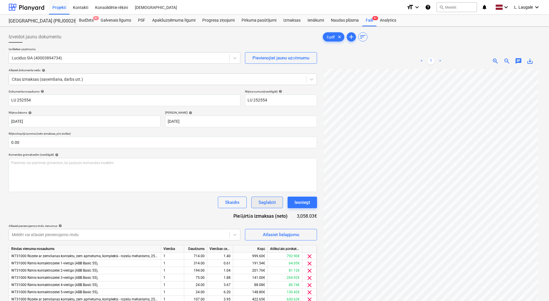
click at [263, 202] on div "Saglabāt" at bounding box center [267, 202] width 17 height 7
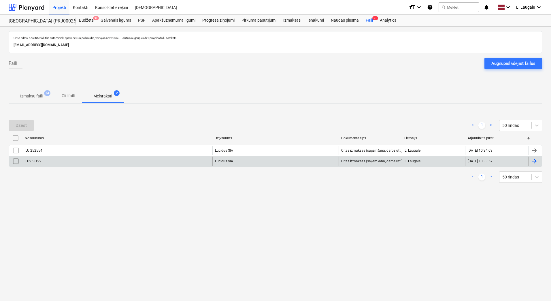
click at [63, 163] on div "LU253192" at bounding box center [118, 161] width 190 height 9
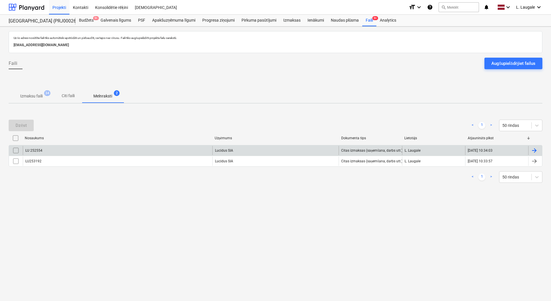
click at [110, 155] on div "LU 252554" at bounding box center [118, 150] width 190 height 9
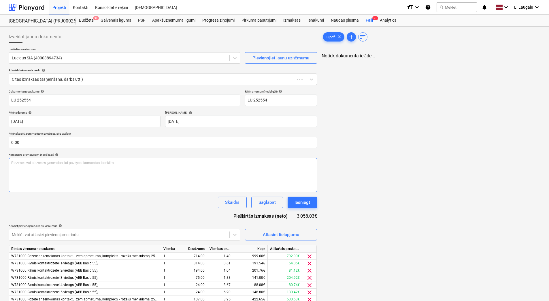
scroll to position [54, 0]
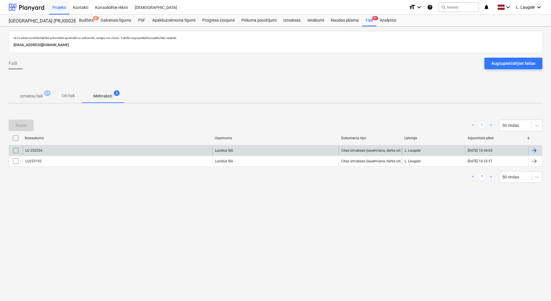
click at [85, 148] on div "LU 252554" at bounding box center [118, 150] width 190 height 9
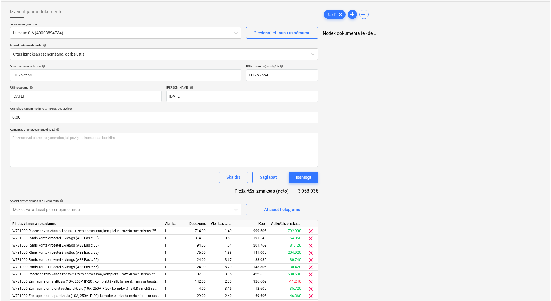
scroll to position [54, 0]
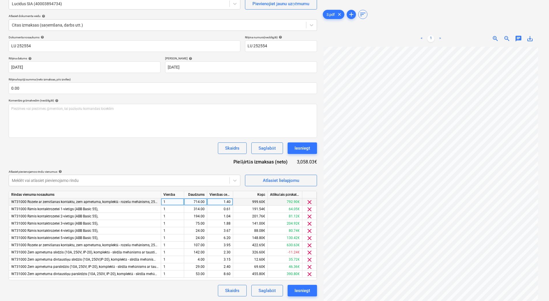
click at [311, 201] on span "clear" at bounding box center [309, 202] width 7 height 7
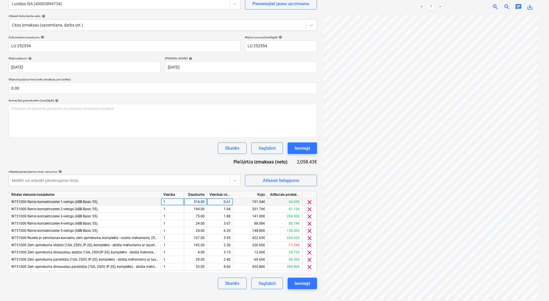
click at [311, 201] on span "clear" at bounding box center [309, 202] width 7 height 7
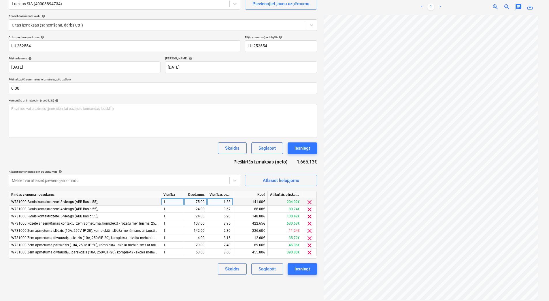
click at [311, 201] on span "clear" at bounding box center [309, 202] width 7 height 7
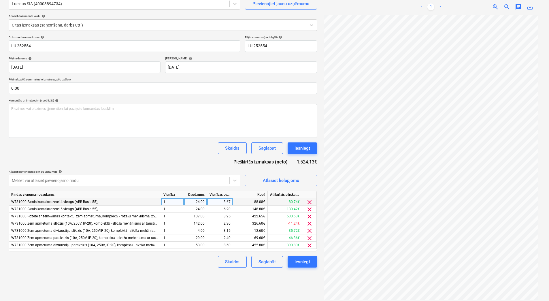
click at [311, 201] on span "clear" at bounding box center [309, 202] width 7 height 7
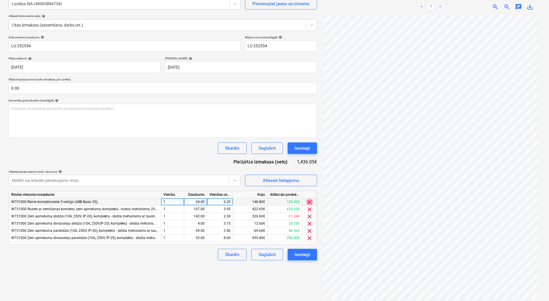
click at [311, 201] on span "clear" at bounding box center [309, 202] width 7 height 7
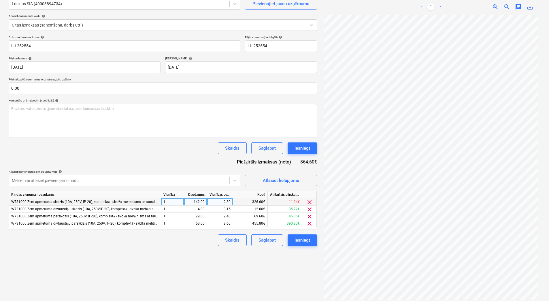
click at [311, 201] on span "clear" at bounding box center [309, 202] width 7 height 7
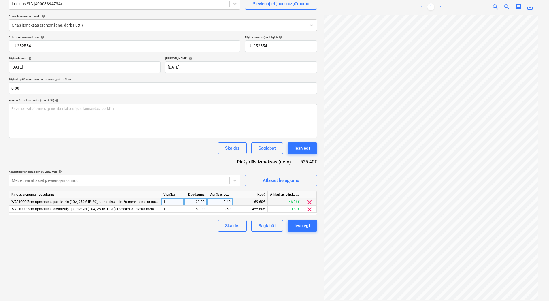
click at [311, 201] on span "clear" at bounding box center [309, 202] width 7 height 7
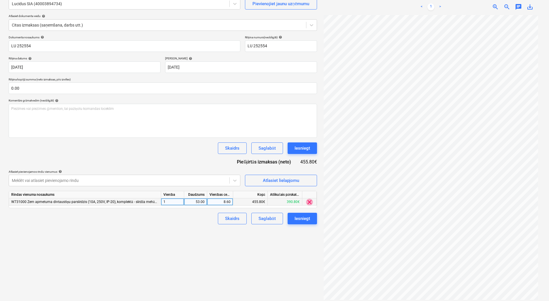
click at [311, 201] on span "clear" at bounding box center [309, 202] width 7 height 7
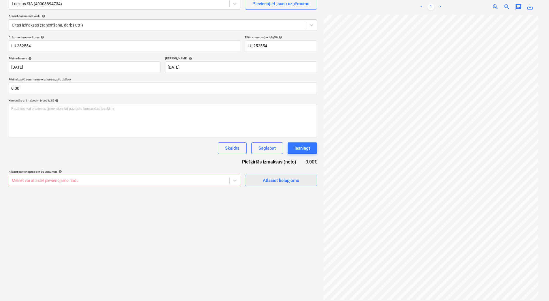
click at [266, 183] on div "Atlasiet lielapjomu" at bounding box center [281, 180] width 36 height 7
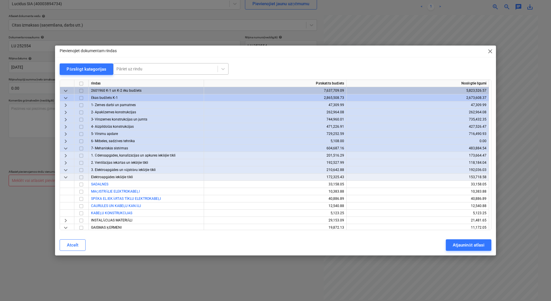
click at [157, 71] on div at bounding box center [165, 69] width 98 height 6
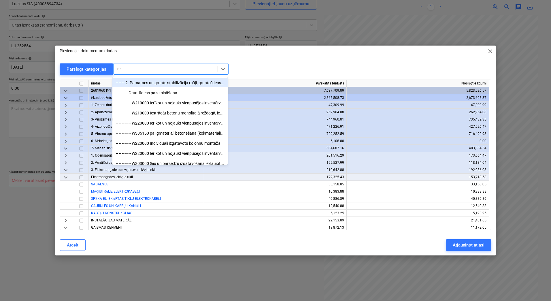
type input "inst"
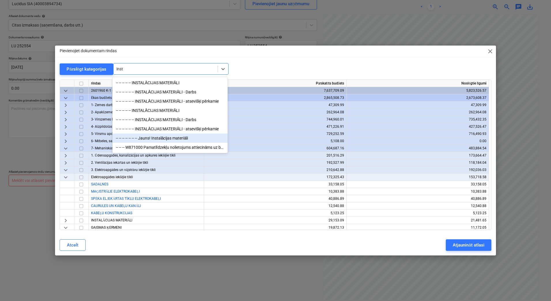
click at [179, 141] on div "-- -- -- -- -- -- -- Jauns! Instalācijas materiāli" at bounding box center [169, 137] width 115 height 9
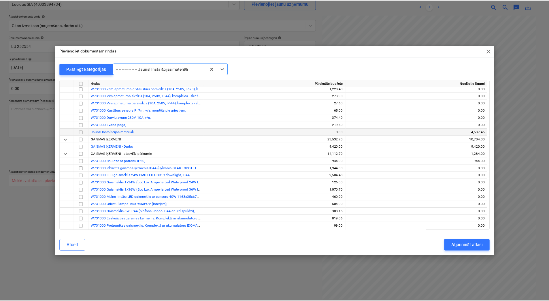
scroll to position [9829, 0]
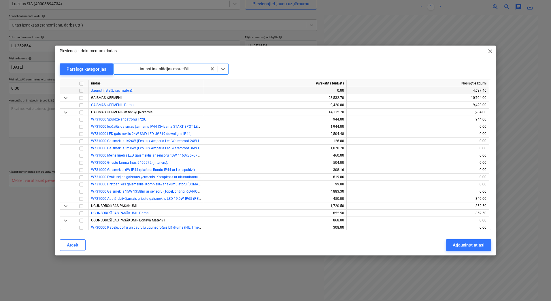
click at [82, 91] on input "checkbox" at bounding box center [81, 90] width 7 height 7
click at [474, 243] on div "Atjaunināt atlasi" at bounding box center [468, 244] width 31 height 7
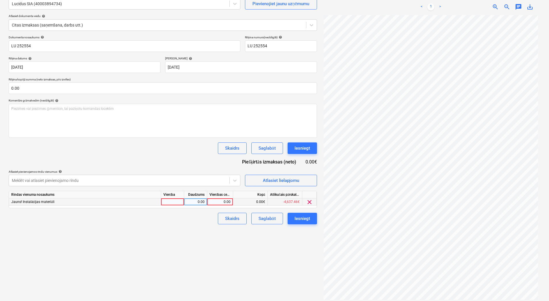
click at [176, 202] on div at bounding box center [172, 201] width 23 height 7
type input "1"
click at [190, 201] on div "0.00" at bounding box center [195, 201] width 18 height 7
click at [224, 203] on div "0.00" at bounding box center [220, 201] width 21 height 7
type input "3553.2"
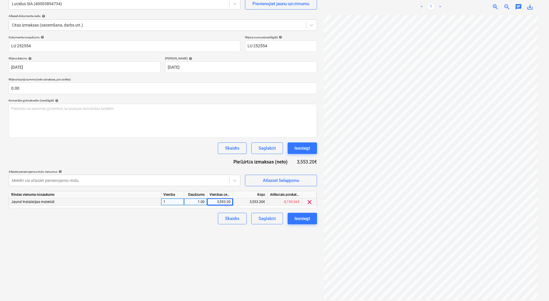
click at [197, 232] on div "Izveidot jaunu dokumentu Izvēlieties uzņēmumu Lucidus SIA (40003894734) Pievien…" at bounding box center [162, 138] width 313 height 327
click at [267, 215] on div "Saglabāt" at bounding box center [267, 218] width 17 height 7
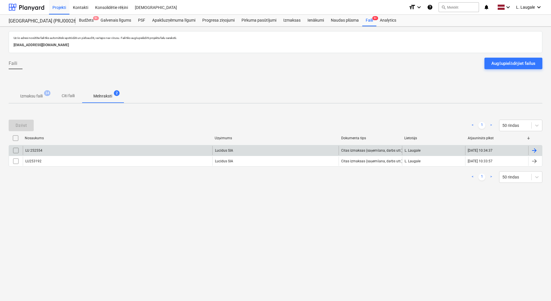
click at [125, 153] on div "LU 252554" at bounding box center [118, 150] width 190 height 9
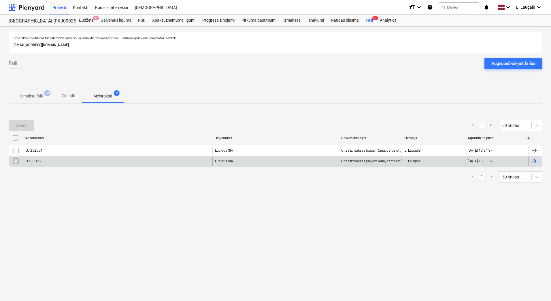
click at [105, 160] on div "LU253192" at bounding box center [118, 161] width 190 height 9
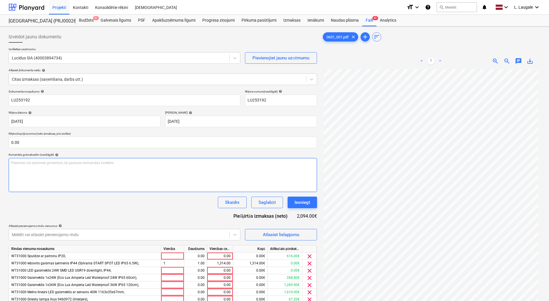
scroll to position [61, 0]
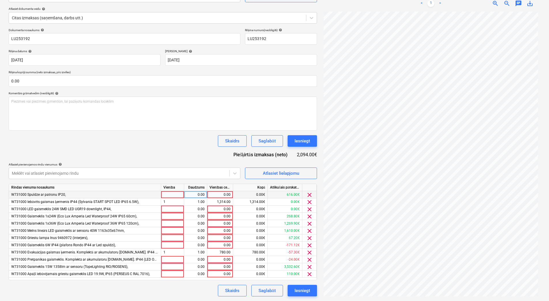
click at [307, 195] on span "clear" at bounding box center [309, 194] width 7 height 7
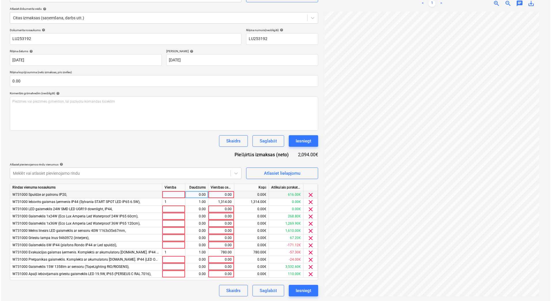
scroll to position [58, 0]
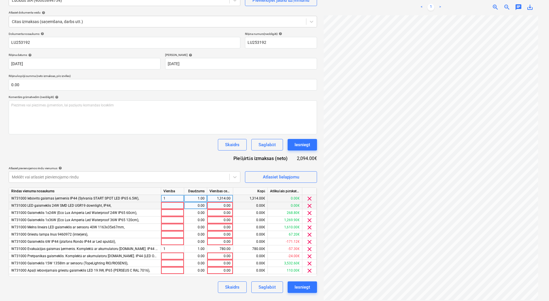
click at [310, 207] on span "clear" at bounding box center [309, 205] width 7 height 7
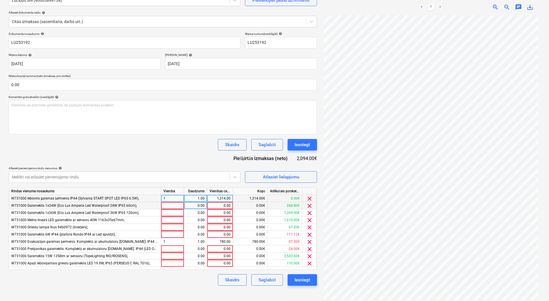
click at [310, 207] on span "clear" at bounding box center [309, 205] width 7 height 7
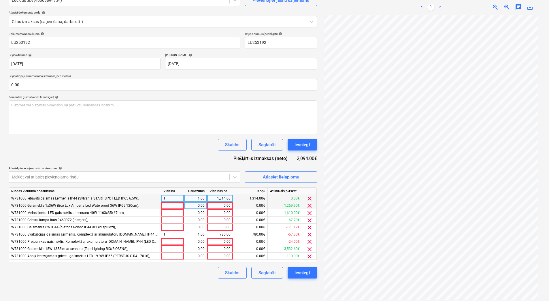
click at [310, 207] on span "clear" at bounding box center [309, 205] width 7 height 7
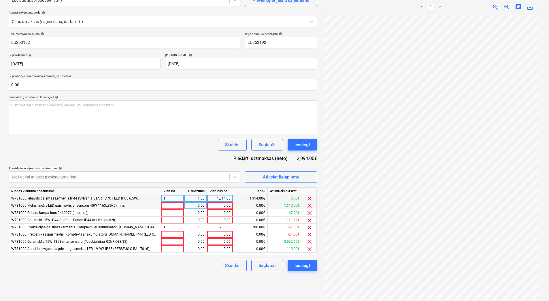
click at [310, 207] on span "clear" at bounding box center [309, 205] width 7 height 7
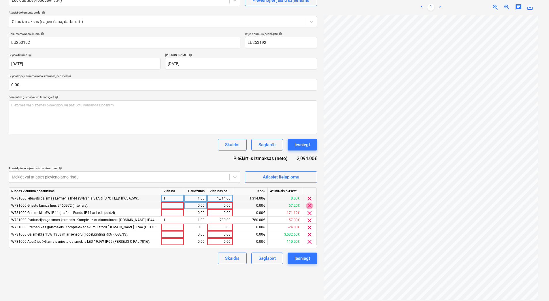
click at [310, 207] on span "clear" at bounding box center [309, 205] width 7 height 7
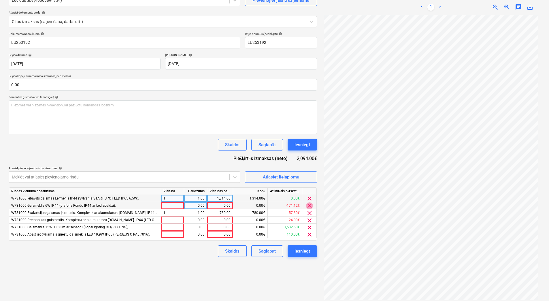
click at [310, 207] on span "clear" at bounding box center [309, 205] width 7 height 7
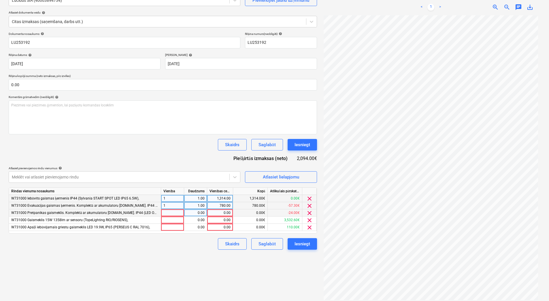
click at [309, 216] on span "clear" at bounding box center [309, 213] width 7 height 7
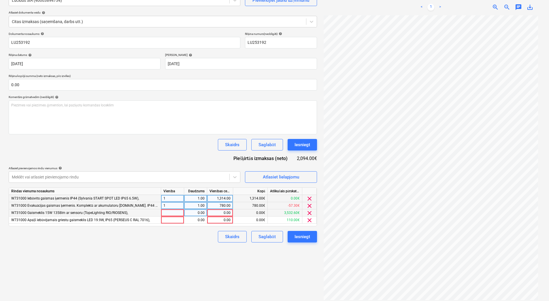
click at [309, 216] on span "clear" at bounding box center [309, 213] width 7 height 7
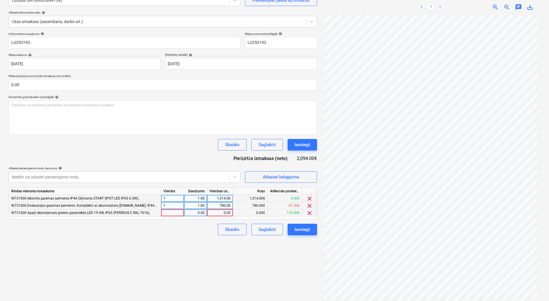
click at [309, 216] on span "clear" at bounding box center [309, 213] width 7 height 7
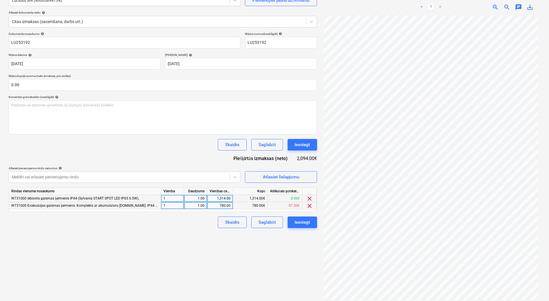
click at [194, 233] on div "Izveidot jaunu dokumentu Izvēlieties uzņēmumu Lucidus SIA (40003894734) Pievien…" at bounding box center [162, 134] width 313 height 327
click at [255, 249] on div "Izveidot jaunu dokumentu Izvēlieties uzņēmumu Lucidus SIA (40003894734) Pievien…" at bounding box center [162, 134] width 313 height 327
click at [252, 178] on span "Atlasiet lielapjomu" at bounding box center [281, 176] width 58 height 7
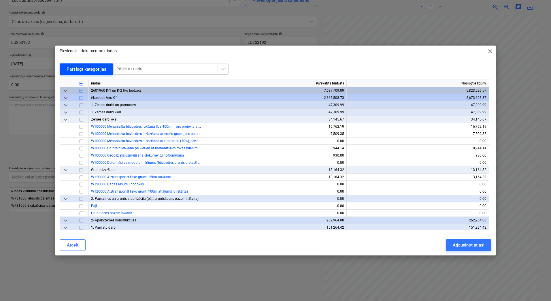
click at [78, 72] on div "Pārslēgt kategorijas" at bounding box center [87, 68] width 40 height 7
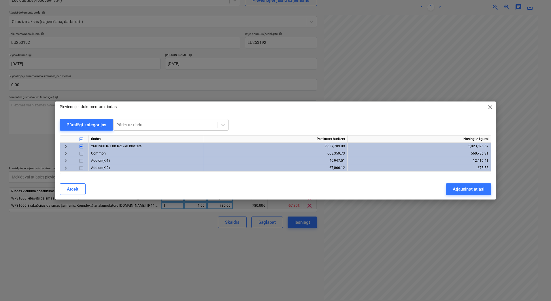
click at [67, 147] on span "keyboard_arrow_right" at bounding box center [65, 146] width 7 height 7
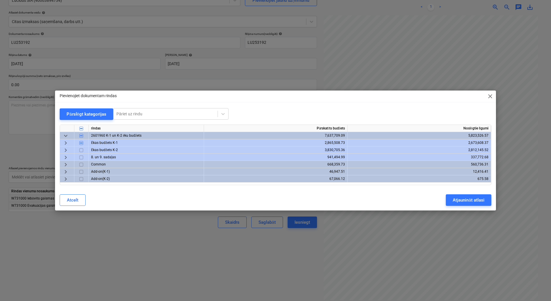
click at [65, 144] on span "keyboard_arrow_right" at bounding box center [65, 143] width 7 height 7
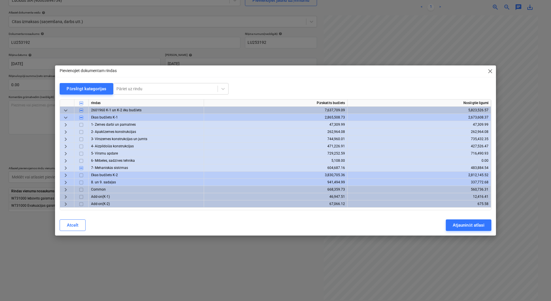
click at [66, 169] on span "keyboard_arrow_right" at bounding box center [65, 168] width 7 height 7
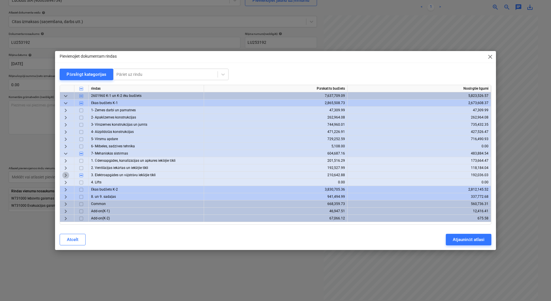
click at [66, 175] on span "keyboard_arrow_right" at bounding box center [65, 175] width 7 height 7
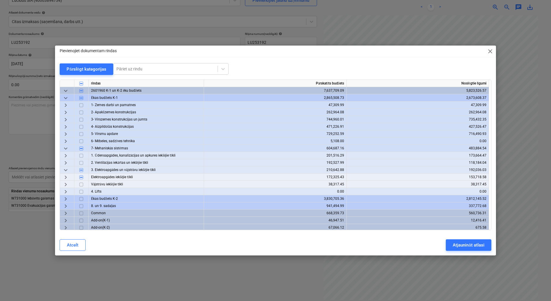
click at [65, 178] on span "keyboard_arrow_right" at bounding box center [65, 177] width 7 height 7
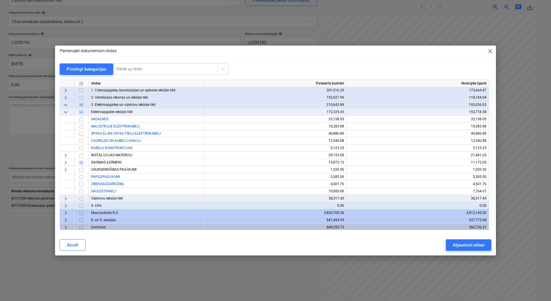
scroll to position [77, 0]
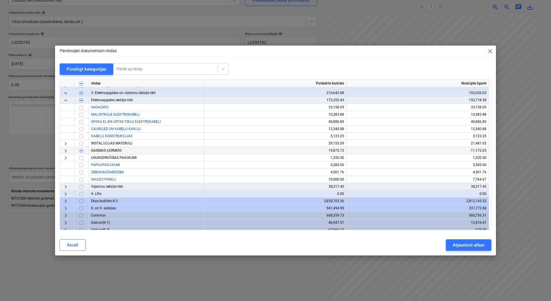
click at [64, 151] on span "keyboard_arrow_right" at bounding box center [65, 150] width 7 height 7
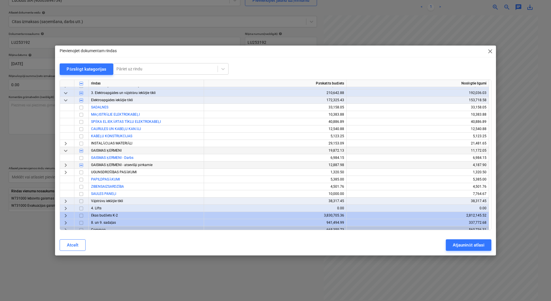
click at [63, 163] on span "keyboard_arrow_right" at bounding box center [65, 165] width 7 height 7
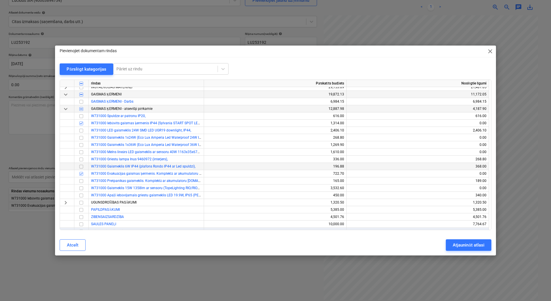
scroll to position [135, 0]
click at [82, 136] on input "checkbox" at bounding box center [81, 136] width 7 height 7
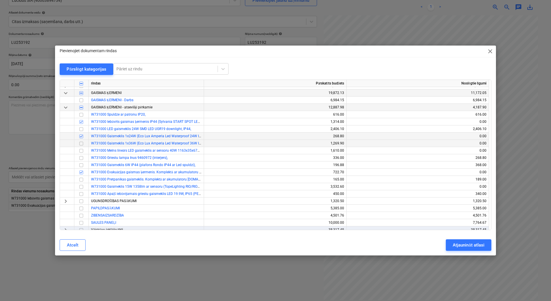
click at [82, 144] on input "checkbox" at bounding box center [81, 143] width 7 height 7
click at [80, 129] on input "checkbox" at bounding box center [81, 129] width 7 height 7
click at [451, 246] on button "Atjaunināt atlasi" at bounding box center [468, 245] width 45 height 12
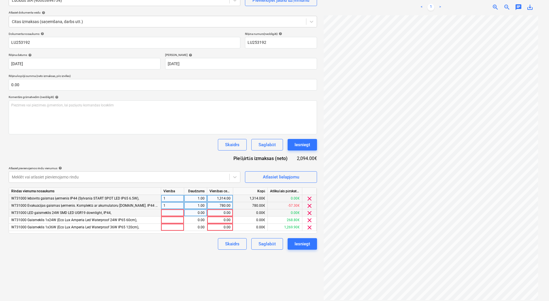
click at [179, 213] on div at bounding box center [172, 212] width 23 height 7
type input "1"
click at [181, 218] on div at bounding box center [172, 219] width 23 height 7
type input "1"
click at [180, 223] on input "1" at bounding box center [172, 219] width 23 height 7
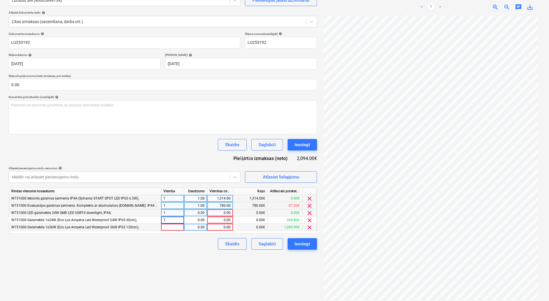
click at [181, 230] on div at bounding box center [172, 227] width 23 height 7
type input "1"
click at [196, 222] on div "0.00" at bounding box center [195, 219] width 18 height 7
type input "1"
click at [195, 213] on div "0.00" at bounding box center [195, 212] width 18 height 7
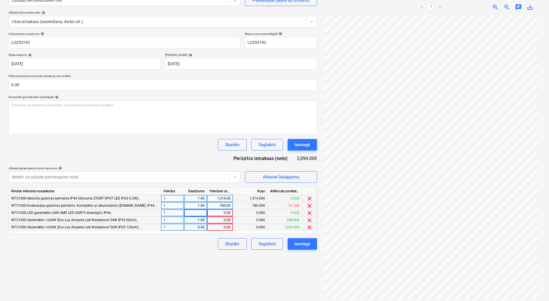
type input "1"
click at [198, 227] on div "0.00" at bounding box center [195, 227] width 18 height 7
click at [218, 214] on div "0.00" at bounding box center [220, 212] width 21 height 7
type input "46"
click at [207, 248] on div "Skaidrs Saglabāt Iesniegt" at bounding box center [163, 244] width 308 height 12
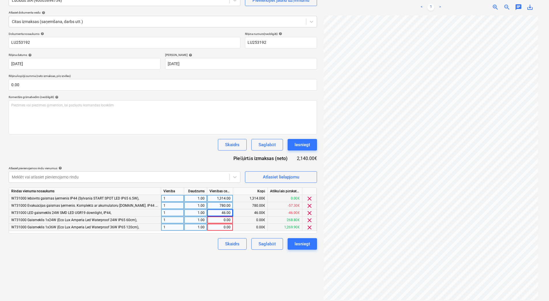
click at [220, 219] on div "0.00" at bounding box center [220, 219] width 21 height 7
type input "86.24"
click at [222, 229] on div "0.00" at bounding box center [220, 227] width 21 height 7
type input "725.73"
click at [205, 248] on div "Skaidrs Saglabāt Iesniegt" at bounding box center [163, 244] width 308 height 12
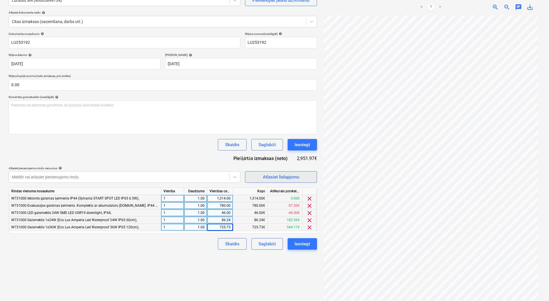
click at [275, 176] on div "Atlasiet lielapjomu" at bounding box center [281, 176] width 36 height 7
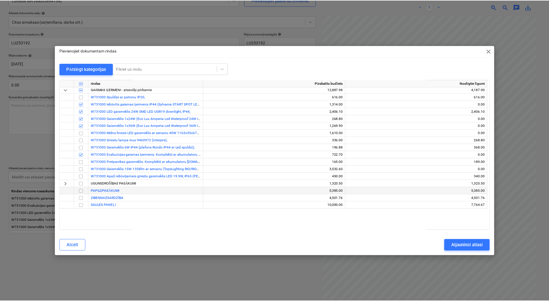
scroll to position [154, 0]
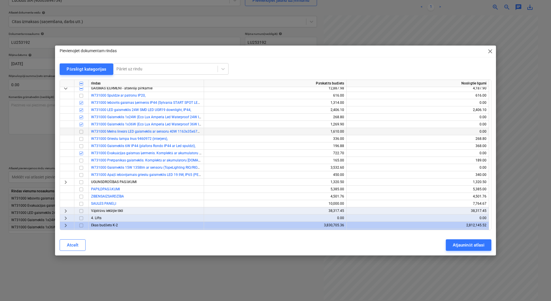
click at [82, 132] on input "checkbox" at bounding box center [81, 131] width 7 height 7
click at [456, 245] on div "Atjaunināt atlasi" at bounding box center [468, 244] width 31 height 7
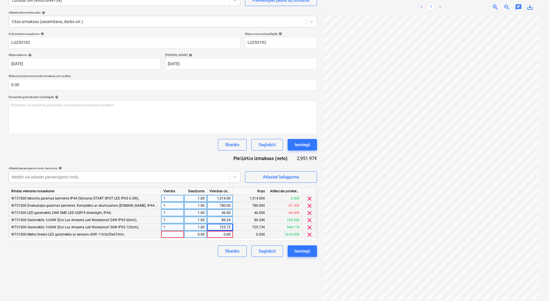
click at [166, 234] on div at bounding box center [172, 234] width 23 height 7
type input "1"
click at [189, 238] on div "0.00" at bounding box center [195, 234] width 18 height 7
type input "1"
click at [217, 238] on div "0.00" at bounding box center [220, 234] width 21 height 7
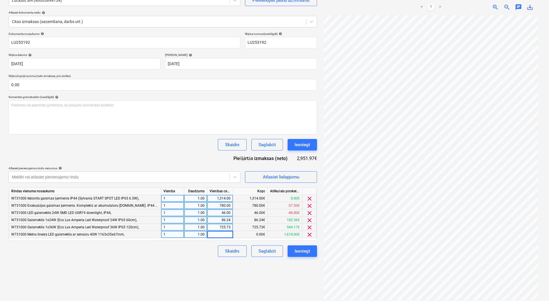
click at [217, 238] on input at bounding box center [220, 234] width 26 height 7
type input "2400"
click at [208, 255] on div "Skaidrs Saglabāt Iesniegt" at bounding box center [163, 251] width 308 height 12
click at [265, 252] on div "Saglabāt" at bounding box center [267, 250] width 17 height 7
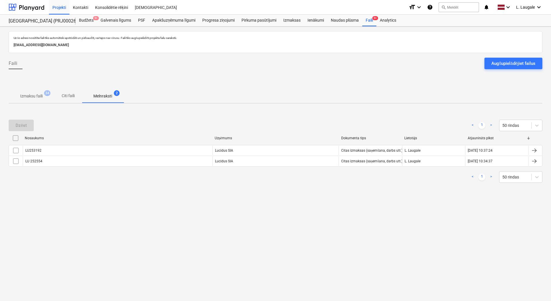
click at [31, 93] on p "Izmaksu faili" at bounding box center [31, 96] width 22 height 6
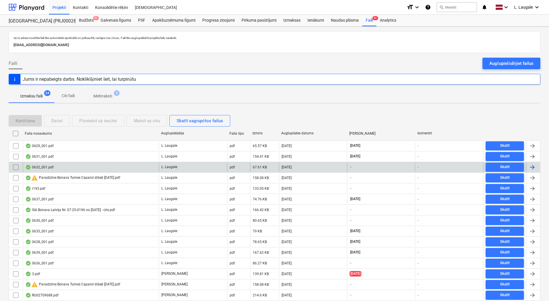
click at [118, 169] on div "0632_001.pdf" at bounding box center [91, 167] width 136 height 9
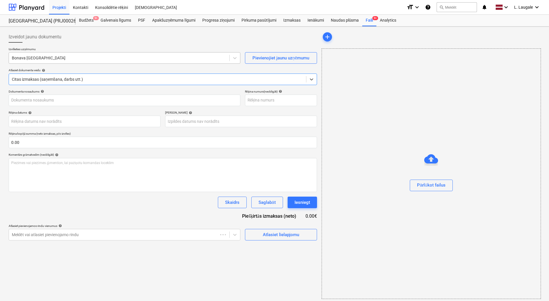
type input "40003133269"
click at [86, 54] on div "Bonava [GEOGRAPHIC_DATA]" at bounding box center [119, 58] width 221 height 8
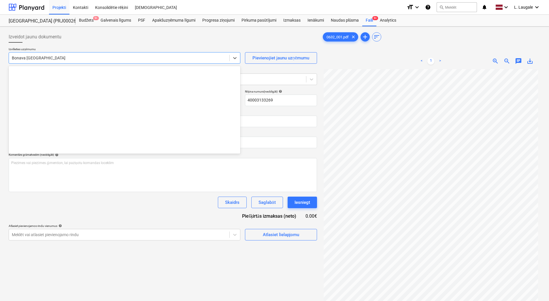
scroll to position [1039, 0]
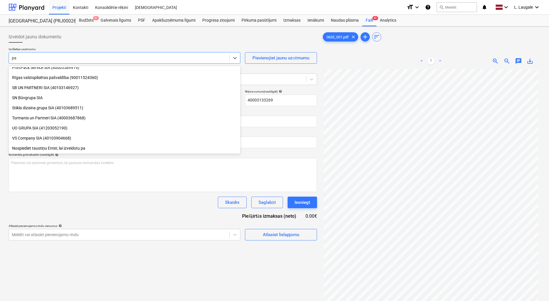
type input "paa"
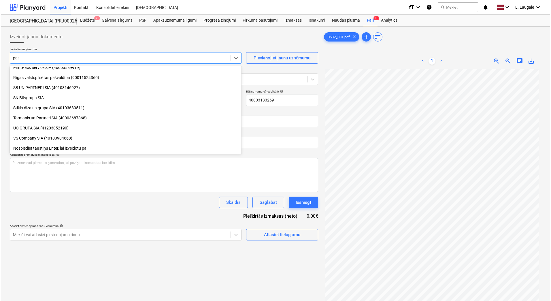
scroll to position [0, 0]
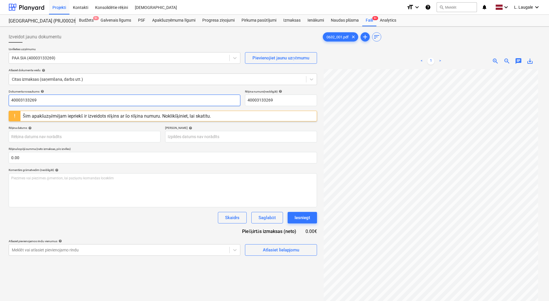
drag, startPoint x: 79, startPoint y: 101, endPoint x: -1, endPoint y: 79, distance: 83.3
click at [0, 79] on html "Projekti Kontakti Konsolidētie rēķini Iesūtne format_size keyboard_arrow_down h…" at bounding box center [274, 150] width 549 height 301
drag, startPoint x: 35, startPoint y: 97, endPoint x: 0, endPoint y: 86, distance: 36.7
click at [0, 86] on html "Projekti Kontakti Konsolidētie rēķini Iesūtne format_size keyboard_arrow_down h…" at bounding box center [274, 150] width 549 height 301
type input "25-01372"
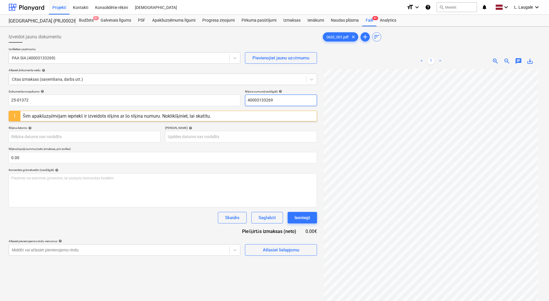
paste input "25-01372"
drag, startPoint x: 292, startPoint y: 103, endPoint x: 178, endPoint y: 90, distance: 114.0
click at [178, 90] on div "Dokumenta nosaukums help 25-01372 Rēķina numurs (neobligāti) help 40003133269" at bounding box center [163, 98] width 308 height 16
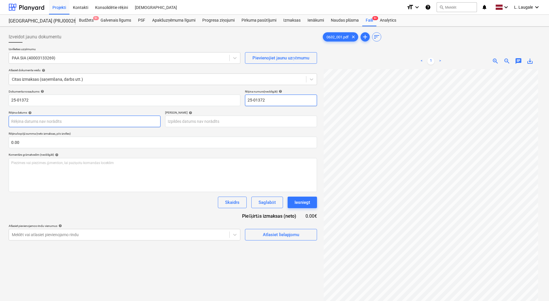
type input "25-01372"
click at [151, 120] on body "Projekti Kontakti Konsolidētie rēķini Iesūtne format_size keyboard_arrow_down h…" at bounding box center [274, 150] width 549 height 301
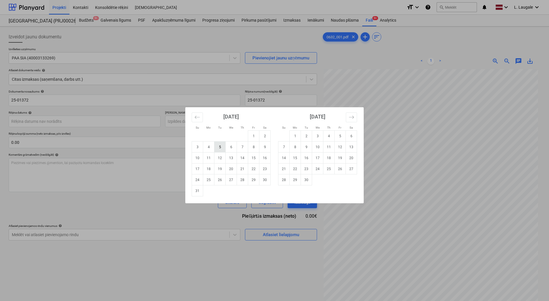
click at [222, 150] on td "5" at bounding box center [219, 147] width 11 height 11
type input "[DATE]"
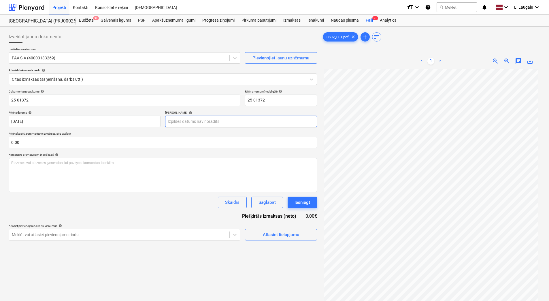
click at [215, 122] on body "Projekti Kontakti Konsolidētie rēķini Iesūtne format_size keyboard_arrow_down h…" at bounding box center [274, 150] width 549 height 301
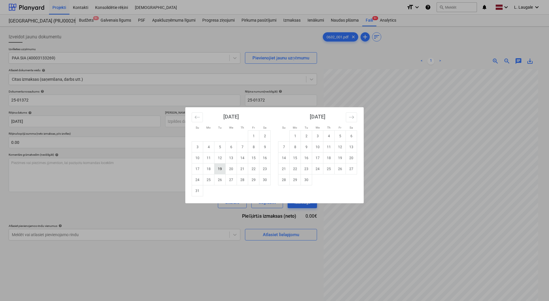
click at [218, 169] on td "19" at bounding box center [219, 168] width 11 height 11
type input "[DATE]"
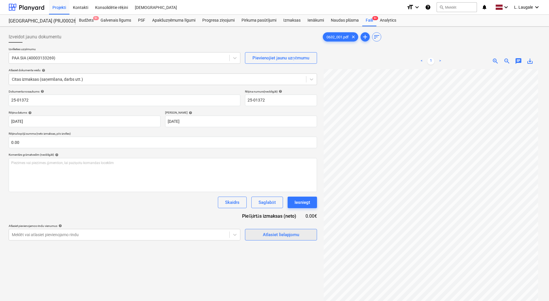
click at [279, 239] on button "Atlasiet lielapjomu" at bounding box center [281, 235] width 72 height 12
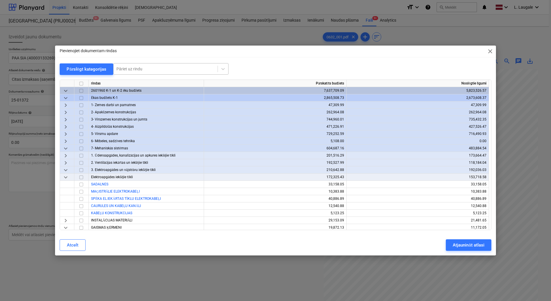
click at [143, 70] on div at bounding box center [165, 69] width 98 height 6
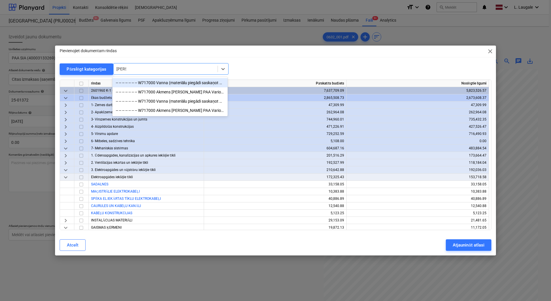
type input "vanna"
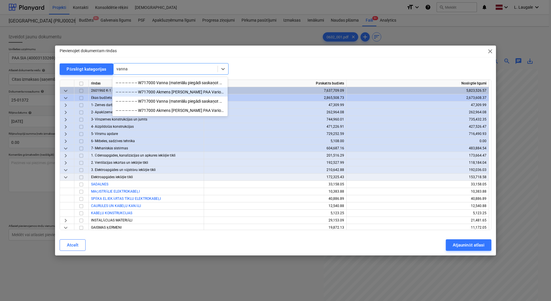
click at [164, 94] on div "-- -- -- -- -- -- -- W717000 Akmens [PERSON_NAME] PAA Vario M 160x75, komplektā…" at bounding box center [169, 91] width 115 height 9
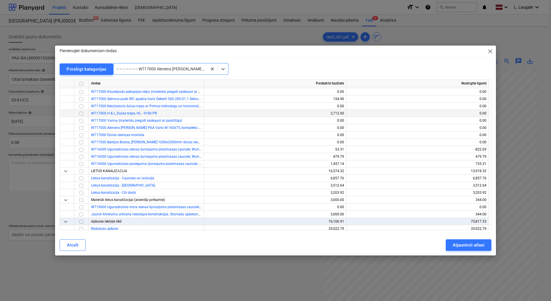
scroll to position [3651, 0]
click at [97, 72] on div "Pārslēgt kategorijas" at bounding box center [87, 68] width 40 height 7
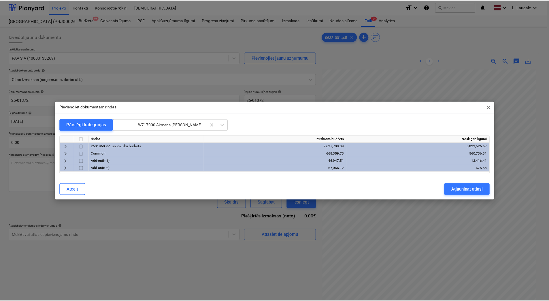
scroll to position [0, 0]
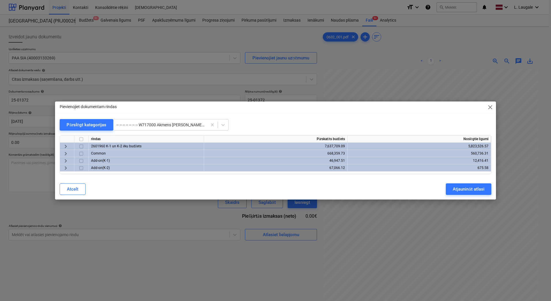
click at [65, 159] on span "keyboard_arrow_right" at bounding box center [65, 160] width 7 height 7
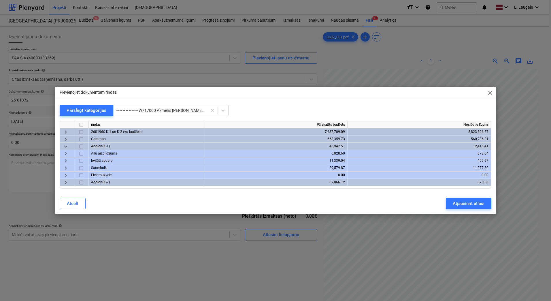
click at [67, 165] on span "keyboard_arrow_right" at bounding box center [65, 168] width 7 height 7
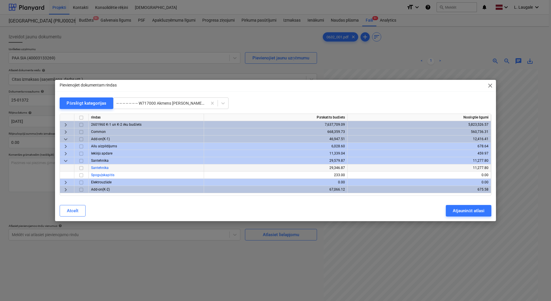
click at [81, 168] on input "checkbox" at bounding box center [81, 168] width 7 height 7
click at [465, 206] on button "Atjaunināt atlasi" at bounding box center [468, 211] width 45 height 12
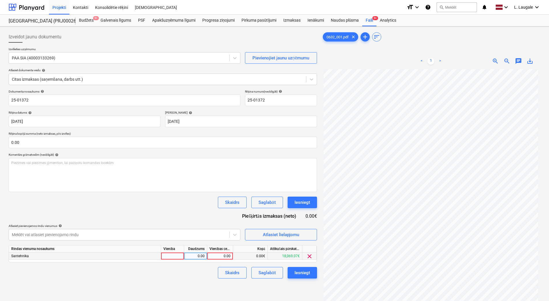
click at [174, 257] on div at bounding box center [172, 255] width 23 height 7
type input "1"
click at [189, 258] on div "0.00" at bounding box center [195, 255] width 18 height 7
click at [216, 260] on div "Rindas vienuma nosaukums Vienība Daudzums Vienības cena Kopā Atlikušais pārskat…" at bounding box center [163, 253] width 308 height 17
click at [217, 255] on div "0.00" at bounding box center [220, 255] width 21 height 7
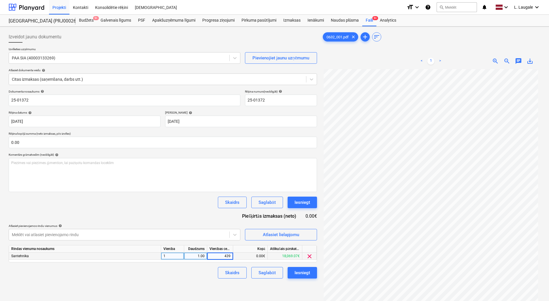
type input "4390"
click at [206, 278] on div "Skaidrs Saglabāt Iesniegt" at bounding box center [163, 273] width 308 height 12
click at [266, 273] on div "Saglabāt" at bounding box center [267, 272] width 17 height 7
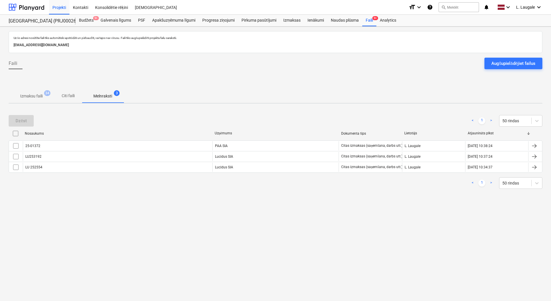
click at [29, 99] on span "Izmaksu faili 34" at bounding box center [32, 96] width 46 height 10
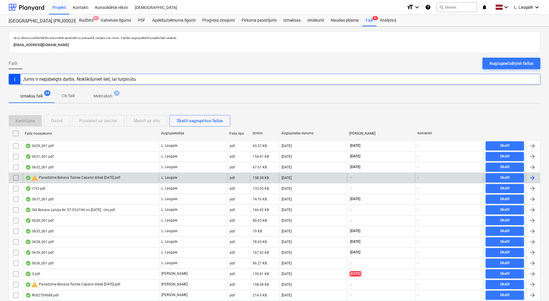
click at [61, 178] on div "warning Pavadzīme Bonava Tumes Caparol dībeļi [DATE].pdf" at bounding box center [72, 177] width 95 height 7
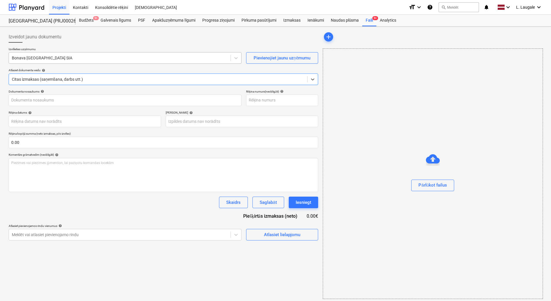
type input "40003941615"
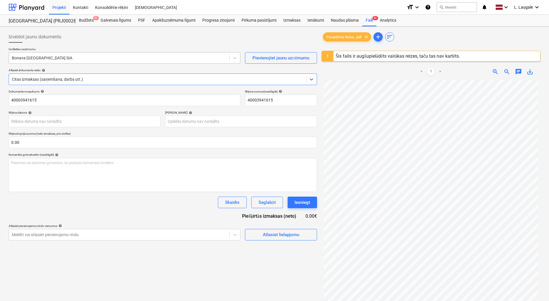
click at [84, 57] on div at bounding box center [119, 58] width 215 height 6
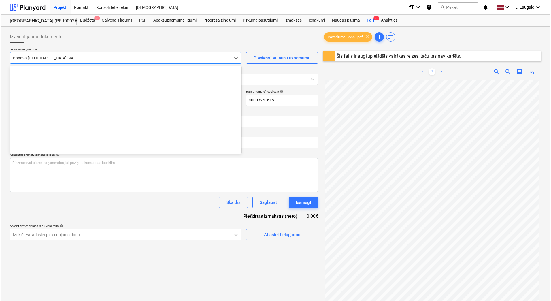
scroll to position [1059, 0]
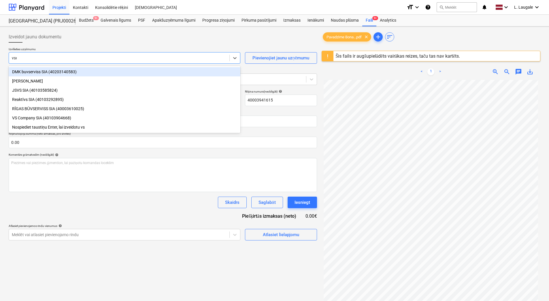
type input "vser"
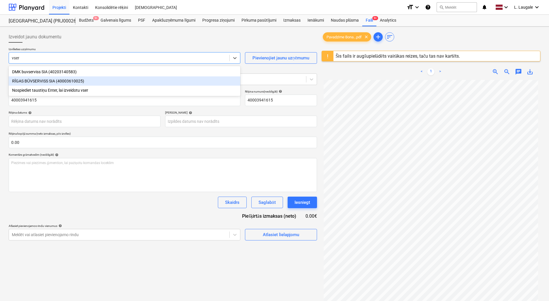
click at [57, 83] on div "RĪGAS BŪVSERVISS SIA (40003610025)" at bounding box center [125, 80] width 232 height 9
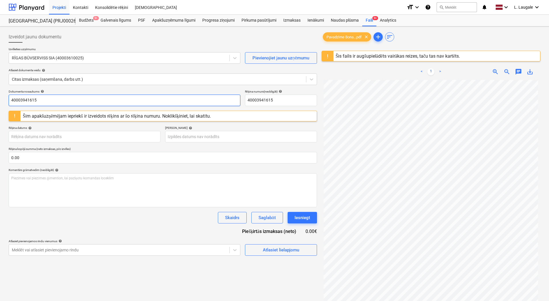
drag, startPoint x: 58, startPoint y: 99, endPoint x: -1, endPoint y: 101, distance: 58.8
click at [0, 101] on html "Projekti Kontakti Konsolidētie rēķini Iesūtne format_size keyboard_arrow_down h…" at bounding box center [274, 150] width 549 height 301
drag, startPoint x: 32, startPoint y: 102, endPoint x: -1, endPoint y: 90, distance: 35.6
click at [0, 90] on html "Projekti Kontakti Konsolidētie rēķini Iesūtne format_size keyboard_arrow_down h…" at bounding box center [274, 150] width 549 height 301
type input "372630"
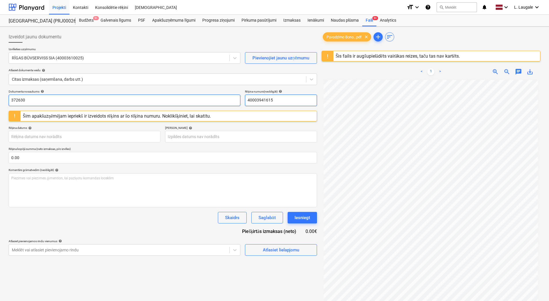
drag, startPoint x: 278, startPoint y: 101, endPoint x: 211, endPoint y: 99, distance: 66.9
click at [211, 99] on div "Dokumenta nosaukums help 372630 Rēķina numurs (neobligāti) help 40003941615" at bounding box center [163, 98] width 308 height 16
paste input "372630"
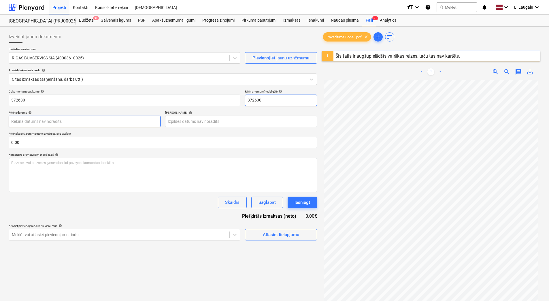
type input "372630"
click at [135, 116] on body "Projekti Kontakti Konsolidētie rēķini Iesūtne format_size keyboard_arrow_down h…" at bounding box center [274, 150] width 549 height 301
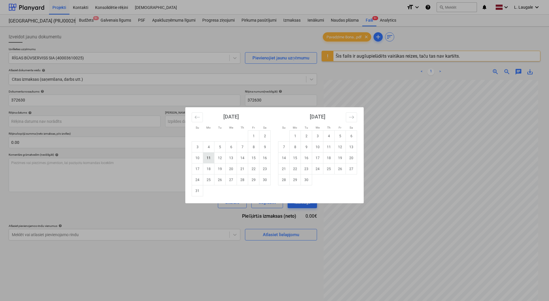
click at [212, 157] on td "11" at bounding box center [208, 157] width 11 height 11
type input "[DATE]"
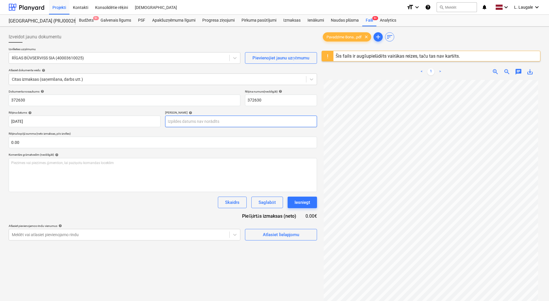
click at [191, 123] on body "Projekti Kontakti Konsolidētie rēķini Iesūtne format_size keyboard_arrow_down h…" at bounding box center [274, 150] width 549 height 301
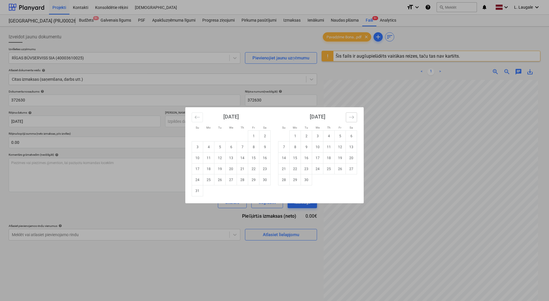
click at [349, 118] on icon "Move forward to switch to the next month." at bounding box center [351, 116] width 5 height 5
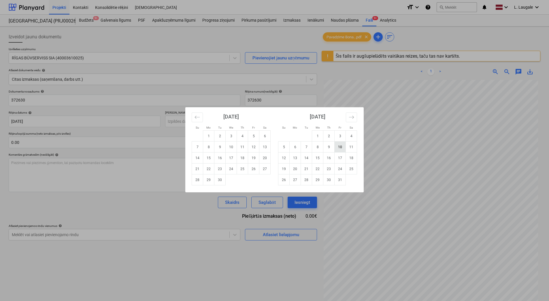
click at [341, 150] on td "10" at bounding box center [340, 147] width 11 height 11
type input "[DATE]"
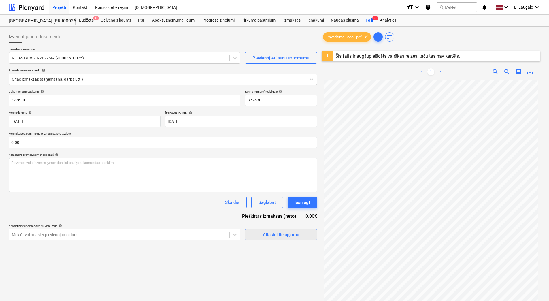
click at [277, 234] on div "Atlasiet lielapjomu" at bounding box center [281, 234] width 36 height 7
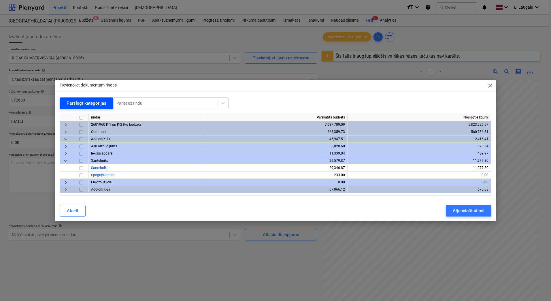
click at [71, 105] on div "Pārslēgt kategorijas" at bounding box center [87, 102] width 40 height 7
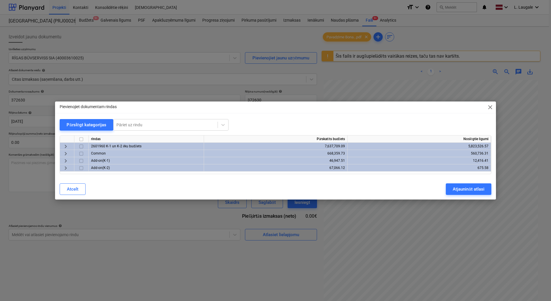
click at [67, 145] on span "keyboard_arrow_right" at bounding box center [65, 146] width 7 height 7
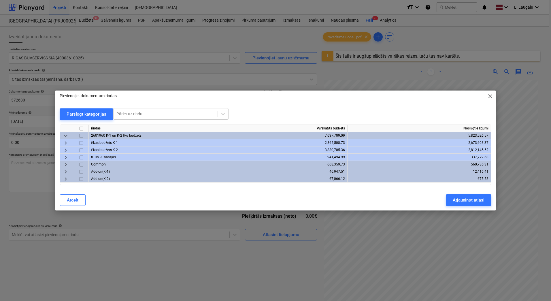
click at [66, 155] on span "keyboard_arrow_right" at bounding box center [65, 157] width 7 height 7
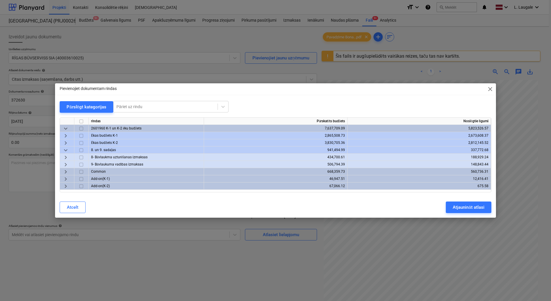
click at [65, 144] on span "keyboard_arrow_right" at bounding box center [65, 143] width 7 height 7
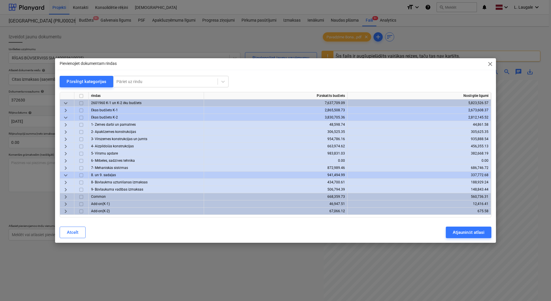
click at [66, 154] on span "keyboard_arrow_right" at bounding box center [65, 153] width 7 height 7
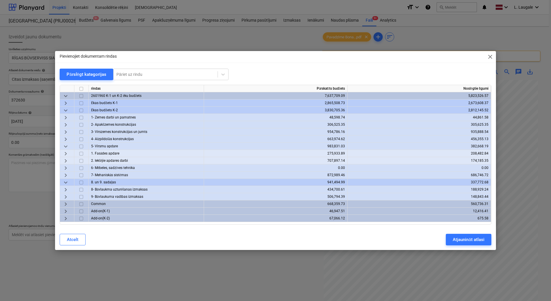
click at [66, 156] on span "keyboard_arrow_right" at bounding box center [65, 153] width 7 height 7
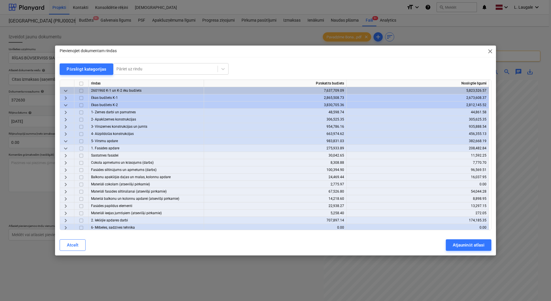
click at [67, 190] on span "keyboard_arrow_right" at bounding box center [65, 191] width 7 height 7
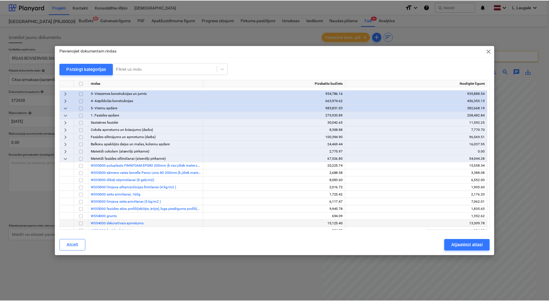
scroll to position [77, 0]
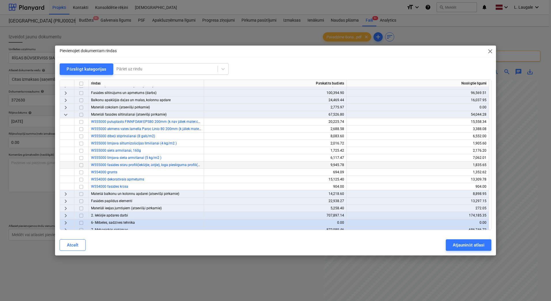
click at [81, 164] on input "checkbox" at bounding box center [81, 165] width 7 height 7
click at [82, 136] on input "checkbox" at bounding box center [81, 136] width 7 height 7
click at [468, 242] on div "Atjaunināt atlasi" at bounding box center [468, 244] width 31 height 7
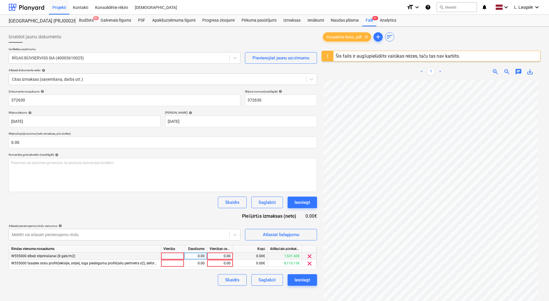
click at [179, 255] on div at bounding box center [172, 255] width 23 height 7
type input "1"
click at [177, 264] on div at bounding box center [172, 263] width 23 height 7
click at [195, 252] on div "Daudzums" at bounding box center [195, 248] width 23 height 7
click at [193, 259] on div "0.00" at bounding box center [195, 255] width 18 height 7
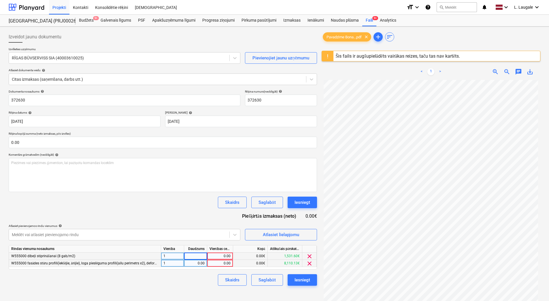
type input "1"
click at [194, 262] on div "0.00" at bounding box center [195, 263] width 18 height 7
type input "1"
click at [213, 257] on div "0.00" at bounding box center [220, 255] width 21 height 7
type input "286.65"
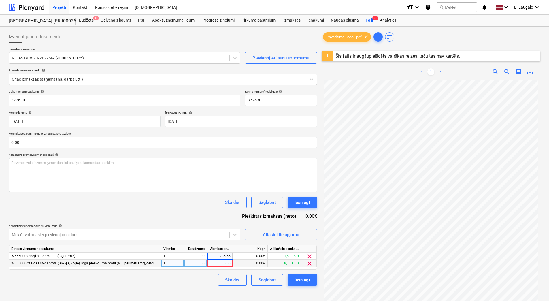
click at [214, 263] on div "0.00" at bounding box center [220, 263] width 21 height 7
type input "40.9"
click at [195, 281] on div "Skaidrs Saglabāt Iesniegt" at bounding box center [163, 280] width 308 height 12
click at [267, 281] on div "Saglabāt" at bounding box center [267, 279] width 17 height 7
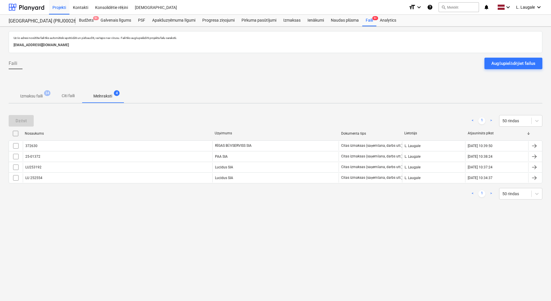
click at [35, 94] on p "Izmaksu faili" at bounding box center [31, 96] width 22 height 6
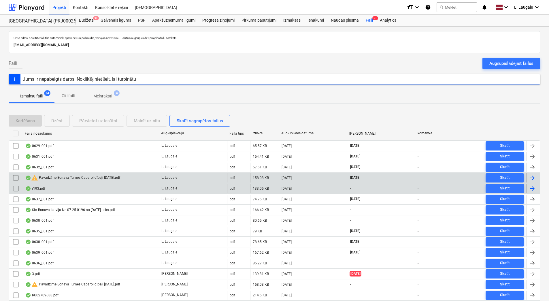
click at [71, 186] on div "r193.pdf" at bounding box center [91, 188] width 136 height 9
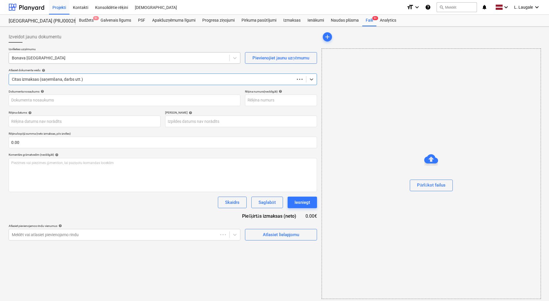
click at [67, 61] on div "Bonava [GEOGRAPHIC_DATA]" at bounding box center [119, 58] width 221 height 8
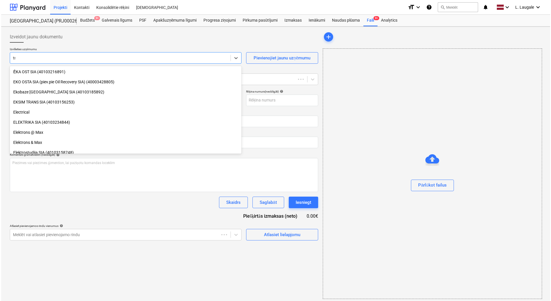
scroll to position [378, 0]
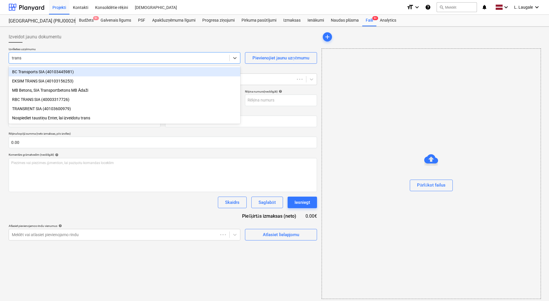
type input "transr"
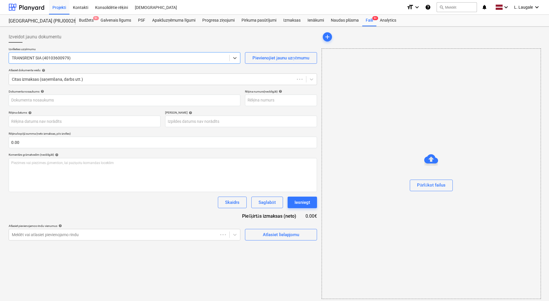
click at [283, 37] on div "Izveidot jaunu dokumentu" at bounding box center [163, 37] width 308 height 12
type input "193"
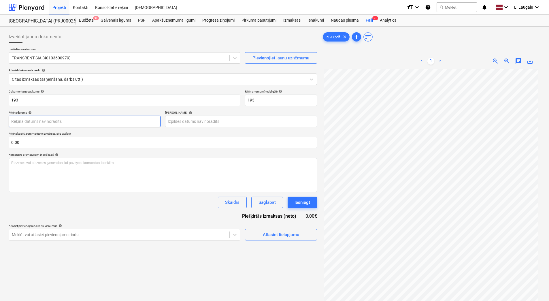
click at [69, 117] on body "Projekti Kontakti Konsolidētie rēķini Iesūtne format_size keyboard_arrow_down h…" at bounding box center [274, 150] width 549 height 301
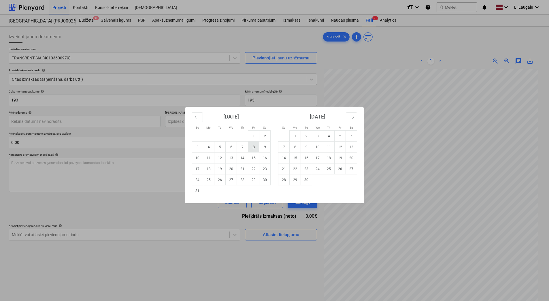
click at [253, 149] on td "8" at bounding box center [253, 147] width 11 height 11
type input "[DATE]"
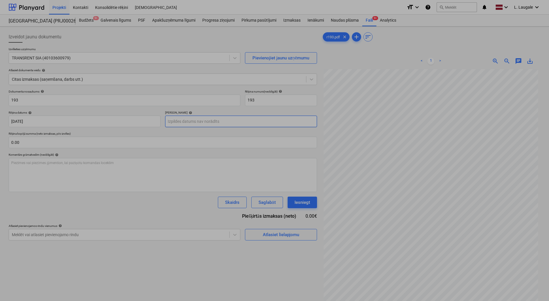
click at [213, 121] on body "Projekti Kontakti Konsolidētie rēķini Iesūtne format_size keyboard_arrow_down h…" at bounding box center [274, 150] width 549 height 301
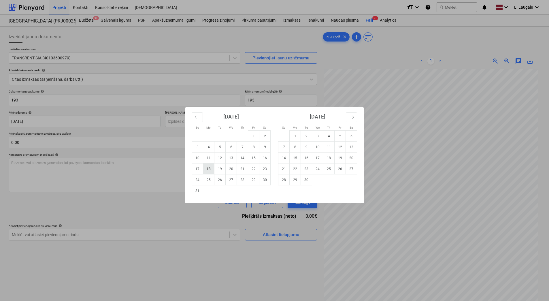
click at [210, 170] on td "18" at bounding box center [208, 168] width 11 height 11
type input "[DATE]"
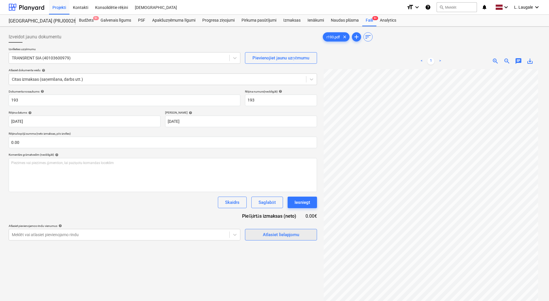
click at [265, 236] on div "Atlasiet lielapjomu" at bounding box center [281, 234] width 36 height 7
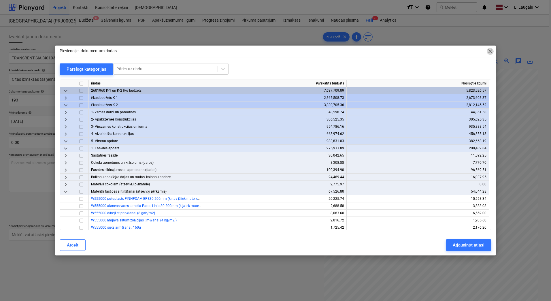
click at [487, 52] on span "close" at bounding box center [490, 51] width 7 height 7
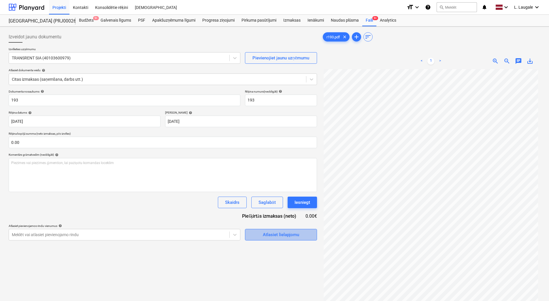
click at [275, 236] on div "Atlasiet lielapjomu" at bounding box center [281, 234] width 36 height 7
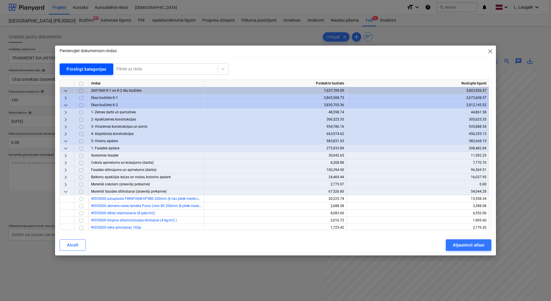
click at [67, 68] on div "Pārslēgt kategorijas" at bounding box center [87, 68] width 40 height 7
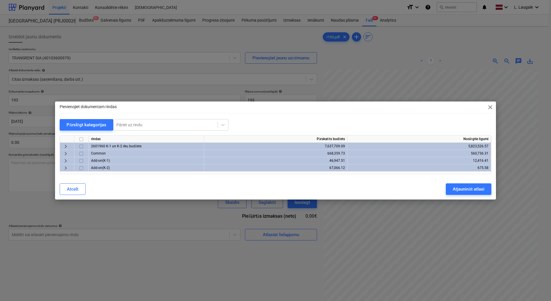
click at [67, 146] on span "keyboard_arrow_right" at bounding box center [65, 146] width 7 height 7
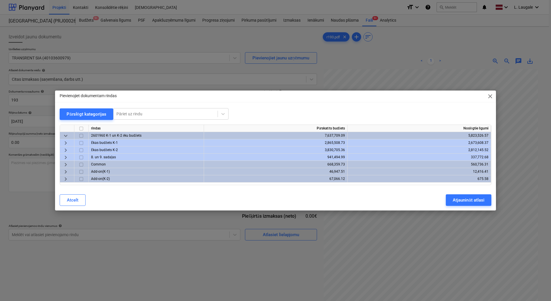
click at [66, 157] on span "keyboard_arrow_right" at bounding box center [65, 157] width 7 height 7
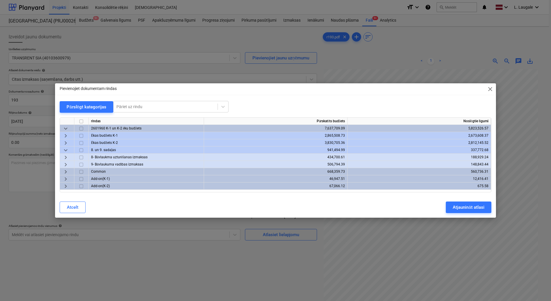
click at [65, 157] on span "keyboard_arrow_right" at bounding box center [65, 157] width 7 height 7
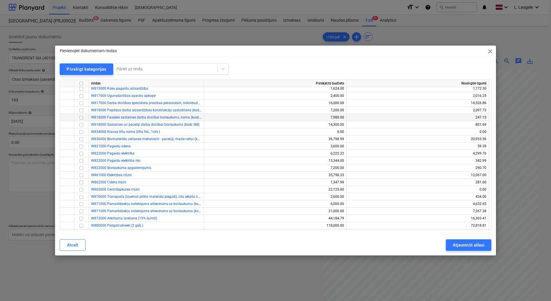
scroll to position [77, 0]
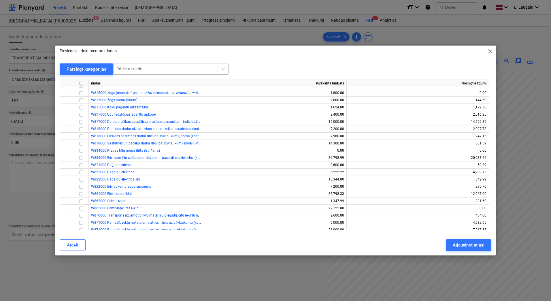
click at [161, 72] on div "Pāriet uz rindu" at bounding box center [166, 69] width 104 height 8
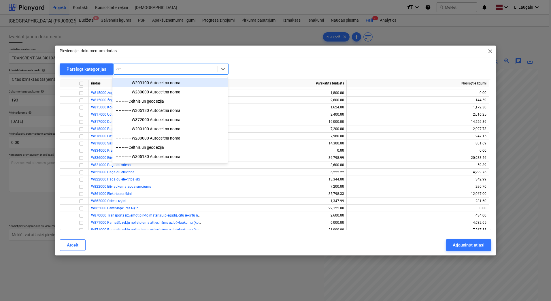
type input "celt"
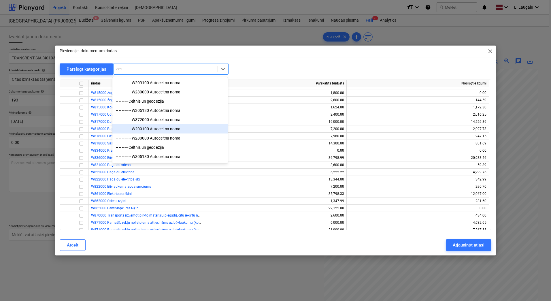
scroll to position [30, 0]
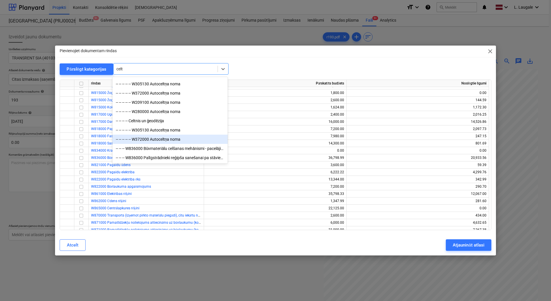
click at [173, 140] on div "-- -- -- -- -- W372000 Autoceltņa noma" at bounding box center [169, 139] width 115 height 9
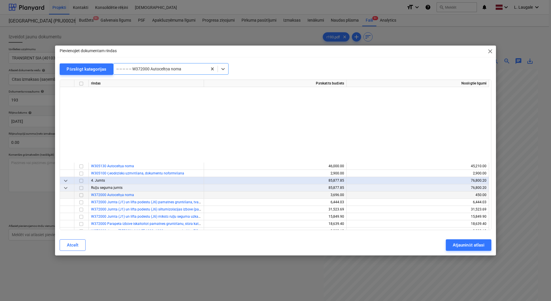
scroll to position [6024, 0]
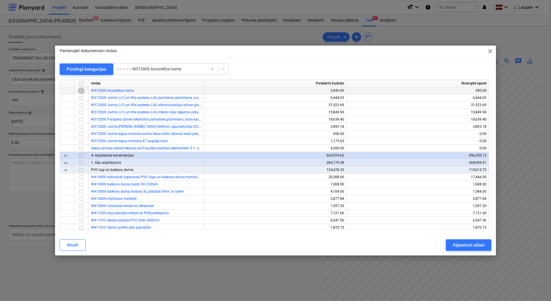
click at [81, 91] on input "checkbox" at bounding box center [81, 90] width 7 height 7
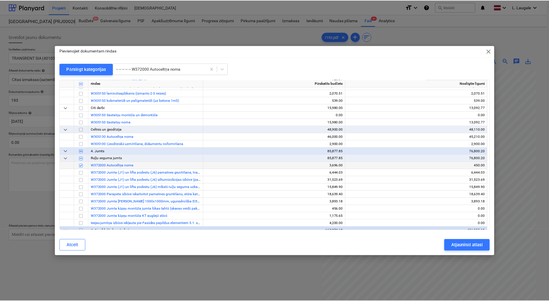
scroll to position [5947, 0]
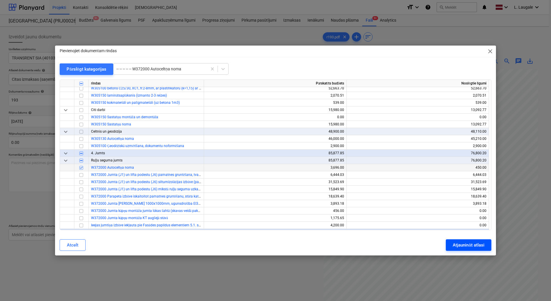
click at [472, 243] on div "Atjaunināt atlasi" at bounding box center [468, 244] width 31 height 7
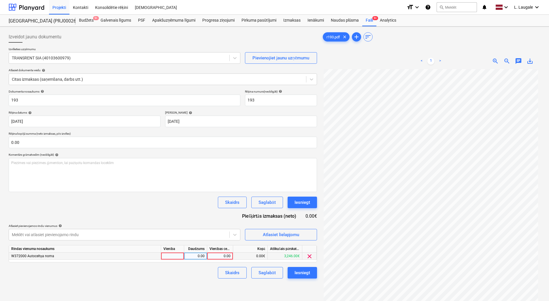
click at [163, 255] on div at bounding box center [172, 255] width 23 height 7
type input "1"
click at [193, 254] on div "0.00" at bounding box center [195, 255] width 18 height 7
type input "1"
click at [215, 258] on div "0.00" at bounding box center [220, 255] width 21 height 7
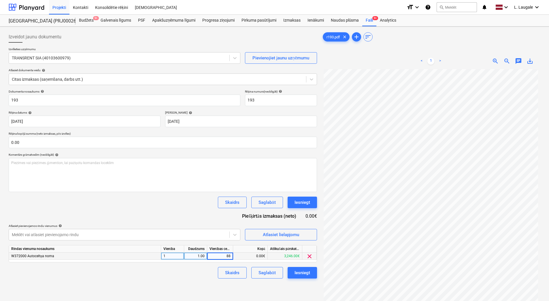
type input "885"
click at [208, 274] on div "Skaidrs Saglabāt Iesniegt" at bounding box center [163, 273] width 308 height 12
click at [257, 272] on button "Saglabāt" at bounding box center [266, 273] width 31 height 12
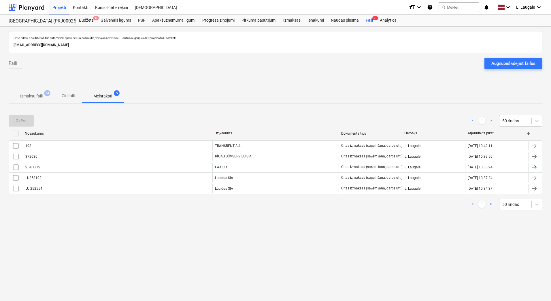
click at [43, 98] on span "Izmaksu faili 34" at bounding box center [32, 96] width 32 height 6
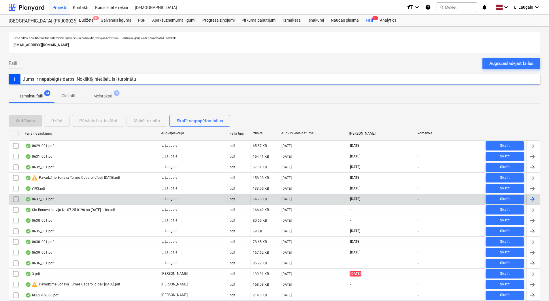
click at [102, 201] on div "0637_001.pdf" at bounding box center [91, 199] width 136 height 9
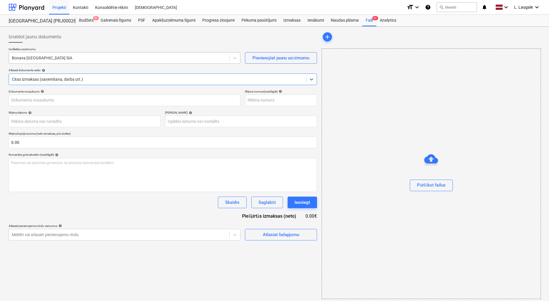
type input "0637_001.pdf"
type input "[DATE]"
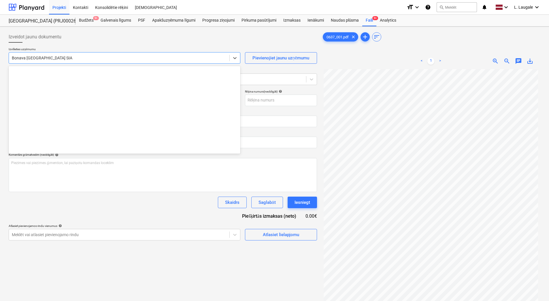
click at [101, 55] on div at bounding box center [119, 58] width 215 height 6
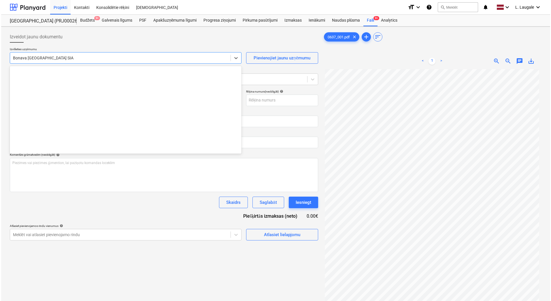
scroll to position [1059, 0]
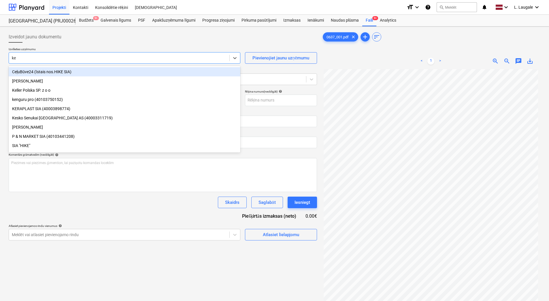
type input "kes"
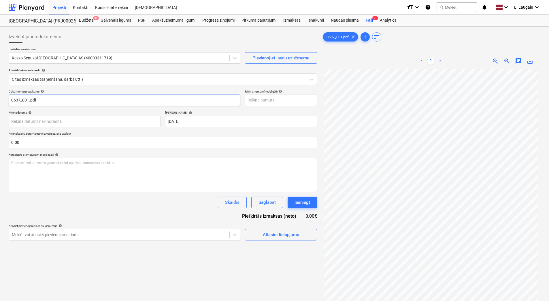
drag, startPoint x: 69, startPoint y: 102, endPoint x: -1, endPoint y: 101, distance: 70.6
click at [0, 101] on html "Projekti Kontakti Konsolidētie rēķini Iesūtne format_size keyboard_arrow_down h…" at bounding box center [274, 150] width 549 height 301
drag, startPoint x: 69, startPoint y: 103, endPoint x: -1, endPoint y: 96, distance: 70.1
click at [0, 96] on html "Projekti Kontakti Konsolidētie rēķini Iesūtne format_size keyboard_arrow_down h…" at bounding box center [274, 150] width 549 height 301
type input "456542191"
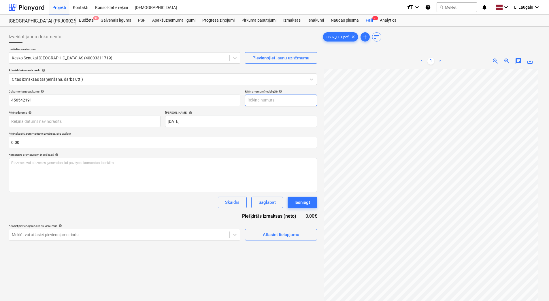
click at [277, 103] on input "text" at bounding box center [281, 101] width 72 height 12
paste input "456542191"
type input "456542191"
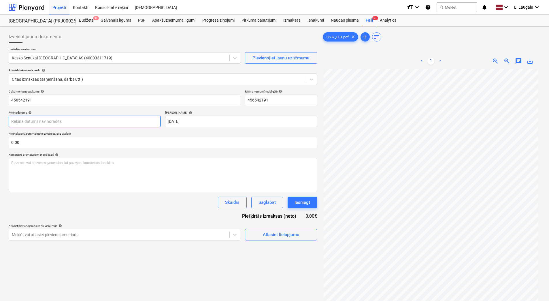
click at [139, 118] on body "Projekti Kontakti Konsolidētie rēķini Iesūtne format_size keyboard_arrow_down h…" at bounding box center [274, 150] width 549 height 301
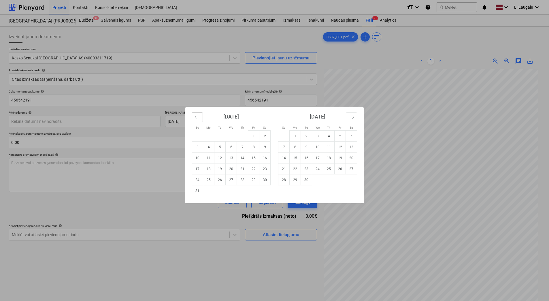
click at [199, 116] on icon "Move backward to switch to the previous month." at bounding box center [197, 116] width 5 height 5
click at [240, 174] on td "24" at bounding box center [242, 168] width 11 height 11
type input "[DATE]"
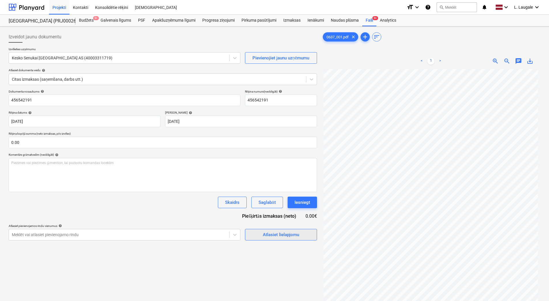
click at [276, 234] on div "Atlasiet lielapjomu" at bounding box center [281, 234] width 36 height 7
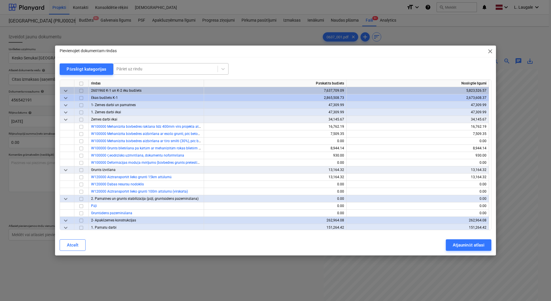
click at [163, 67] on div at bounding box center [165, 69] width 98 height 6
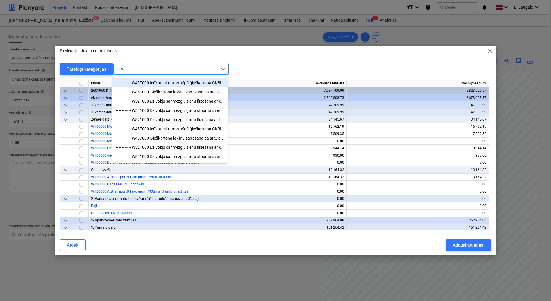
type input "sant"
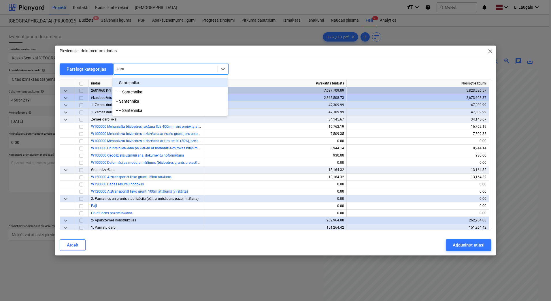
click at [164, 86] on div "-- Santehnika" at bounding box center [169, 82] width 115 height 9
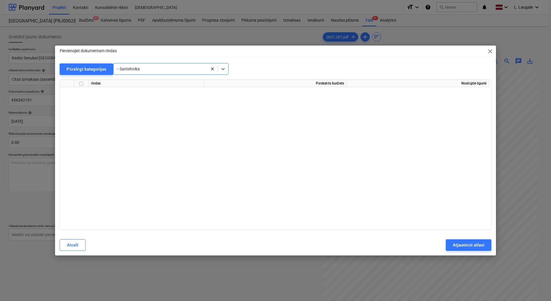
scroll to position [10715, 0]
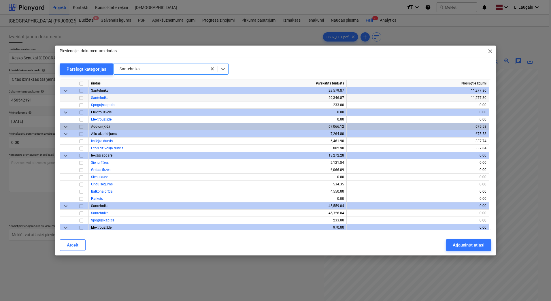
click at [82, 99] on input "checkbox" at bounding box center [81, 98] width 7 height 7
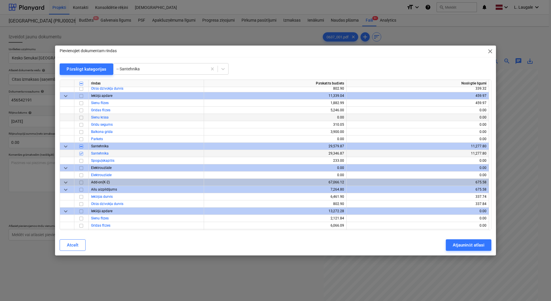
scroll to position [10658, 0]
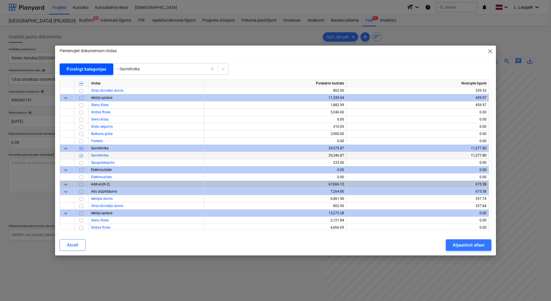
click at [95, 74] on button "Pārslēgt kategorijas" at bounding box center [87, 69] width 54 height 12
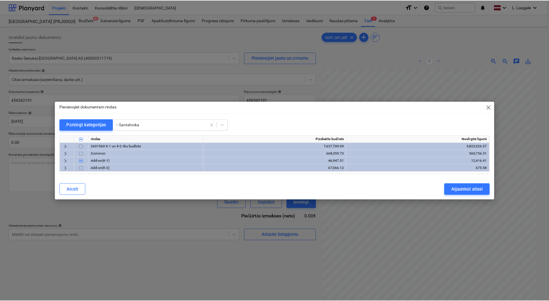
scroll to position [0, 0]
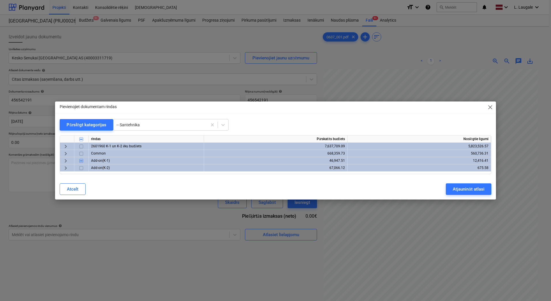
click at [65, 160] on span "keyboard_arrow_right" at bounding box center [65, 160] width 7 height 7
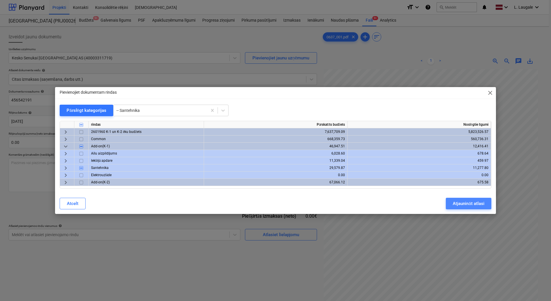
click at [469, 204] on div "Atjaunināt atlasi" at bounding box center [468, 203] width 31 height 7
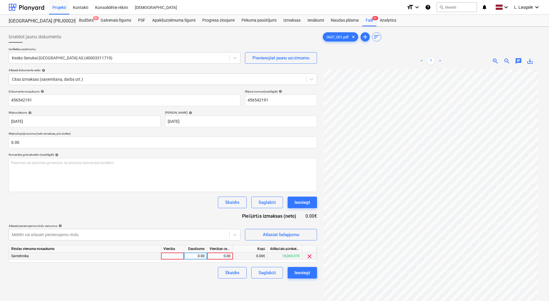
click at [173, 259] on div at bounding box center [172, 255] width 23 height 7
type input "1"
click at [182, 257] on input "1" at bounding box center [172, 255] width 23 height 7
click at [190, 255] on div "0.00" at bounding box center [195, 255] width 18 height 7
click at [245, 259] on div "0.00€" at bounding box center [250, 255] width 35 height 7
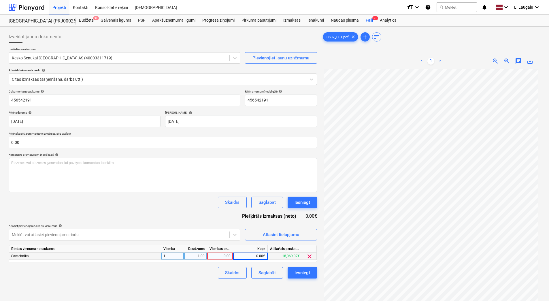
click at [232, 258] on div "0.00" at bounding box center [220, 255] width 26 height 7
click at [225, 257] on input at bounding box center [220, 255] width 26 height 7
type input "38.81"
click at [189, 257] on div "1.00" at bounding box center [195, 255] width 18 height 7
click at [194, 271] on div "Skaidrs Saglabāt Iesniegt" at bounding box center [163, 273] width 308 height 12
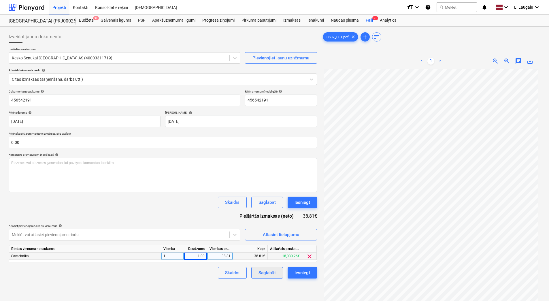
click at [265, 274] on div "Saglabāt" at bounding box center [267, 272] width 17 height 7
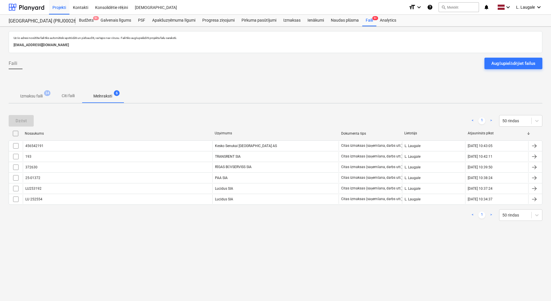
click at [36, 98] on p "Izmaksu faili" at bounding box center [31, 96] width 22 height 6
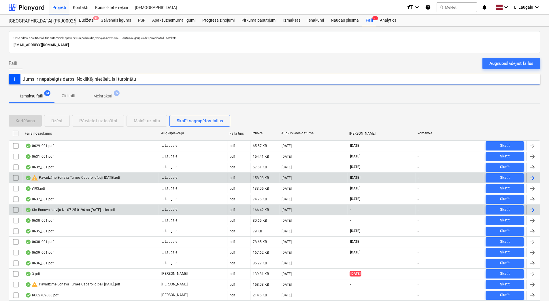
click at [85, 206] on div "SIA Bonava Latvija Nr. 07-25-0196 no [DATE] - cits.pdf" at bounding box center [91, 209] width 136 height 9
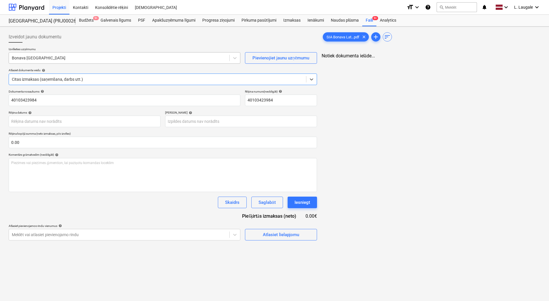
type input "40103423984"
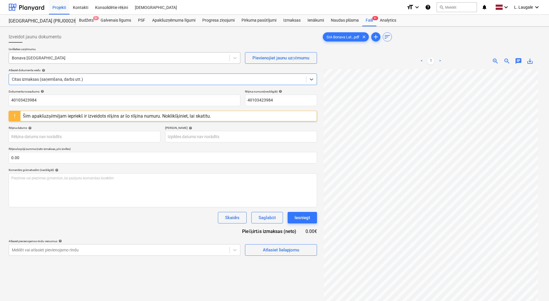
click at [70, 58] on div at bounding box center [119, 58] width 215 height 6
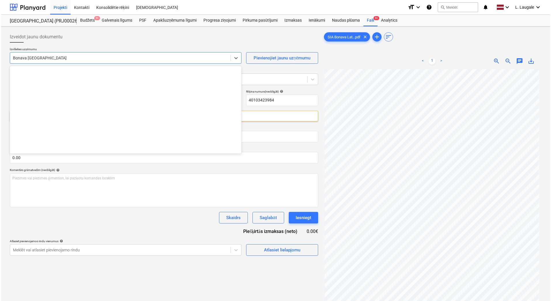
scroll to position [1039, 0]
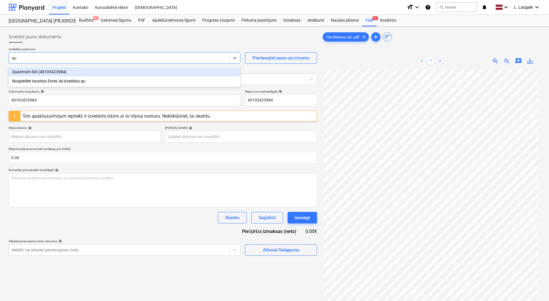
type input "qua"
click at [70, 73] on div "Quantrum SIA (40103423984)" at bounding box center [125, 71] width 232 height 9
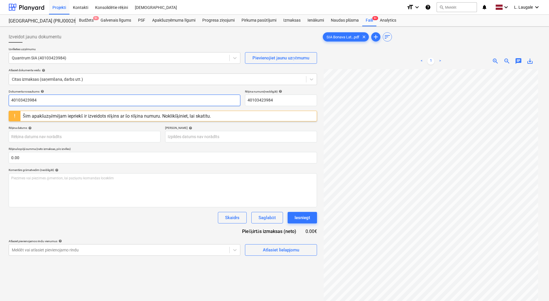
drag, startPoint x: 70, startPoint y: 98, endPoint x: -1, endPoint y: 92, distance: 71.4
click at [0, 92] on html "Projekti Kontakti Konsolidētie rēķini Iesūtne format_size keyboard_arrow_down h…" at bounding box center [274, 150] width 549 height 301
drag, startPoint x: 56, startPoint y: 100, endPoint x: -1, endPoint y: 87, distance: 58.3
click at [0, 87] on html "Projekti Kontakti Konsolidētie rēķini Iesūtne format_size keyboard_arrow_down h…" at bounding box center [274, 150] width 549 height 301
type input "07/25-0196"
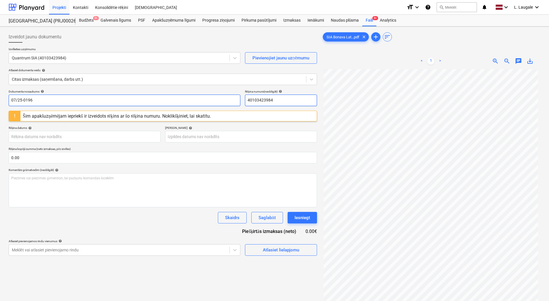
drag, startPoint x: 282, startPoint y: 103, endPoint x: 214, endPoint y: 101, distance: 68.9
click at [214, 101] on div "Dokumenta nosaukums help 07/25-0196 Rēķina numurs (neobligāti) help 40103423984" at bounding box center [163, 98] width 308 height 16
paste input "07/25-0196"
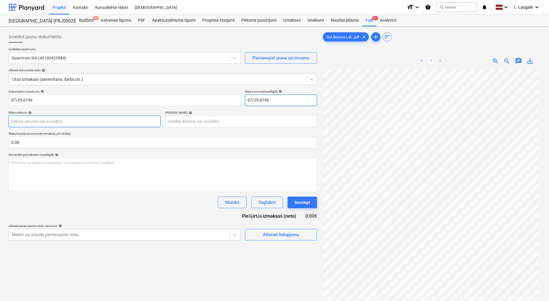
type input "07/25-0196"
click at [112, 119] on body "Projekti Kontakti Konsolidētie rēķini Iesūtne format_size keyboard_arrow_down h…" at bounding box center [274, 150] width 549 height 301
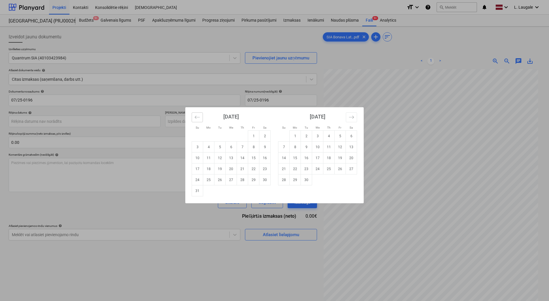
click at [201, 120] on button "Move backward to switch to the previous month." at bounding box center [197, 117] width 11 height 10
click at [239, 180] on td "31" at bounding box center [242, 179] width 11 height 11
type input "[DATE]"
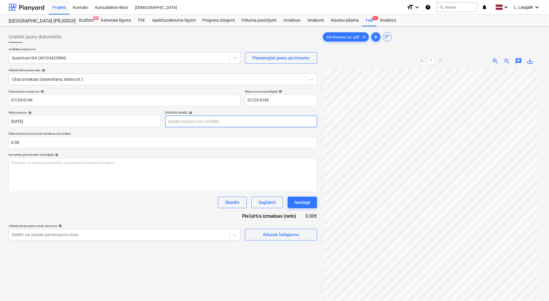
click at [212, 122] on body "Projekti Kontakti Konsolidētie rēķini Iesūtne format_size keyboard_arrow_down h…" at bounding box center [274, 150] width 549 height 301
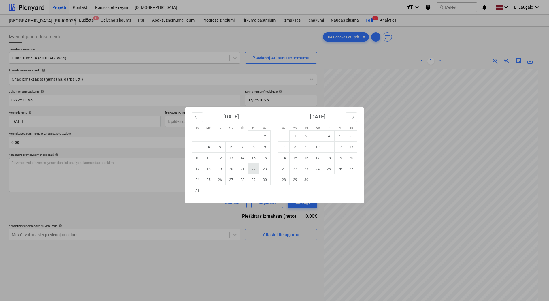
click at [249, 167] on td "22" at bounding box center [253, 168] width 11 height 11
type input "[DATE]"
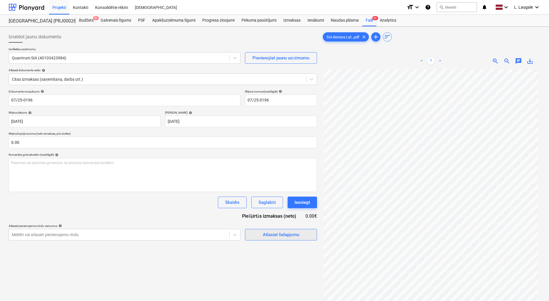
click at [274, 233] on div "Atlasiet lielapjomu" at bounding box center [281, 234] width 36 height 7
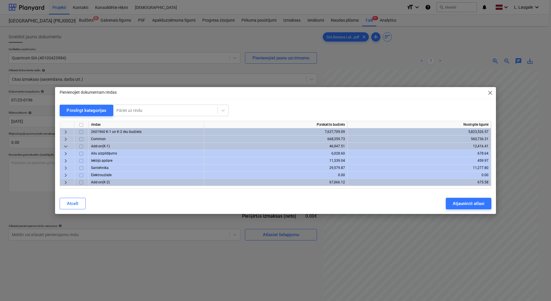
click at [65, 132] on span "keyboard_arrow_right" at bounding box center [65, 132] width 7 height 7
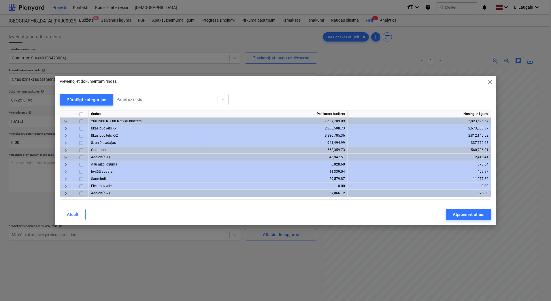
click at [67, 143] on span "keyboard_arrow_right" at bounding box center [65, 143] width 7 height 7
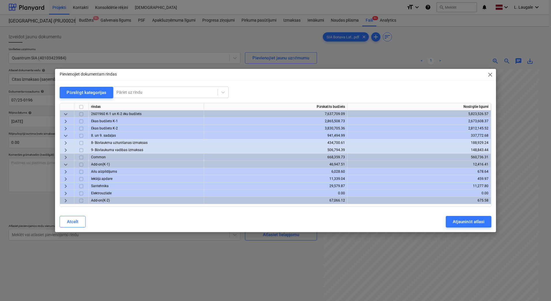
click at [67, 143] on span "keyboard_arrow_right" at bounding box center [65, 143] width 7 height 7
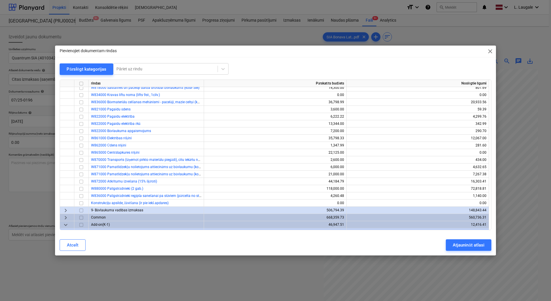
scroll to position [135, 0]
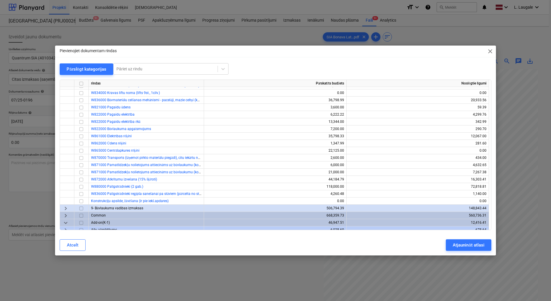
click at [65, 209] on span "keyboard_arrow_right" at bounding box center [65, 208] width 7 height 7
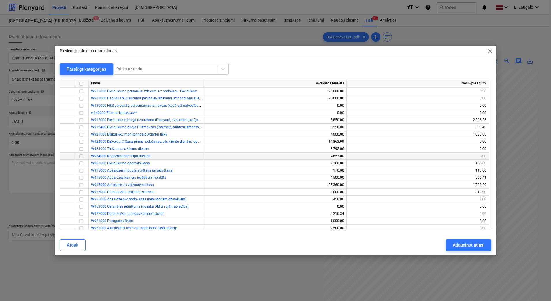
scroll to position [269, 0]
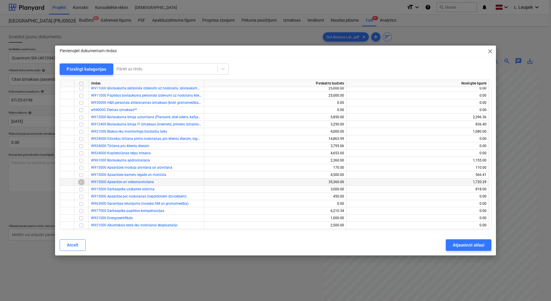
click at [81, 182] on input "checkbox" at bounding box center [81, 182] width 7 height 7
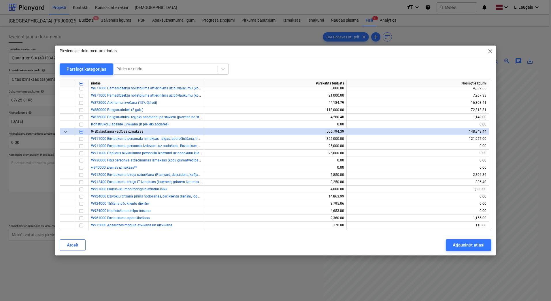
click at [67, 133] on span "keyboard_arrow_down" at bounding box center [65, 131] width 7 height 7
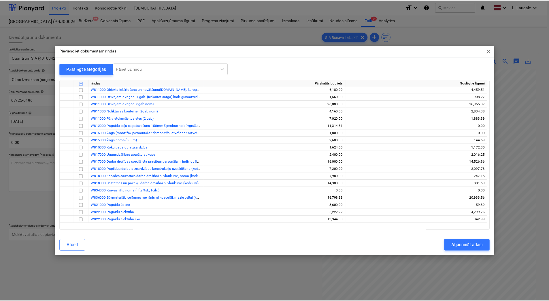
scroll to position [0, 0]
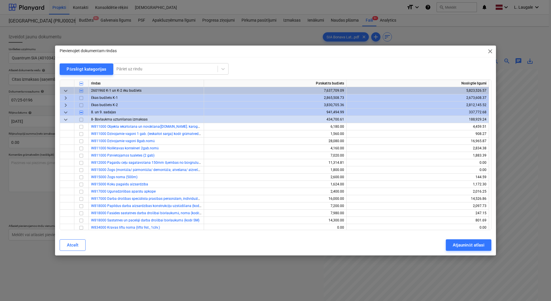
click at [64, 121] on span "keyboard_arrow_down" at bounding box center [65, 119] width 7 height 7
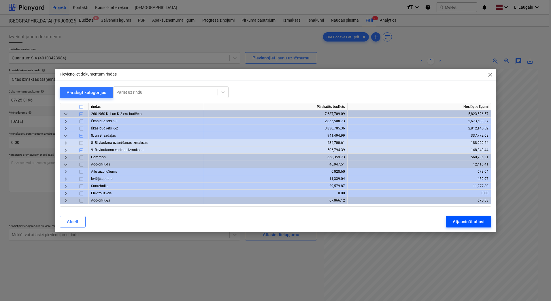
click at [465, 223] on div "Atjaunināt atlasi" at bounding box center [468, 221] width 31 height 7
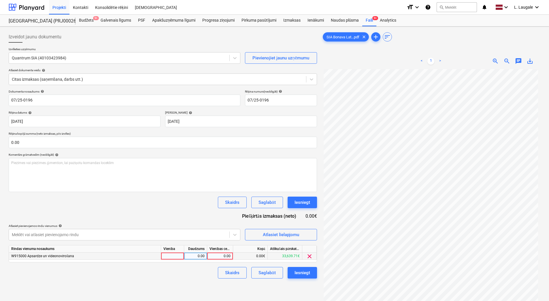
click at [174, 257] on div at bounding box center [172, 255] width 23 height 7
click at [188, 254] on div "0.00" at bounding box center [195, 255] width 18 height 7
click at [214, 255] on div "0.00" at bounding box center [220, 255] width 21 height 7
click at [189, 277] on div "Skaidrs Saglabāt Iesniegt" at bounding box center [163, 273] width 308 height 12
click at [277, 274] on button "Saglabāt" at bounding box center [266, 273] width 31 height 12
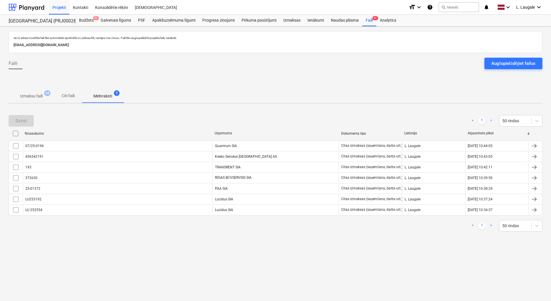
click at [37, 93] on p "Izmaksu faili" at bounding box center [31, 96] width 22 height 6
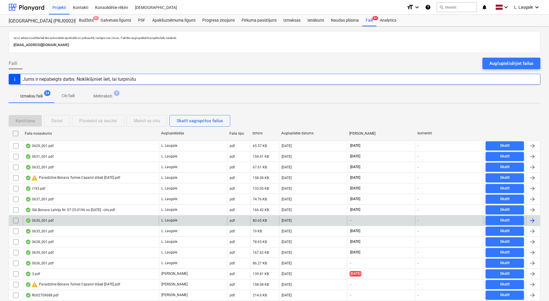
click at [100, 218] on div "0630_001.pdf" at bounding box center [91, 220] width 136 height 9
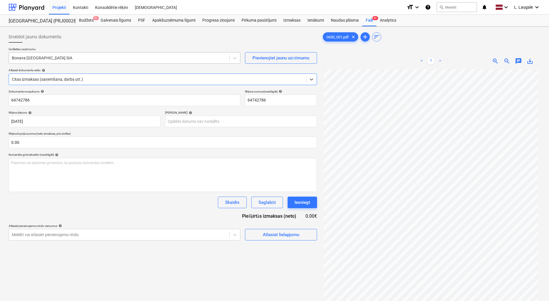
click at [71, 55] on div at bounding box center [119, 58] width 215 height 6
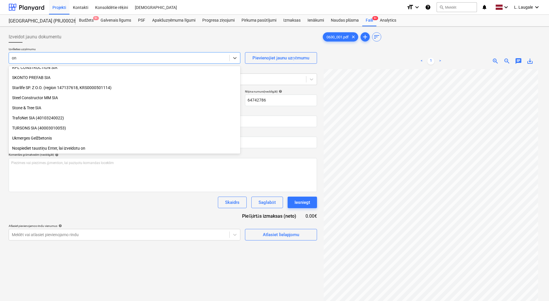
scroll to position [398, 0]
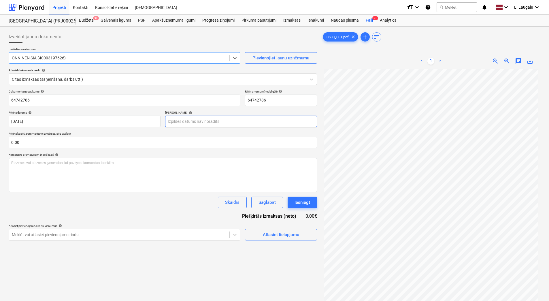
click at [217, 123] on body "Projekti Kontakti Konsolidētie rēķini Iesūtne format_size keyboard_arrow_down h…" at bounding box center [274, 150] width 549 height 301
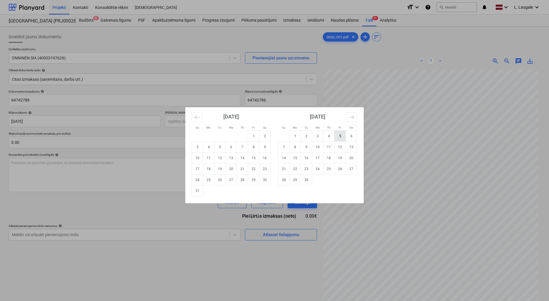
click at [337, 135] on td "5" at bounding box center [340, 136] width 11 height 11
